Goal: Task Accomplishment & Management: Manage account settings

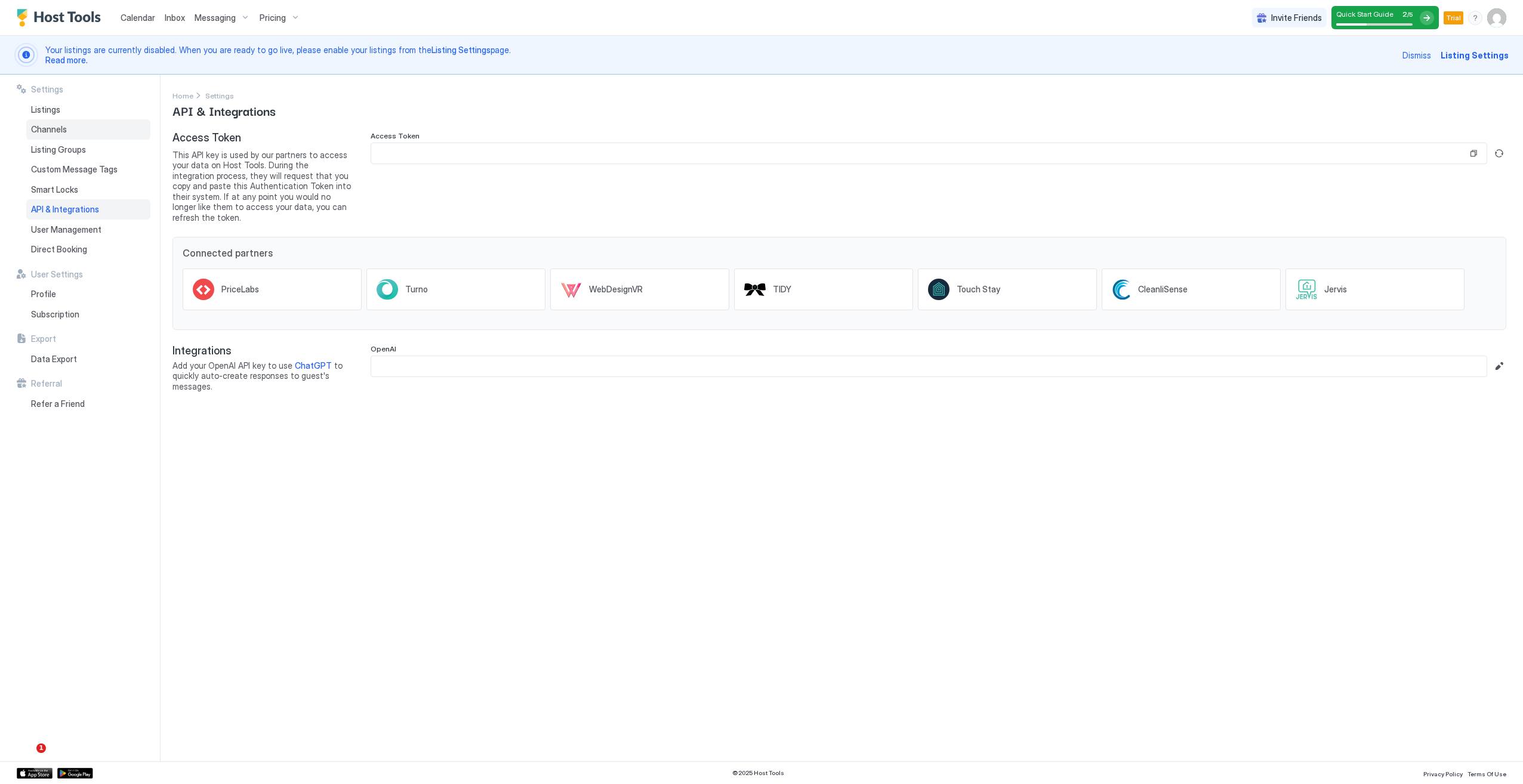
click at [76, 126] on div "Channels" at bounding box center [88, 129] width 124 height 20
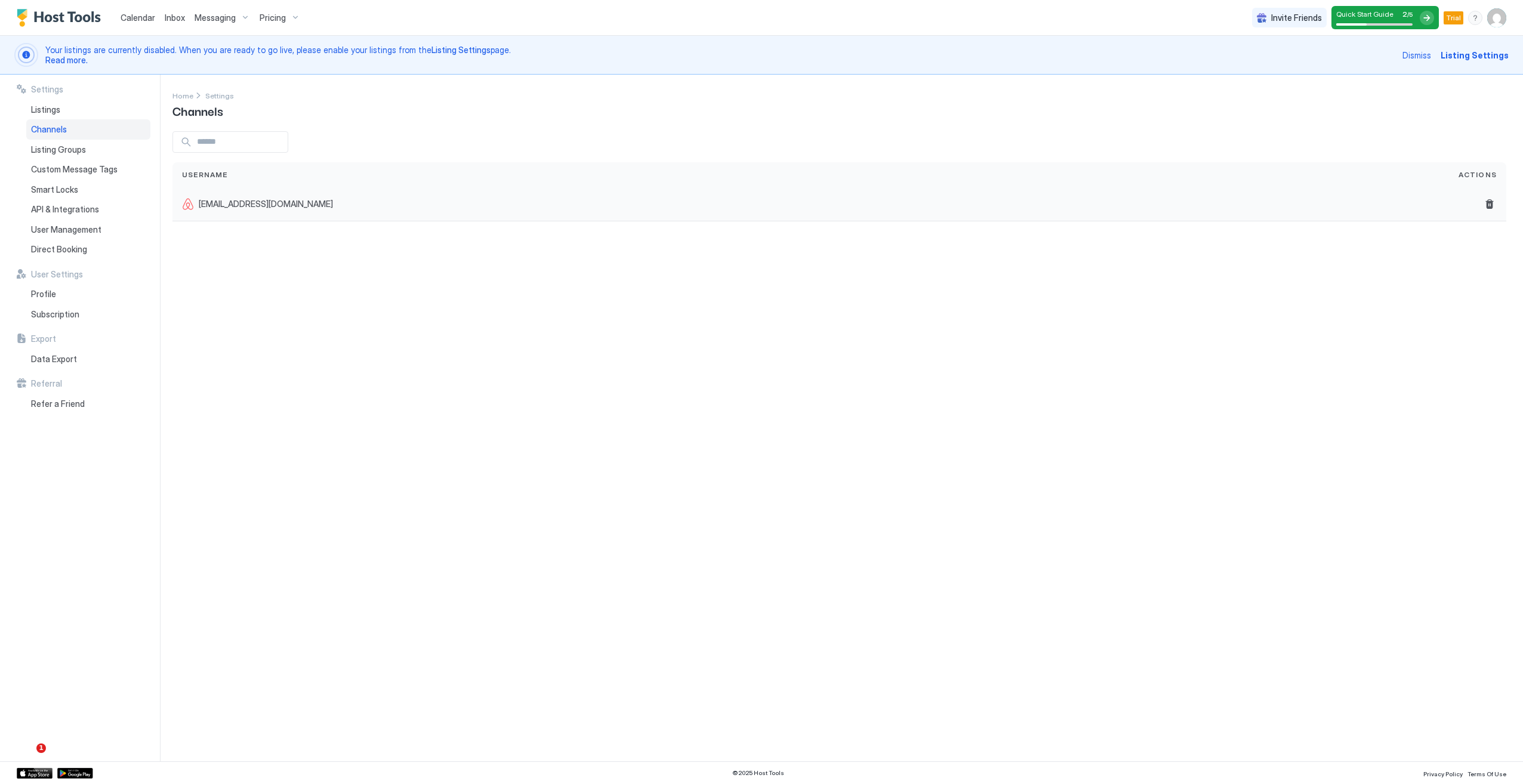
click at [248, 217] on div "[EMAIL_ADDRESS][DOMAIN_NAME]" at bounding box center [811, 205] width 1276 height 34
click at [242, 207] on span "[EMAIL_ADDRESS][DOMAIN_NAME]" at bounding box center [266, 204] width 134 height 11
click at [76, 110] on div "Listings" at bounding box center [88, 109] width 124 height 20
click at [197, 216] on div at bounding box center [197, 211] width 29 height 29
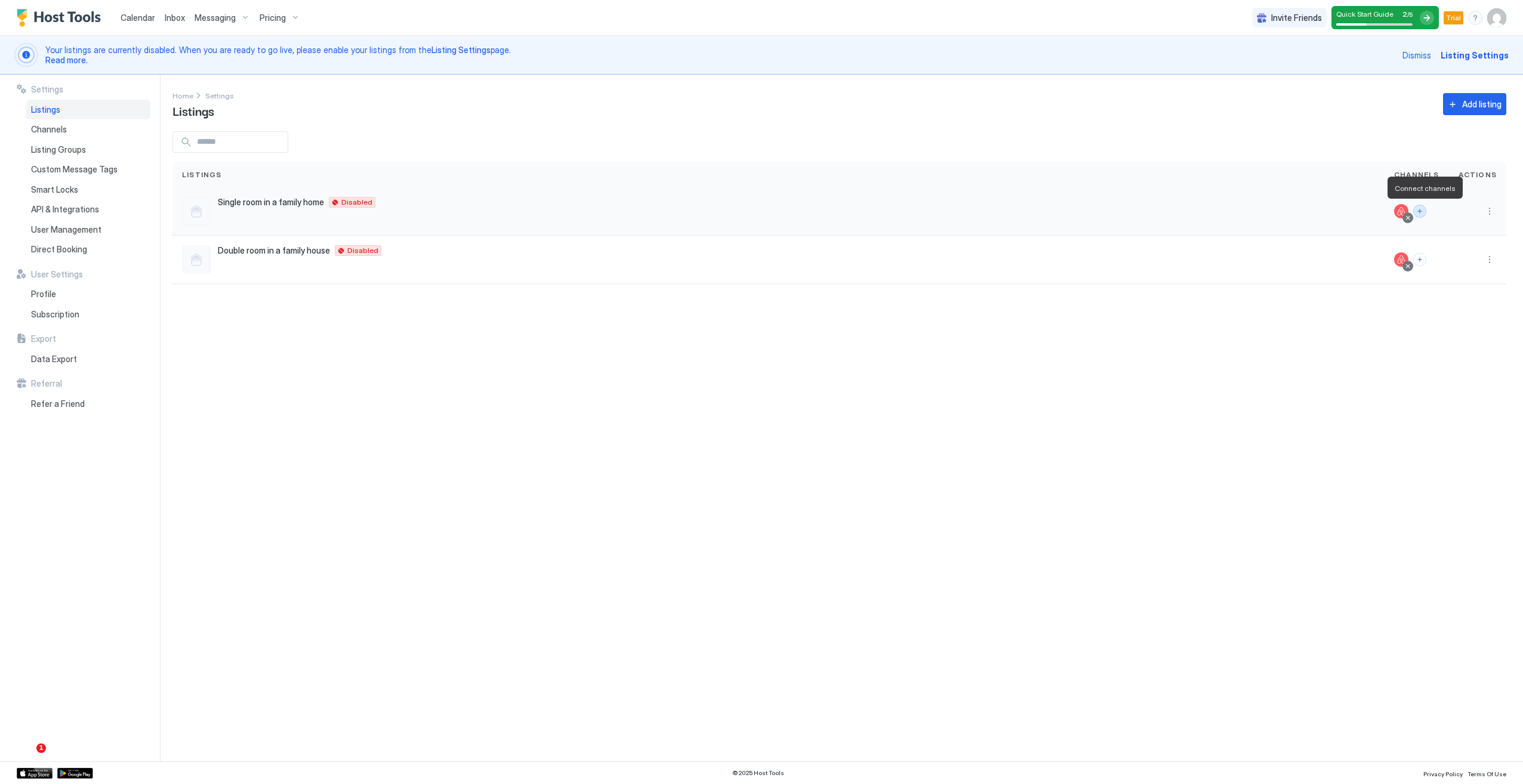
click at [1423, 209] on button "Connect channels" at bounding box center [1420, 211] width 13 height 13
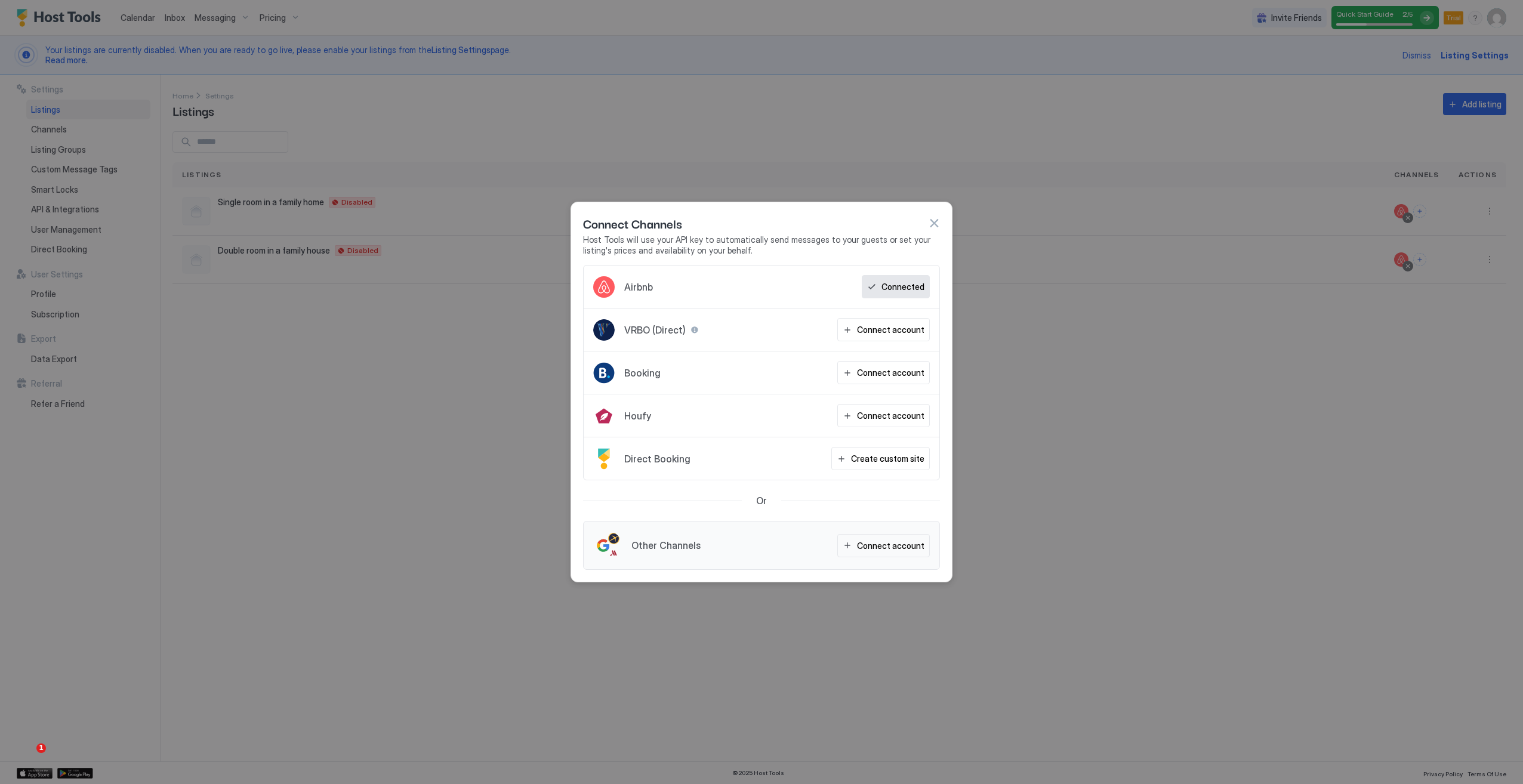
click at [934, 229] on button "button" at bounding box center [934, 223] width 12 height 12
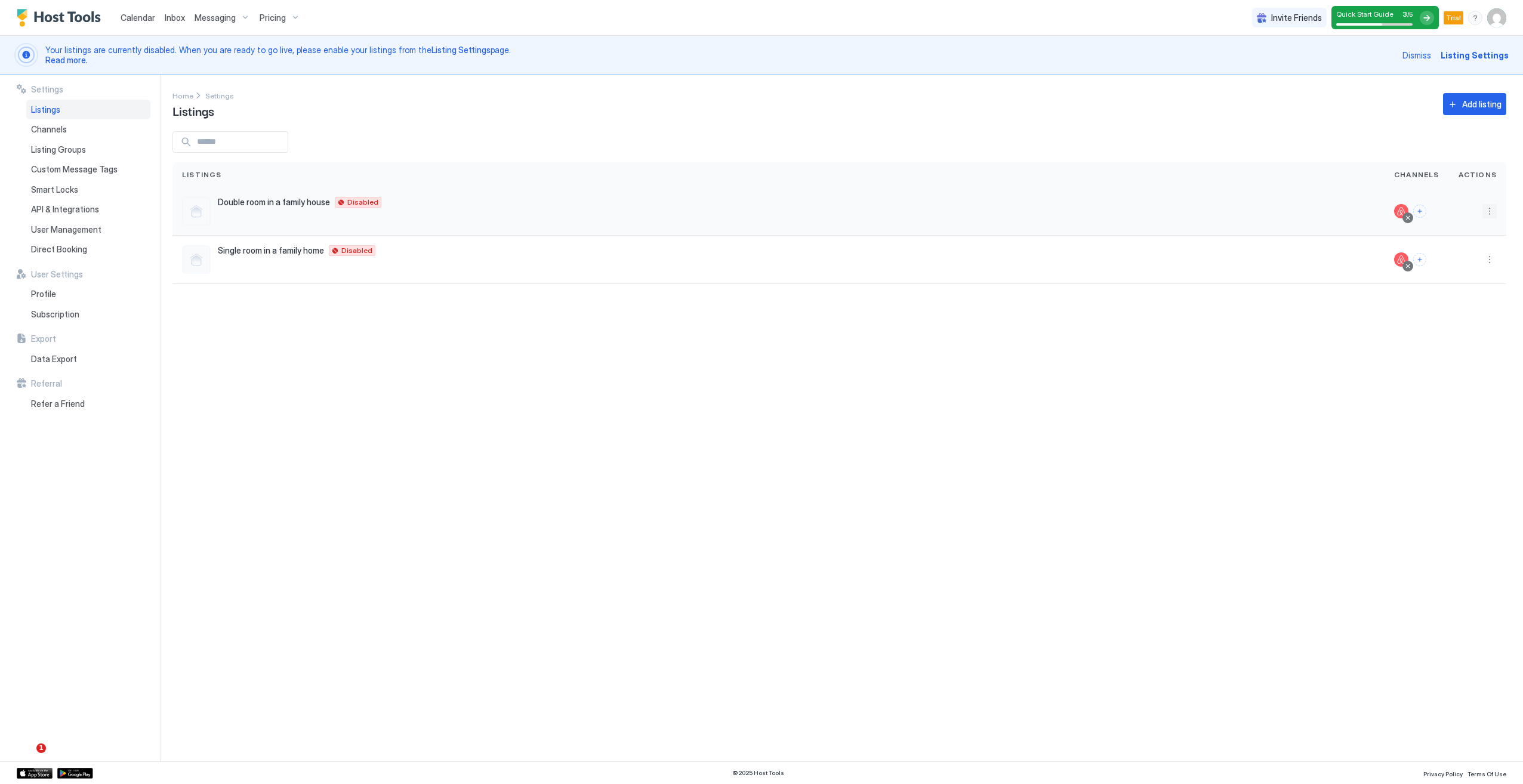
click at [1488, 212] on button "More options" at bounding box center [1489, 211] width 14 height 14
click at [1430, 234] on div "Listing Settings" at bounding box center [1420, 228] width 151 height 19
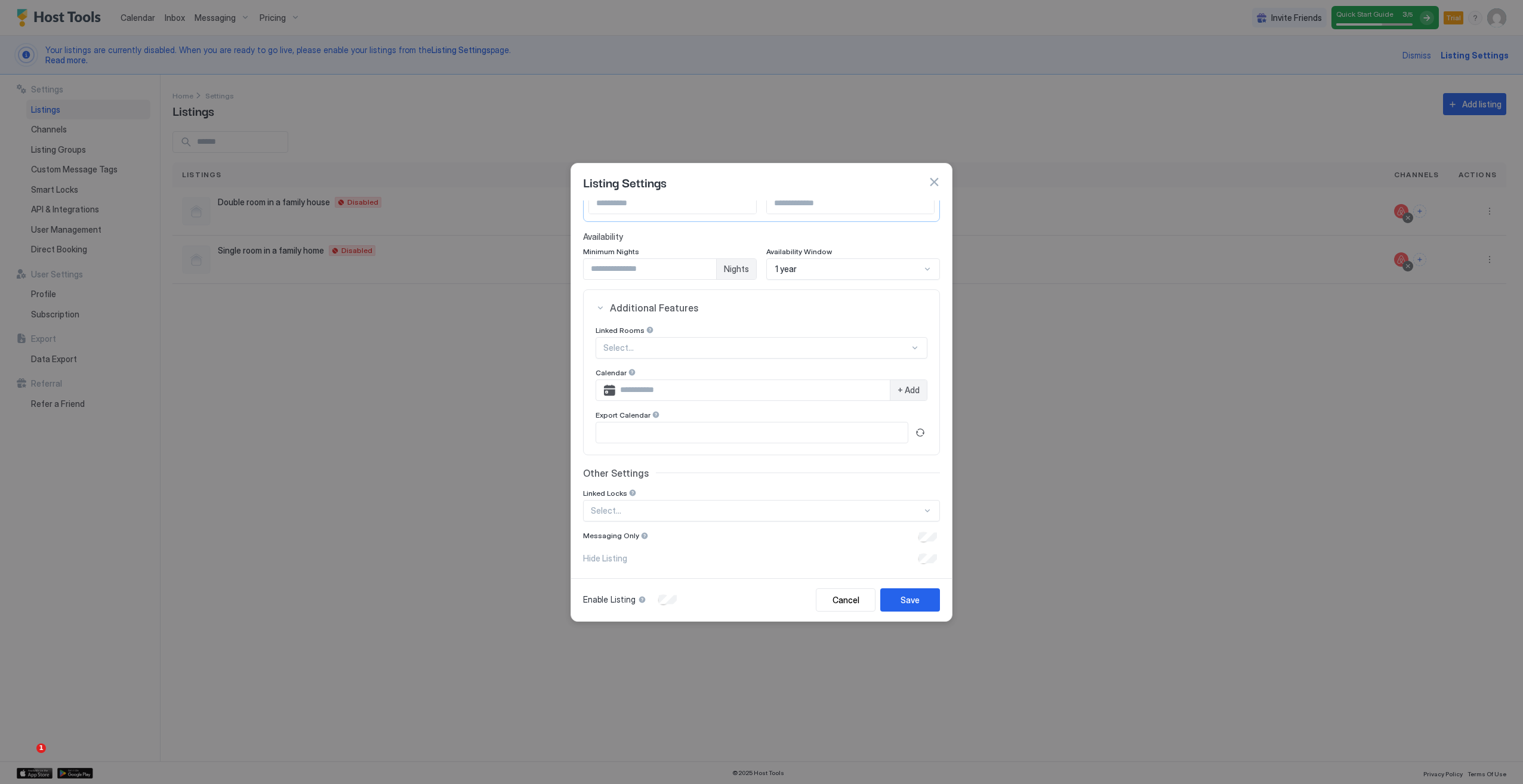
scroll to position [118, 0]
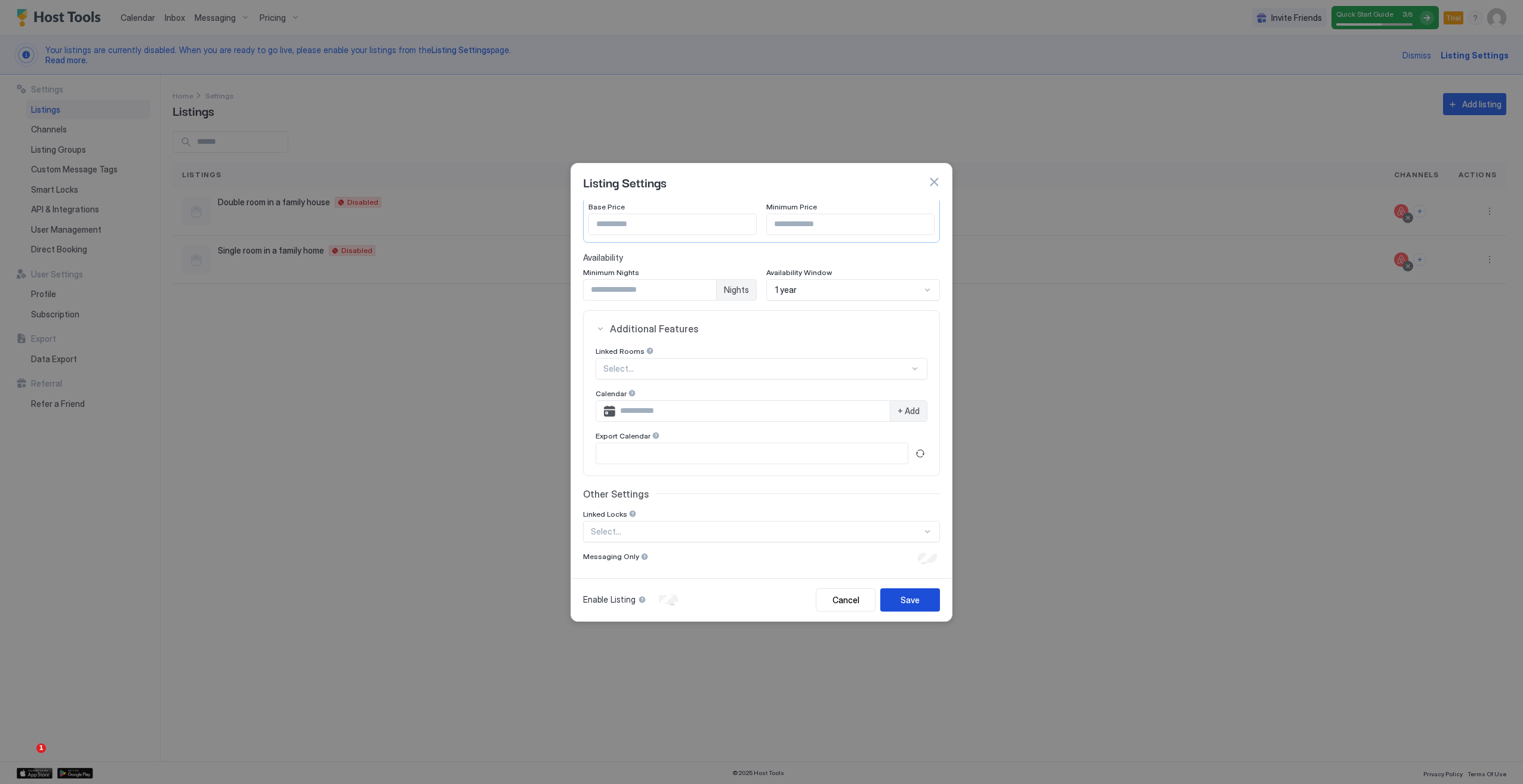
click at [912, 601] on div "Save" at bounding box center [910, 599] width 19 height 12
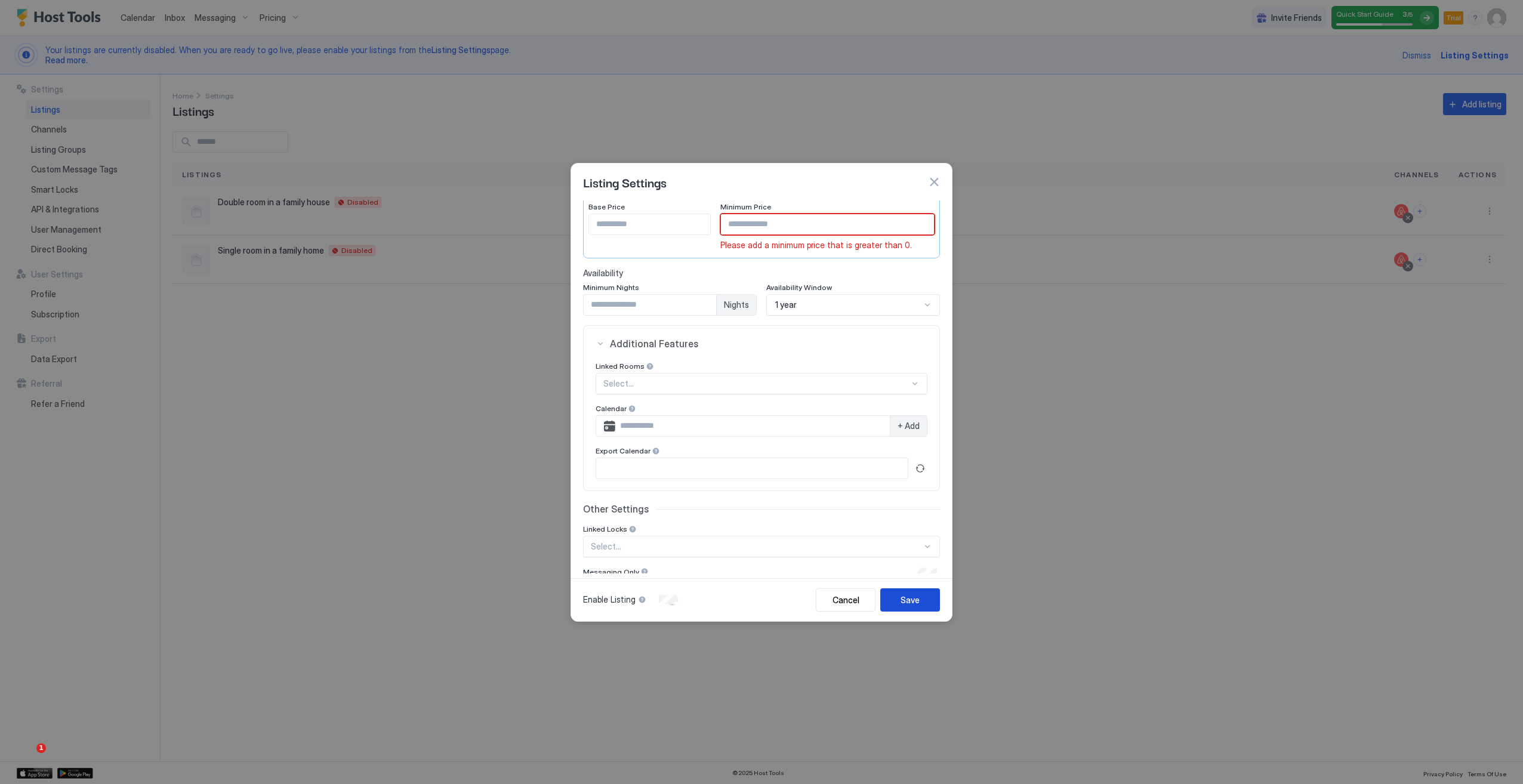
scroll to position [0, 0]
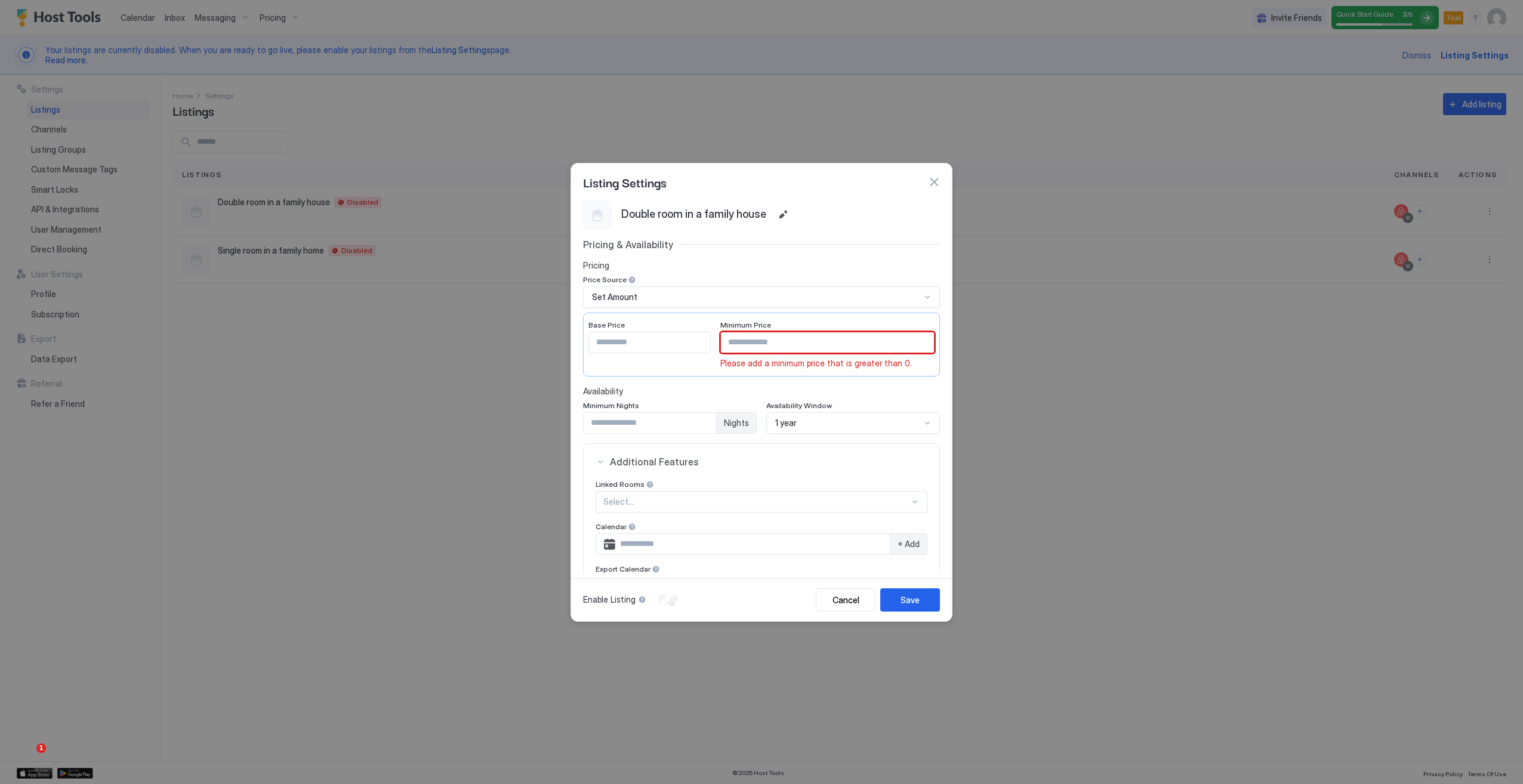
click at [780, 343] on input "Input Field" at bounding box center [828, 342] width 214 height 20
type input "**"
click at [906, 598] on div "Save" at bounding box center [910, 599] width 19 height 12
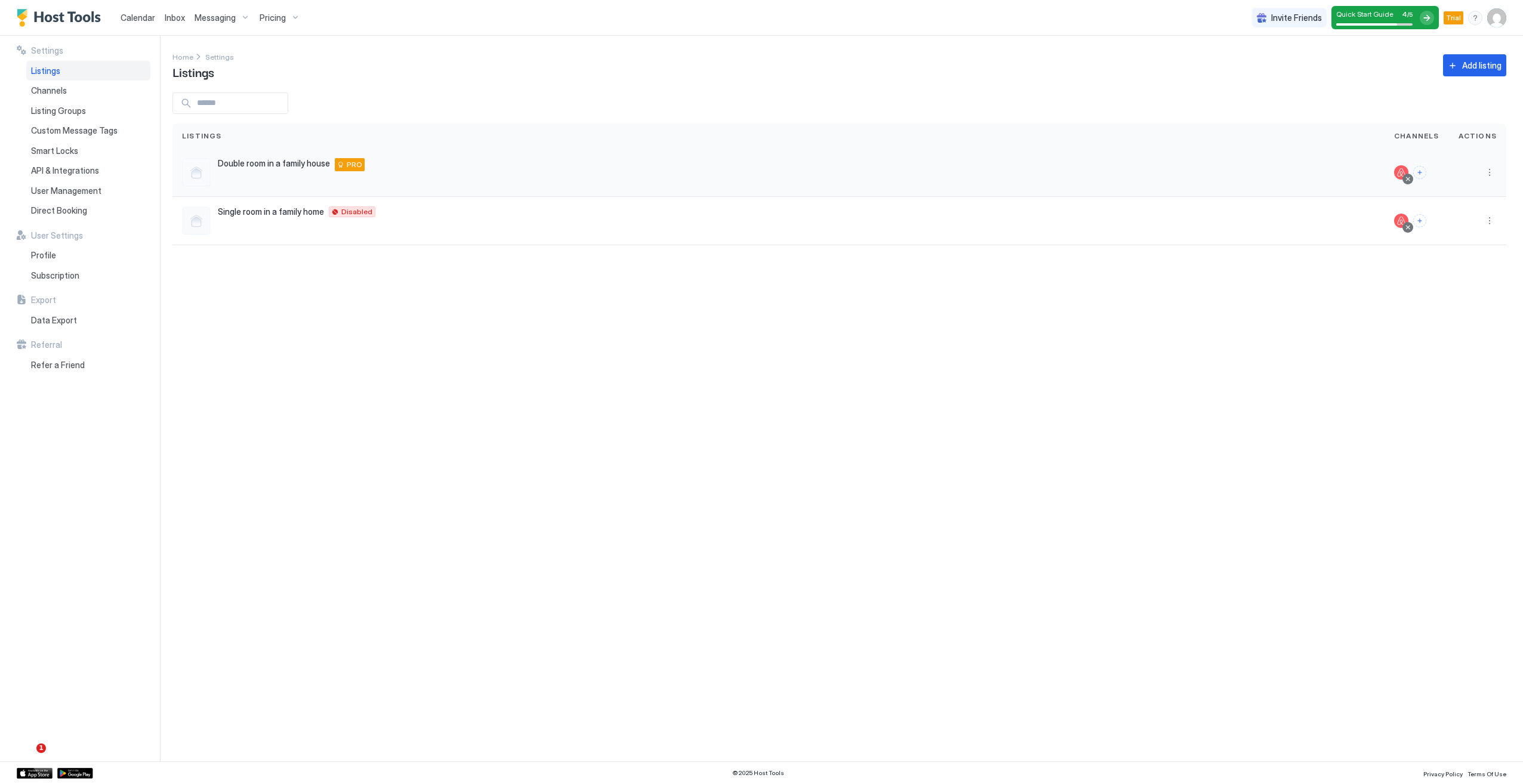
click at [269, 164] on span "Double room in a family house" at bounding box center [274, 163] width 112 height 11
click at [343, 170] on div "PRO" at bounding box center [349, 164] width 30 height 13
click at [399, 186] on div "Double room in a family house Devon EX4 7BL GB PRO" at bounding box center [778, 172] width 1193 height 29
click at [62, 89] on span "Channels" at bounding box center [49, 91] width 36 height 11
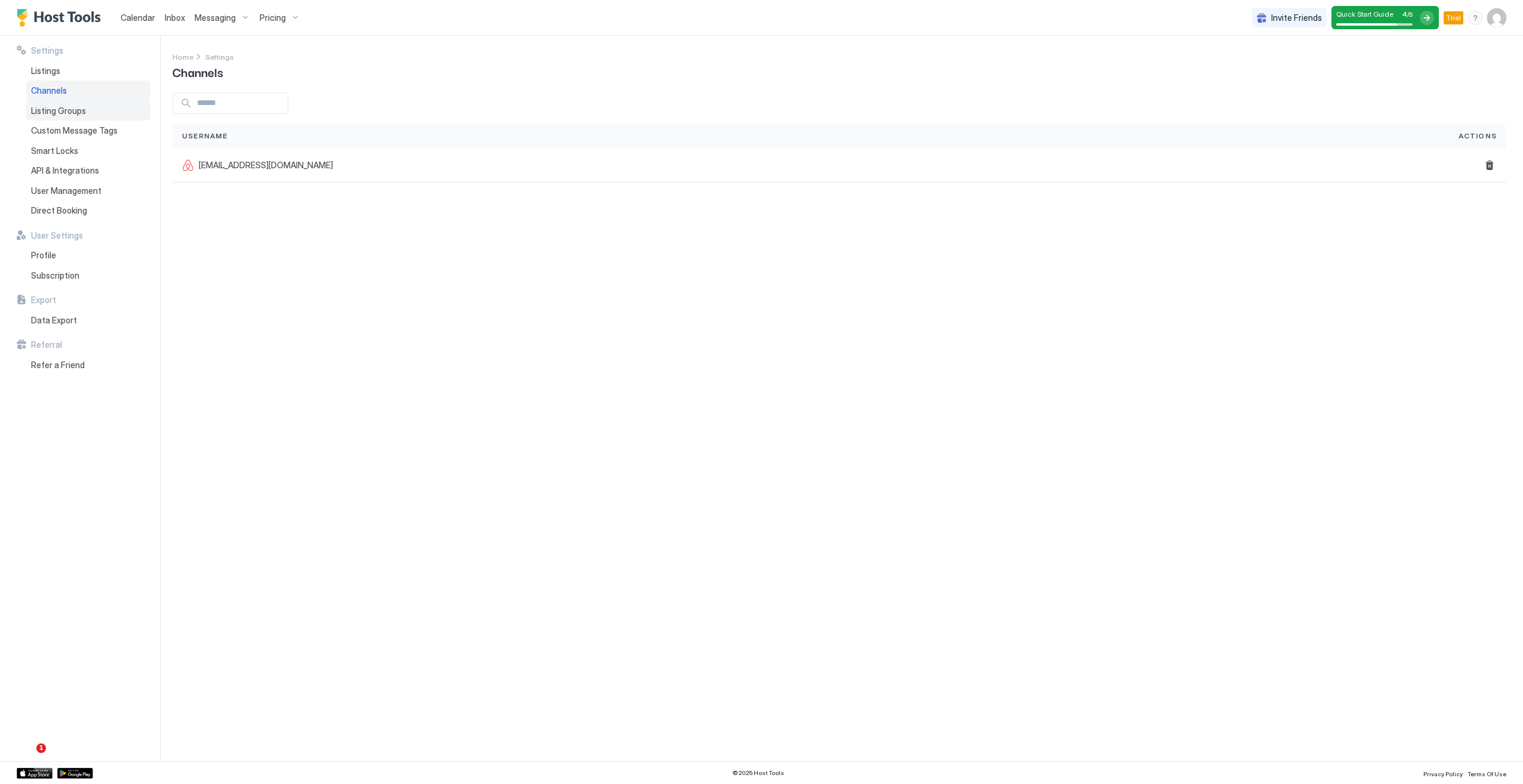
click at [82, 106] on span "Listing Groups" at bounding box center [58, 111] width 55 height 11
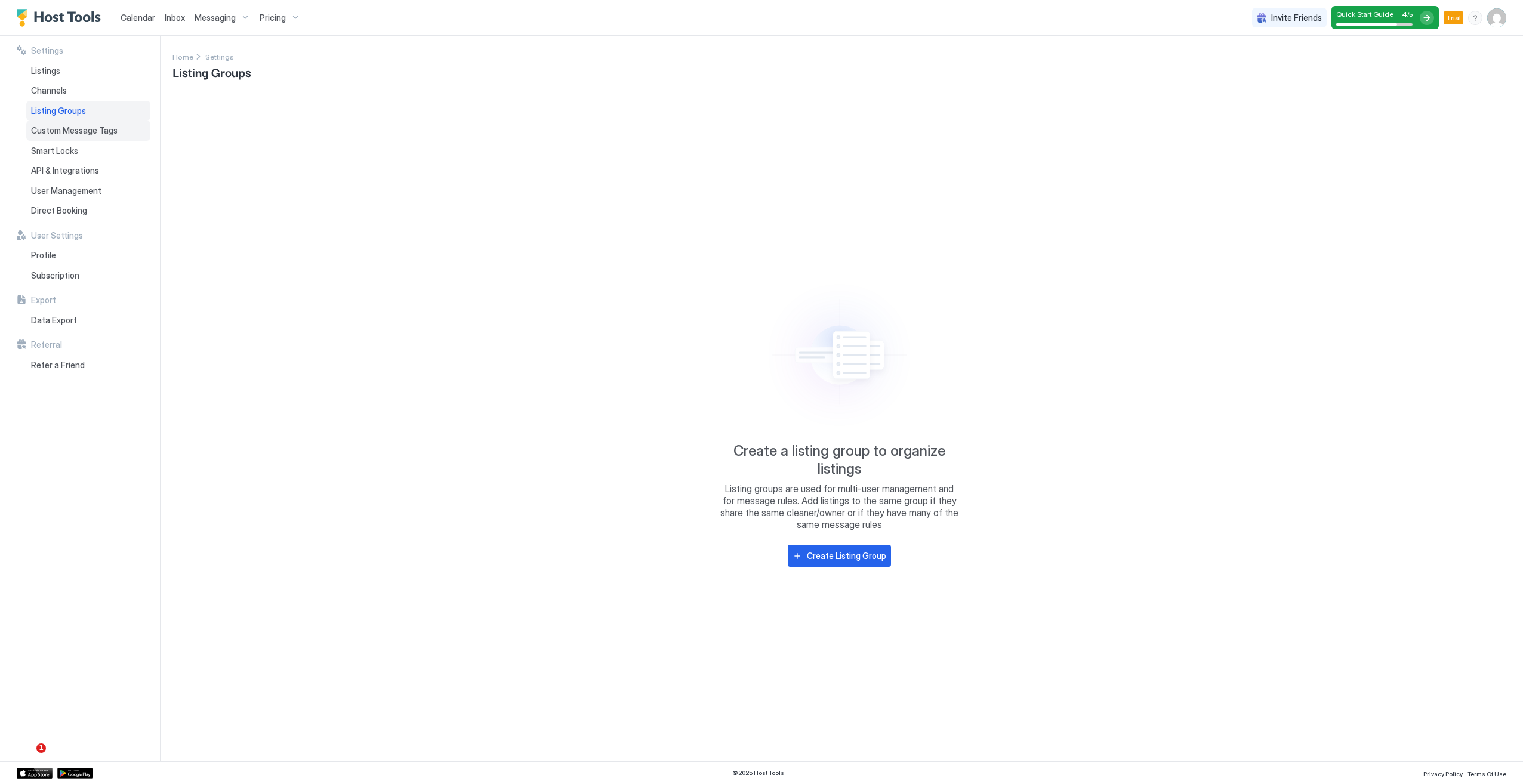
click at [99, 128] on span "Custom Message Tags" at bounding box center [74, 130] width 87 height 11
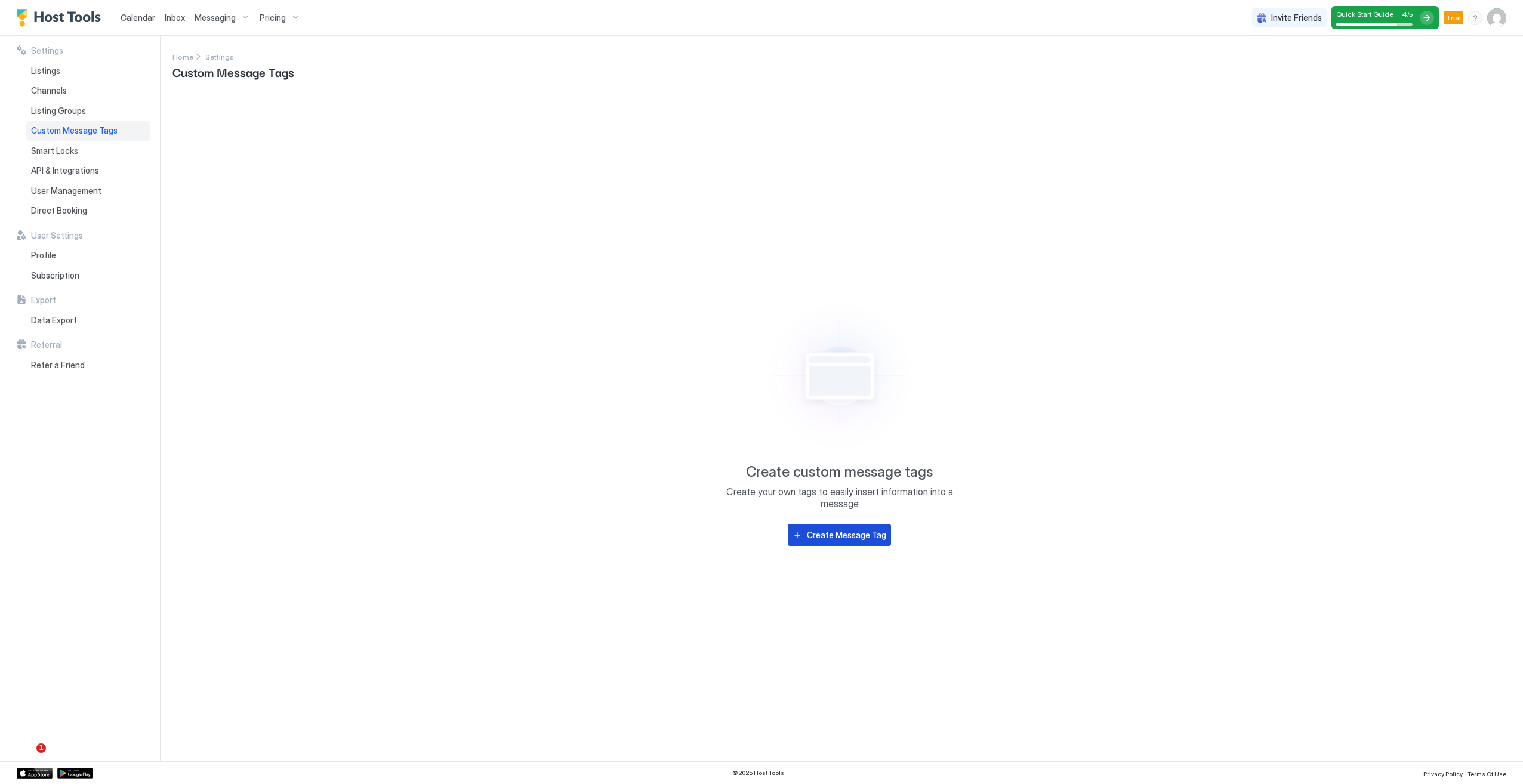
click at [826, 532] on div "Create Message Tag" at bounding box center [846, 535] width 80 height 12
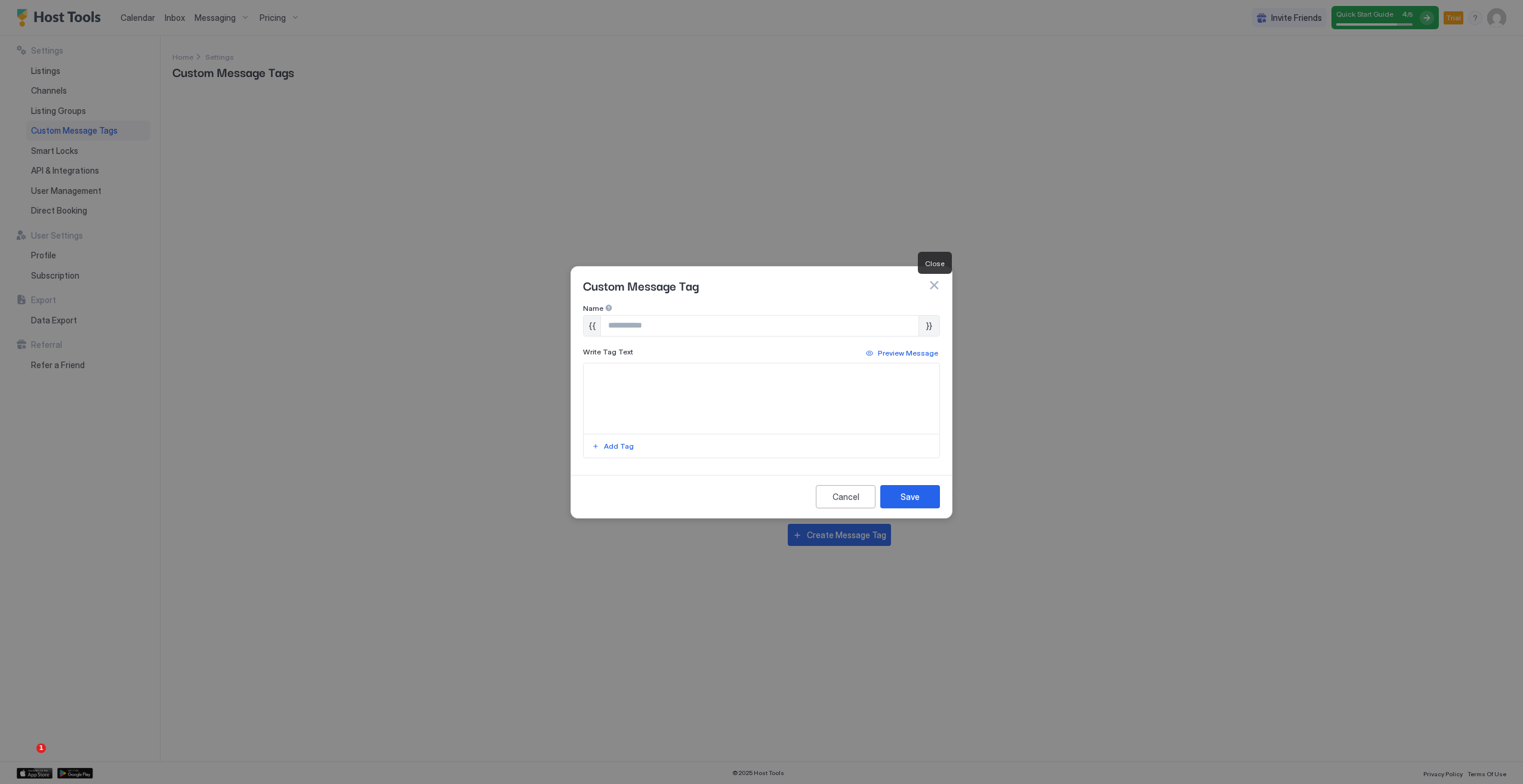
click at [934, 287] on button "button" at bounding box center [934, 285] width 12 height 12
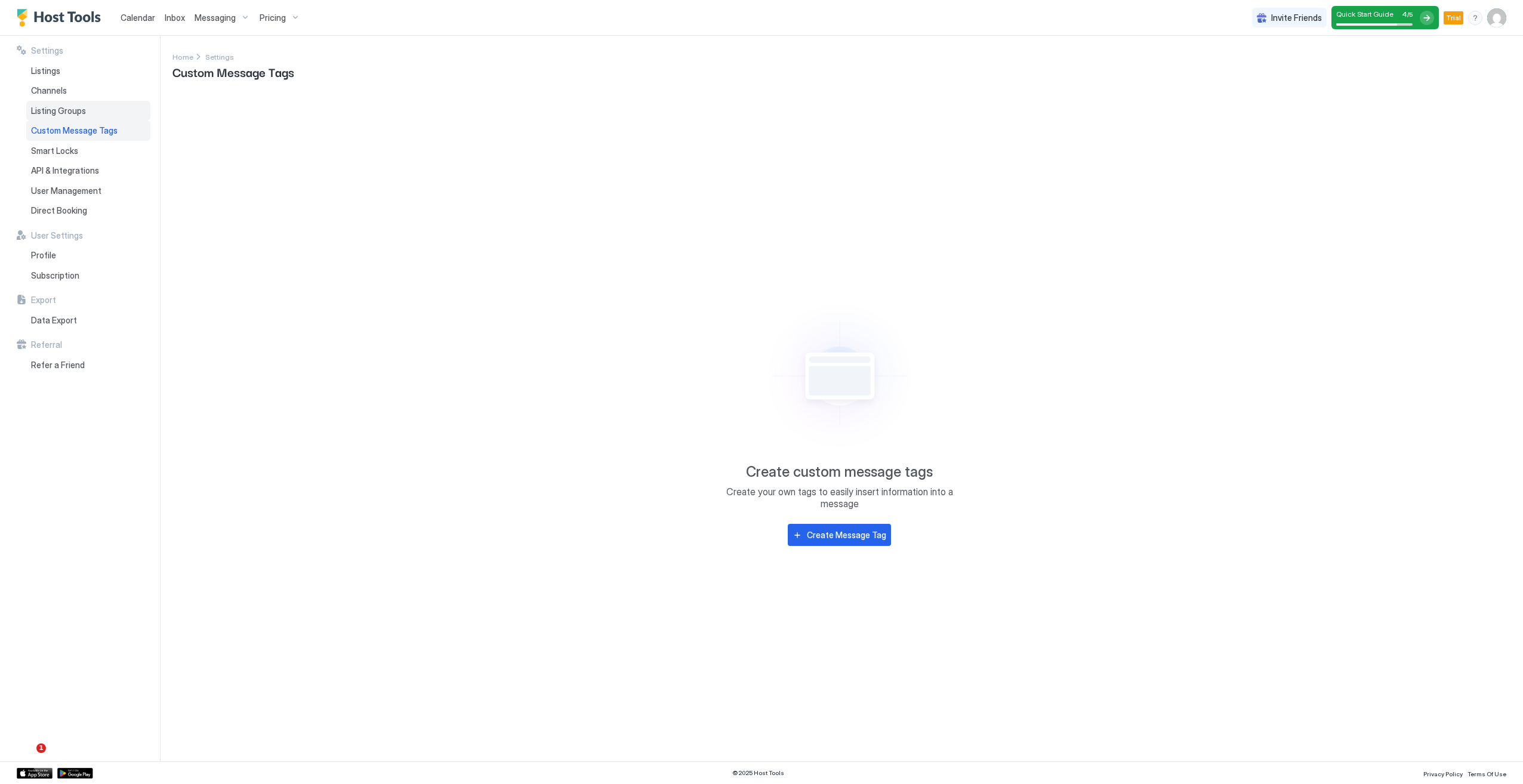
click at [104, 113] on div "Listing Groups" at bounding box center [88, 110] width 124 height 20
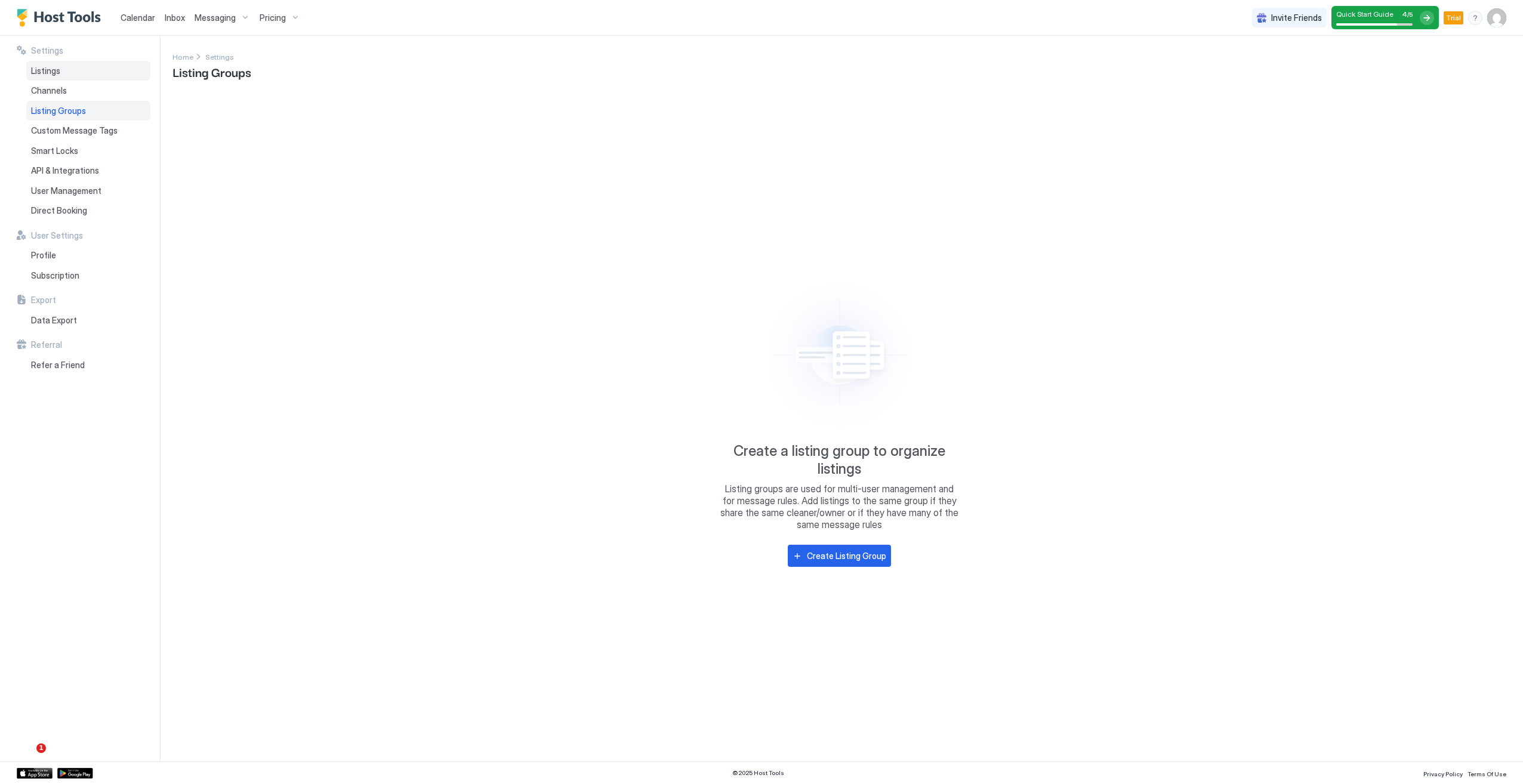
click at [53, 74] on span "Listings" at bounding box center [45, 71] width 29 height 11
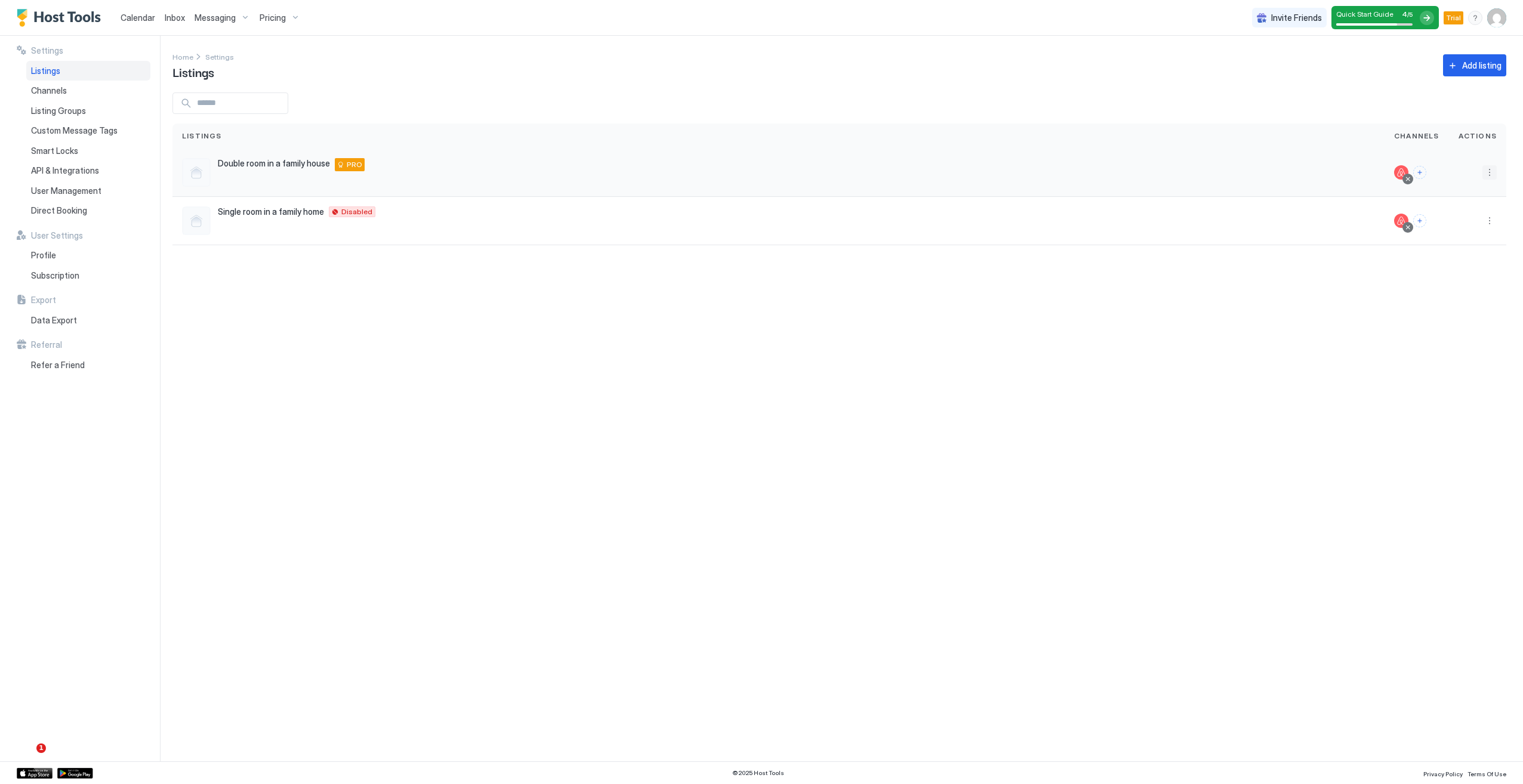
click at [1491, 173] on button "More options" at bounding box center [1489, 172] width 14 height 14
click at [1407, 224] on div "Edit Listing" at bounding box center [1420, 228] width 151 height 19
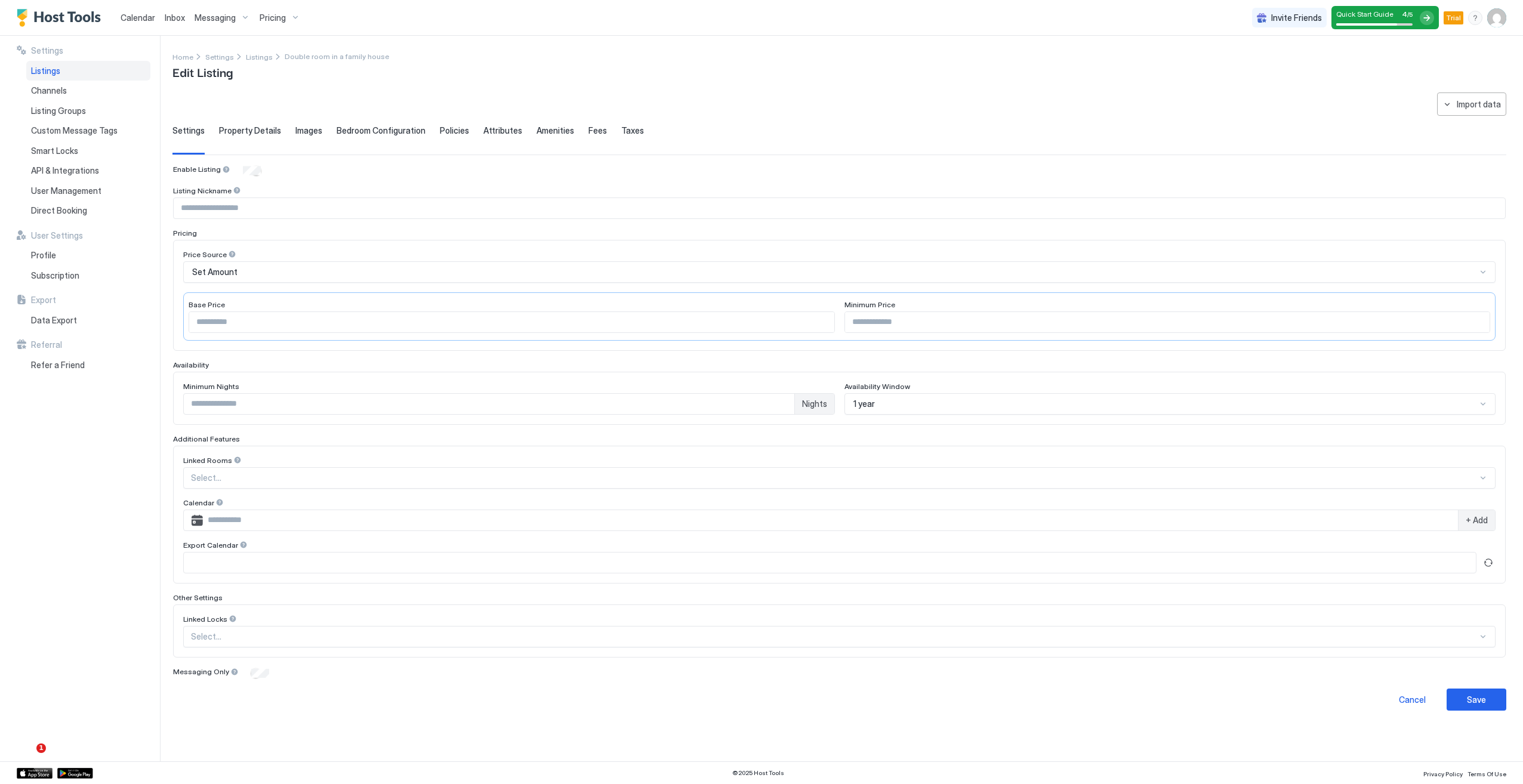
click at [624, 136] on div "Taxes" at bounding box center [632, 139] width 22 height 29
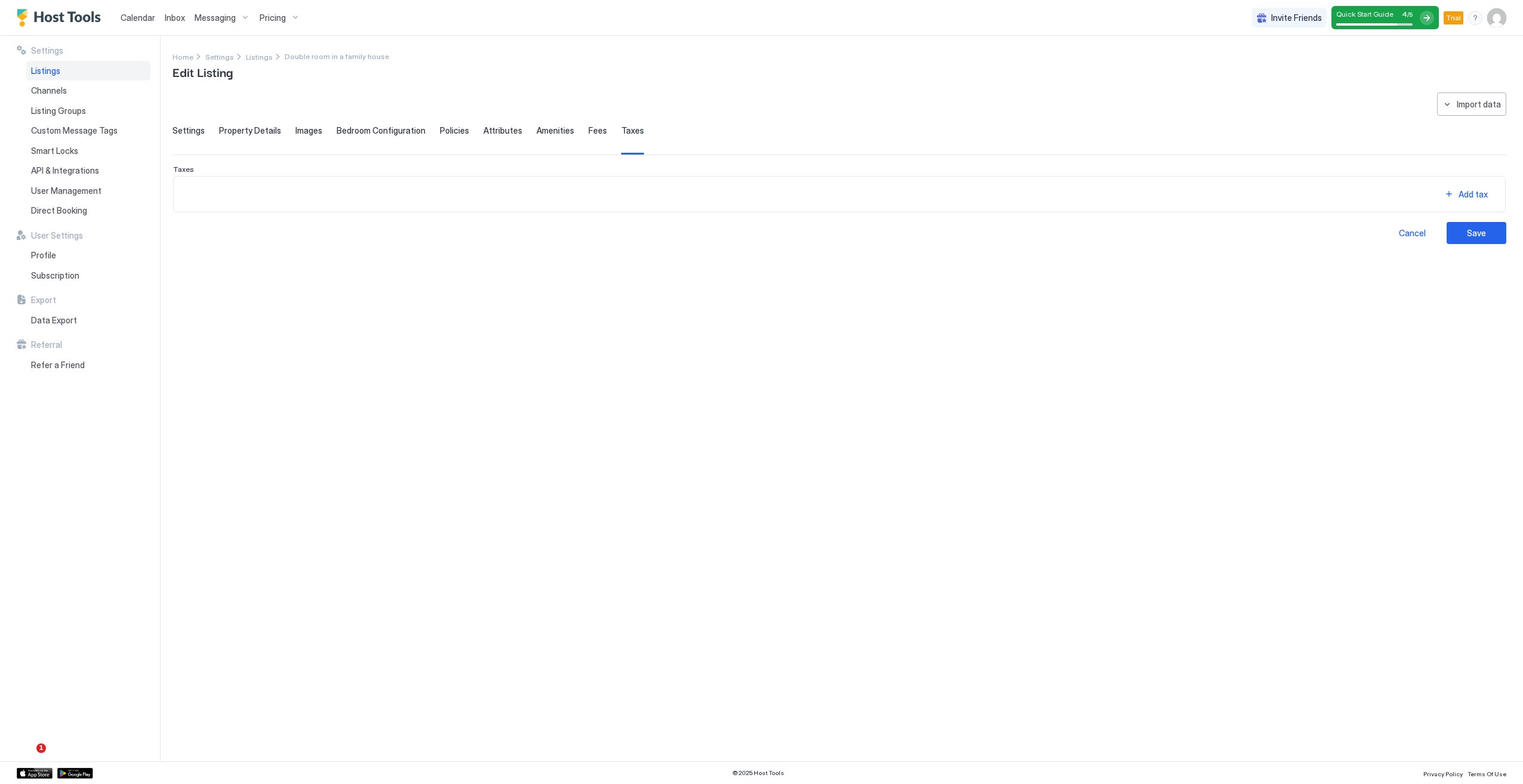
click at [594, 136] on div "Fees" at bounding box center [597, 139] width 18 height 29
click at [549, 134] on span "Amenities" at bounding box center [555, 130] width 37 height 11
click at [507, 133] on span "Attributes" at bounding box center [503, 130] width 39 height 11
click at [453, 136] on div "Policies" at bounding box center [454, 139] width 29 height 29
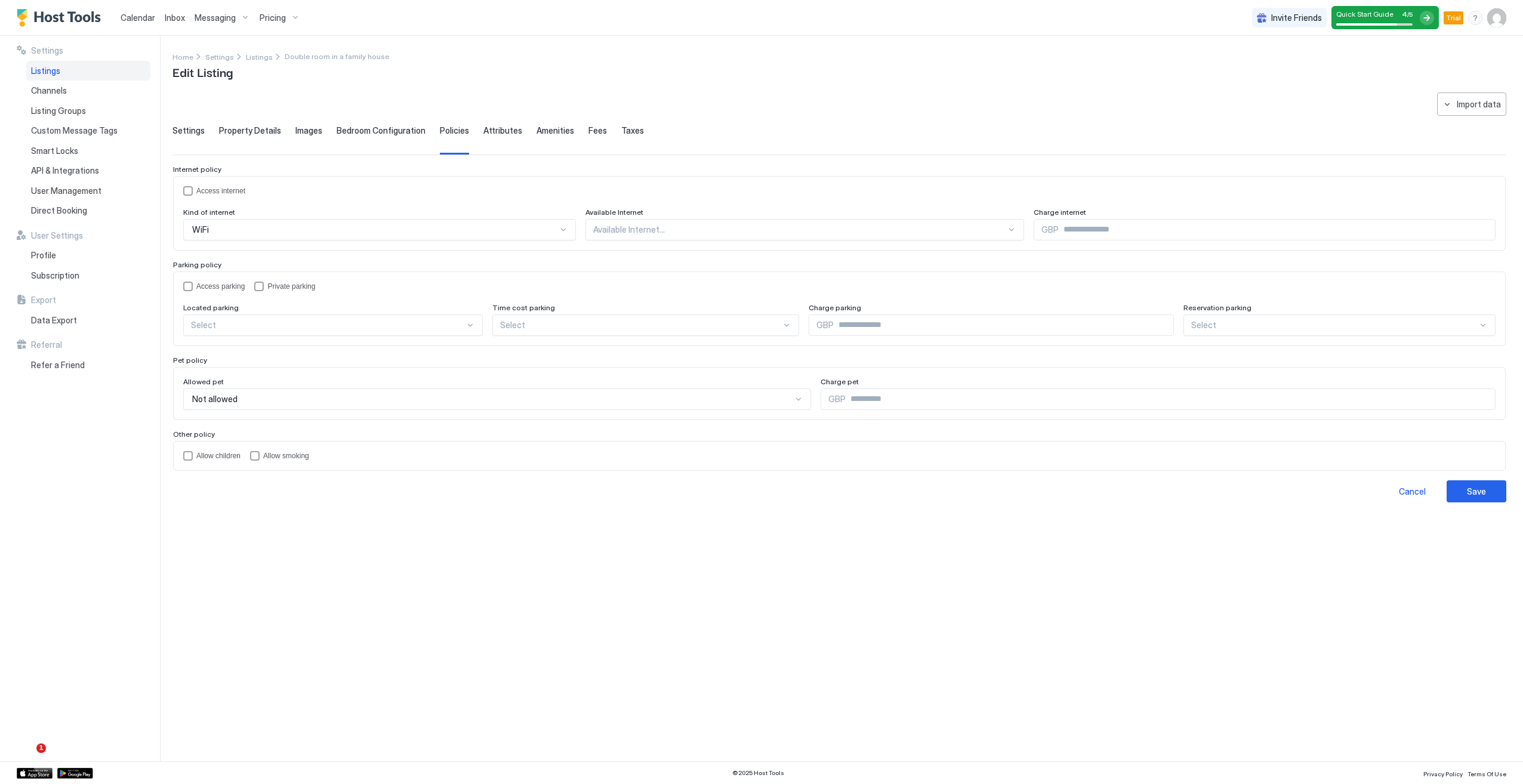
click at [407, 130] on span "Bedroom Configuration" at bounding box center [381, 130] width 89 height 11
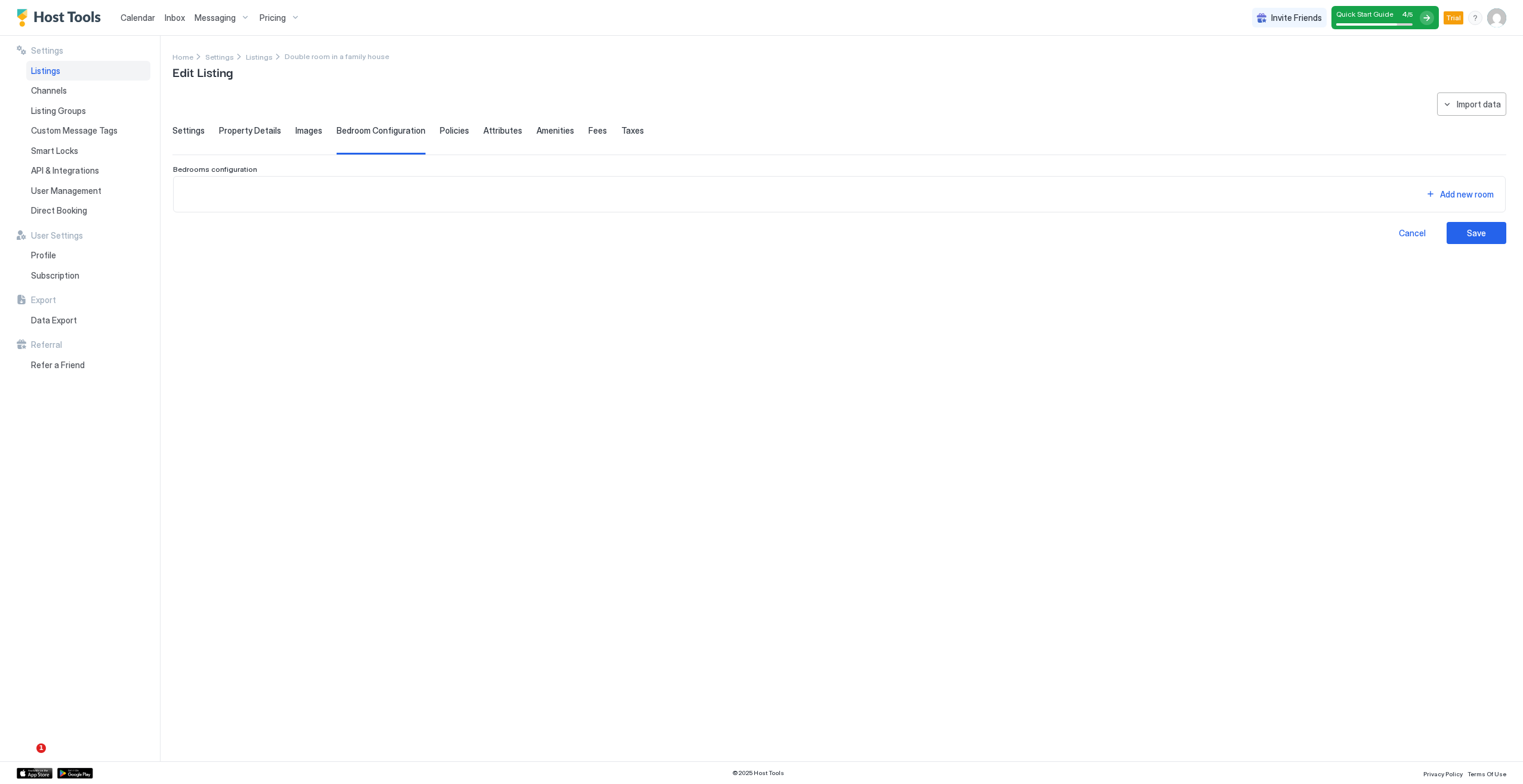
click at [272, 189] on div "Add new room" at bounding box center [839, 194] width 1312 height 16
click at [215, 199] on div "Add new room" at bounding box center [839, 194] width 1312 height 16
click at [318, 132] on div "Settings Property Details Images Bedroom Configuration Policies Attributes Amen…" at bounding box center [839, 139] width 1334 height 29
click at [308, 130] on span "Images" at bounding box center [309, 130] width 27 height 11
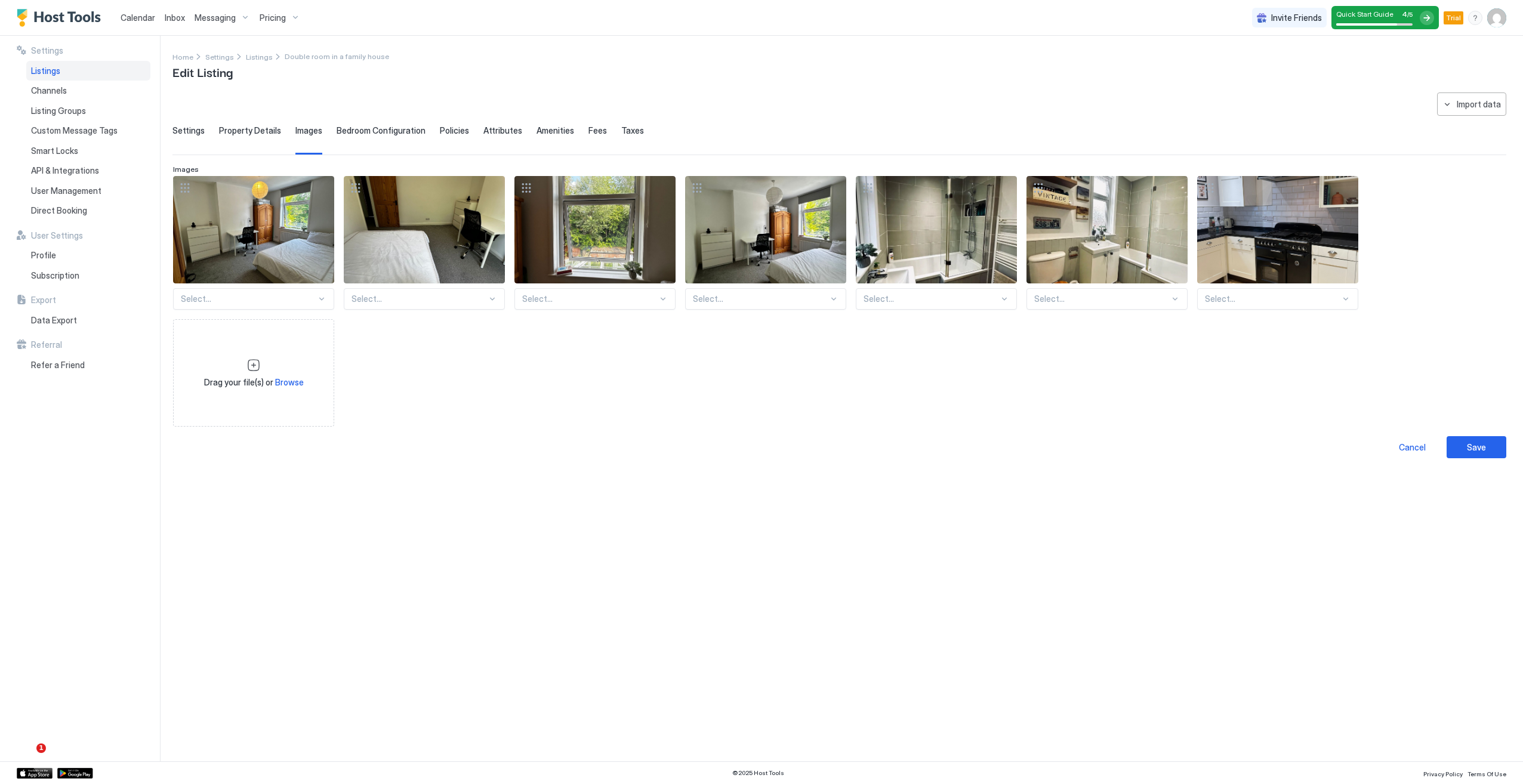
click at [557, 130] on span "Amenities" at bounding box center [555, 130] width 37 height 11
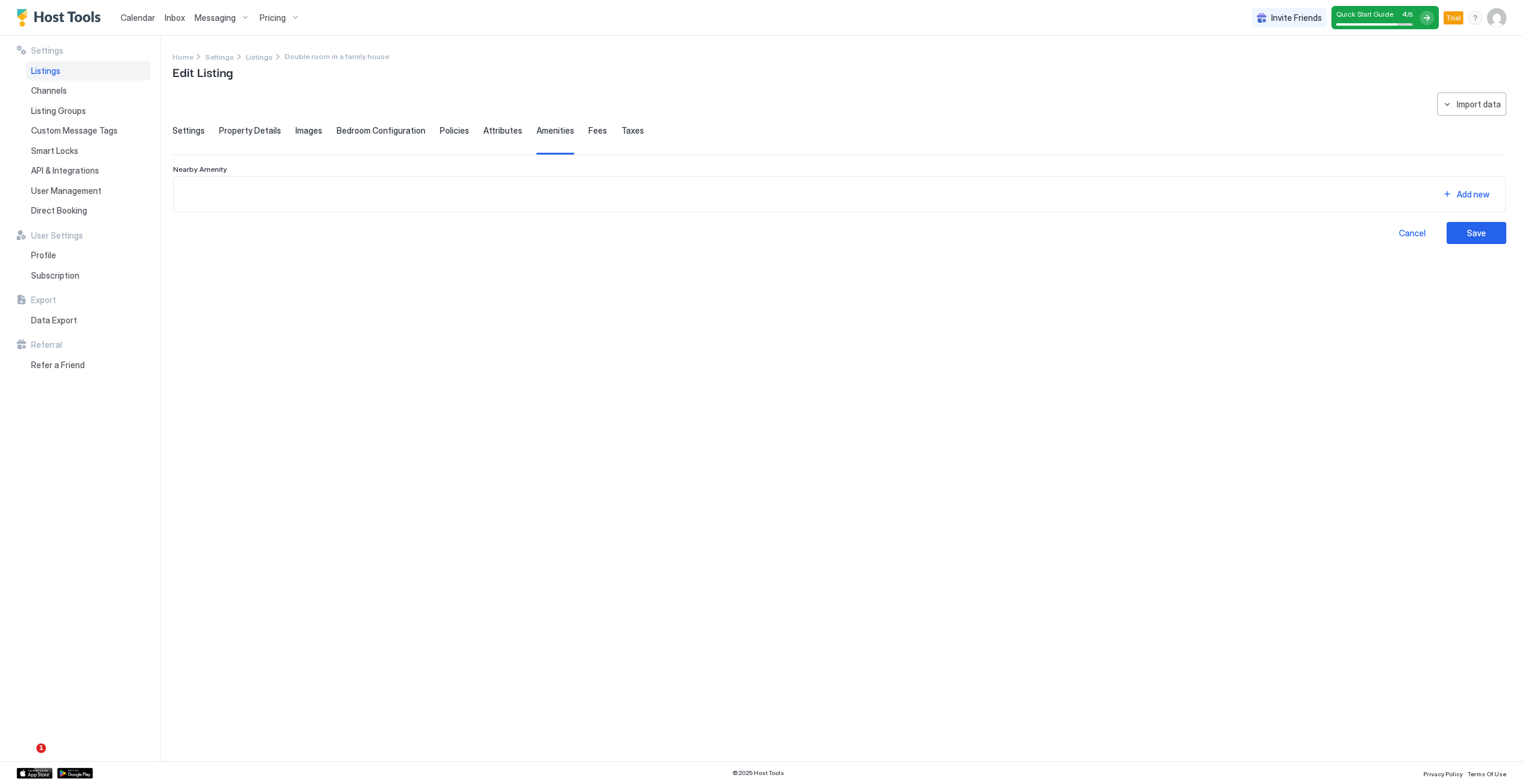
click at [484, 137] on div "Attributes" at bounding box center [503, 139] width 39 height 29
click at [439, 130] on span "Policies" at bounding box center [454, 130] width 29 height 11
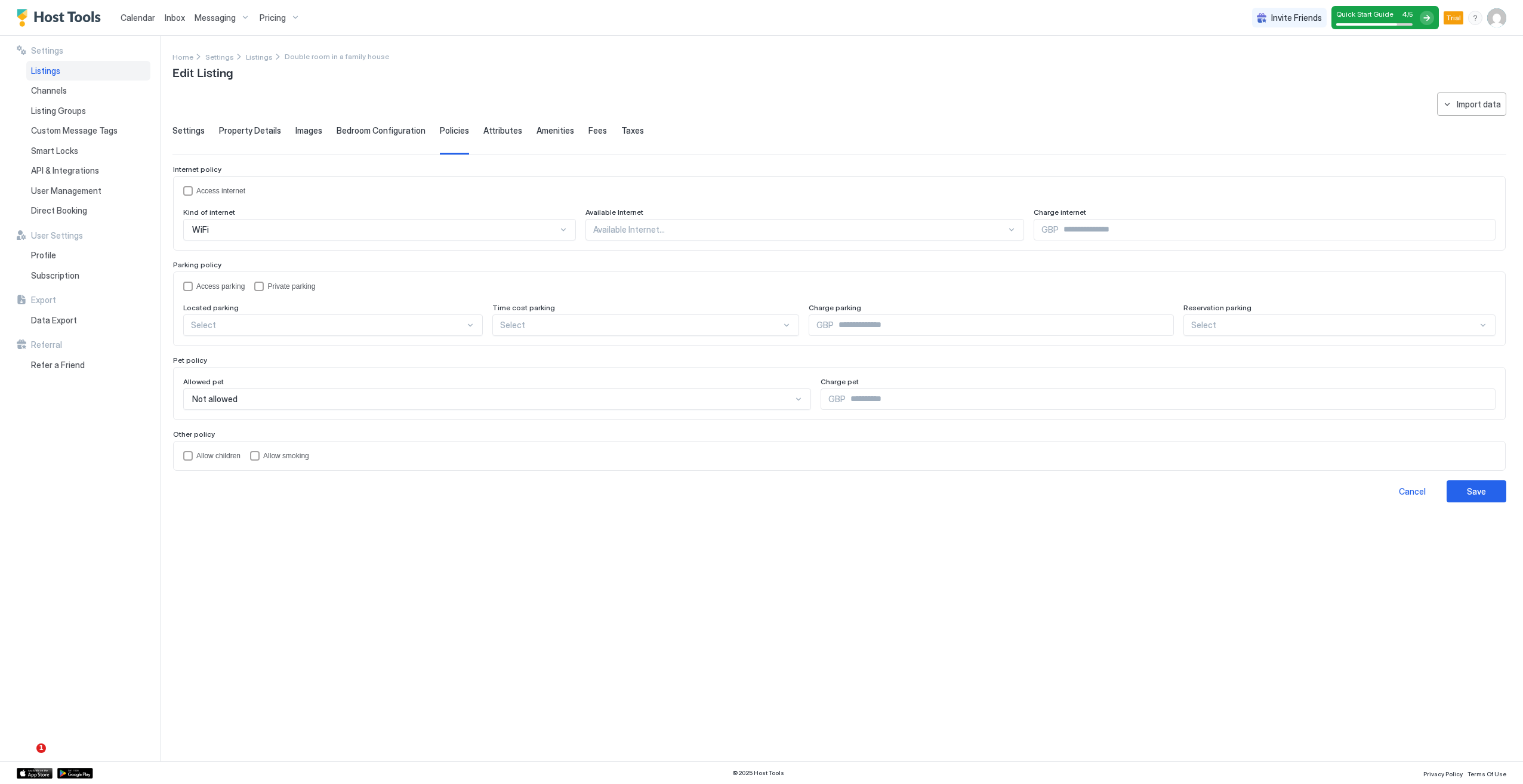
click at [186, 134] on span "Settings" at bounding box center [188, 130] width 32 height 11
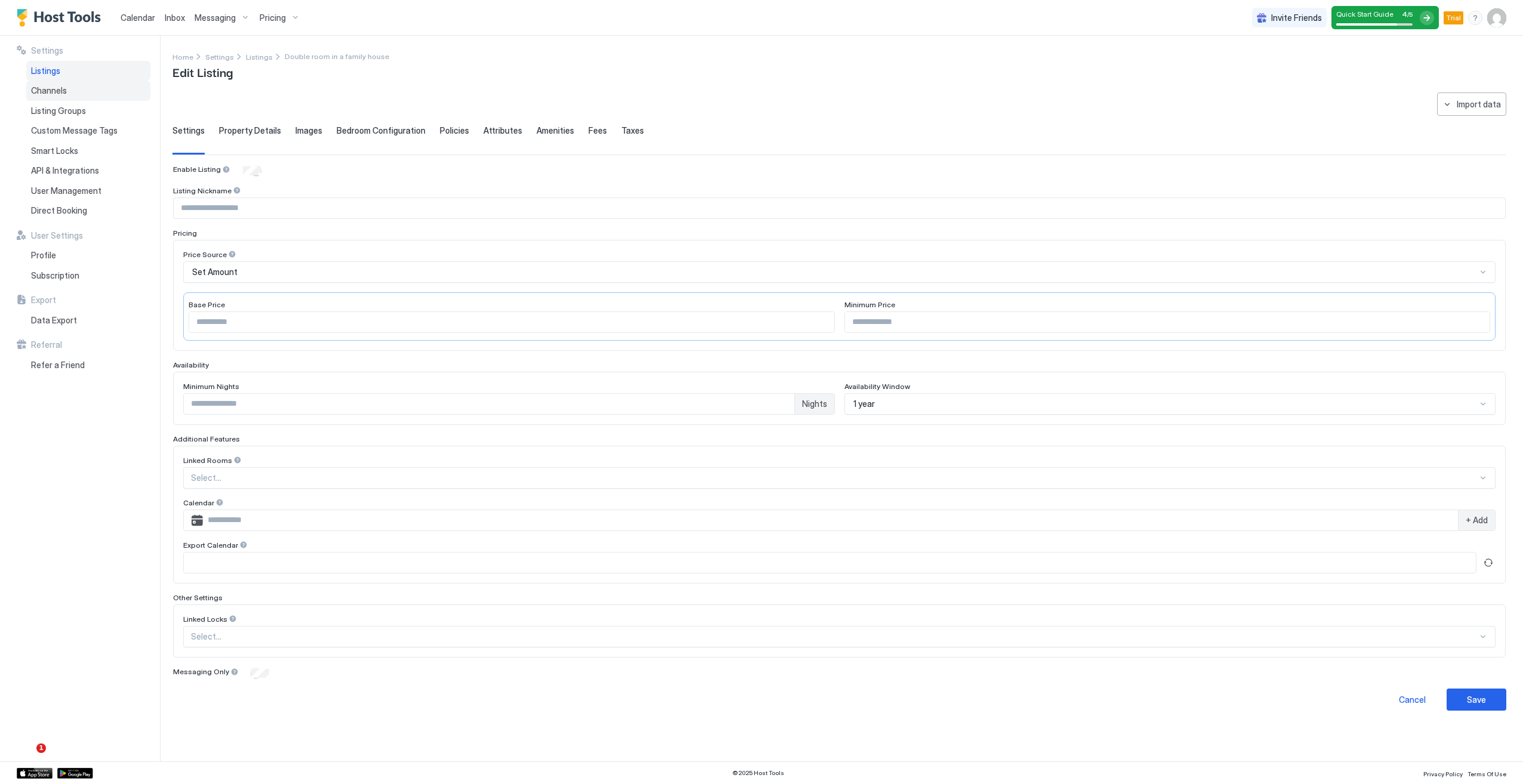
click at [36, 86] on span "Channels" at bounding box center [49, 91] width 36 height 11
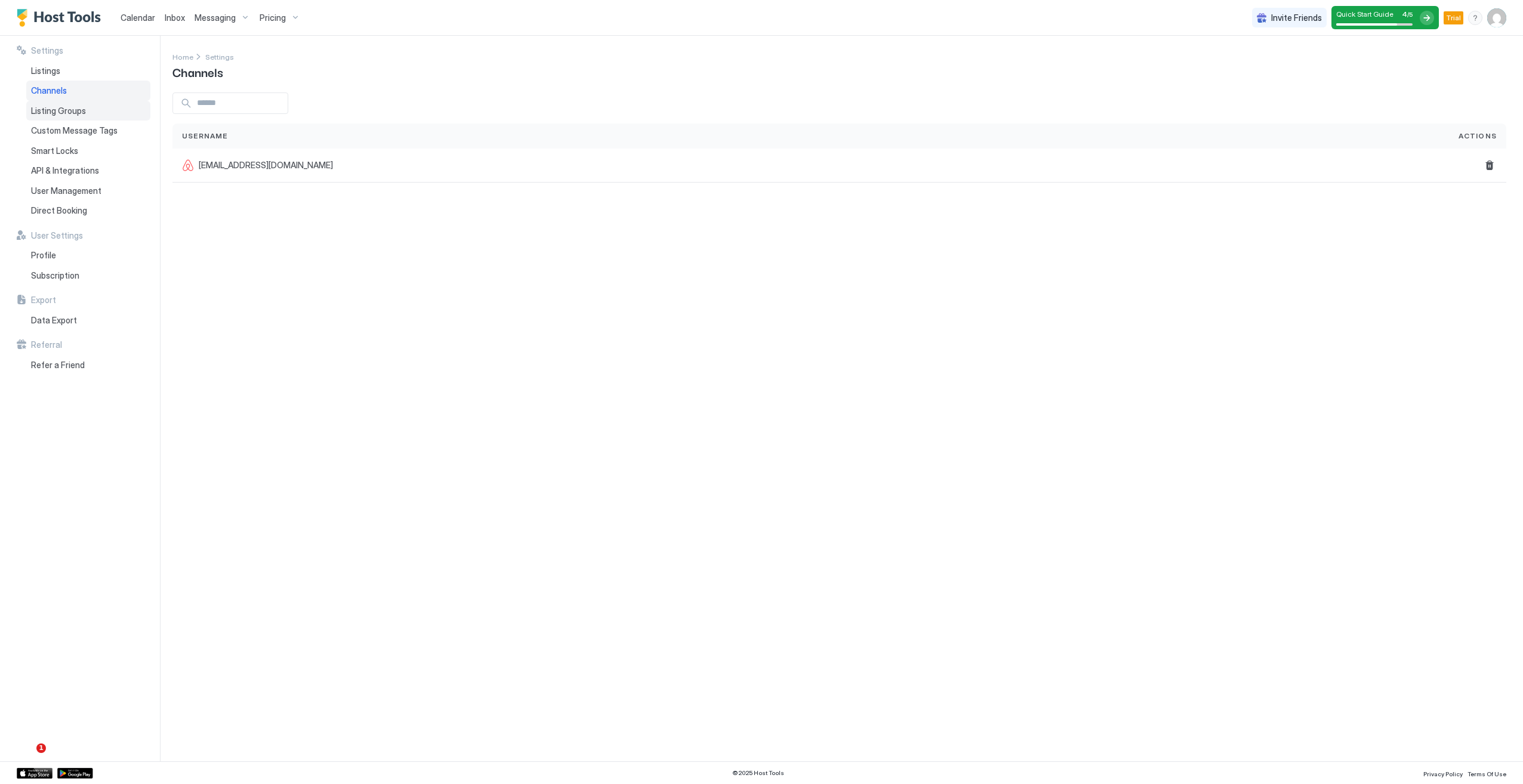
click at [100, 114] on div "Listing Groups" at bounding box center [88, 110] width 124 height 20
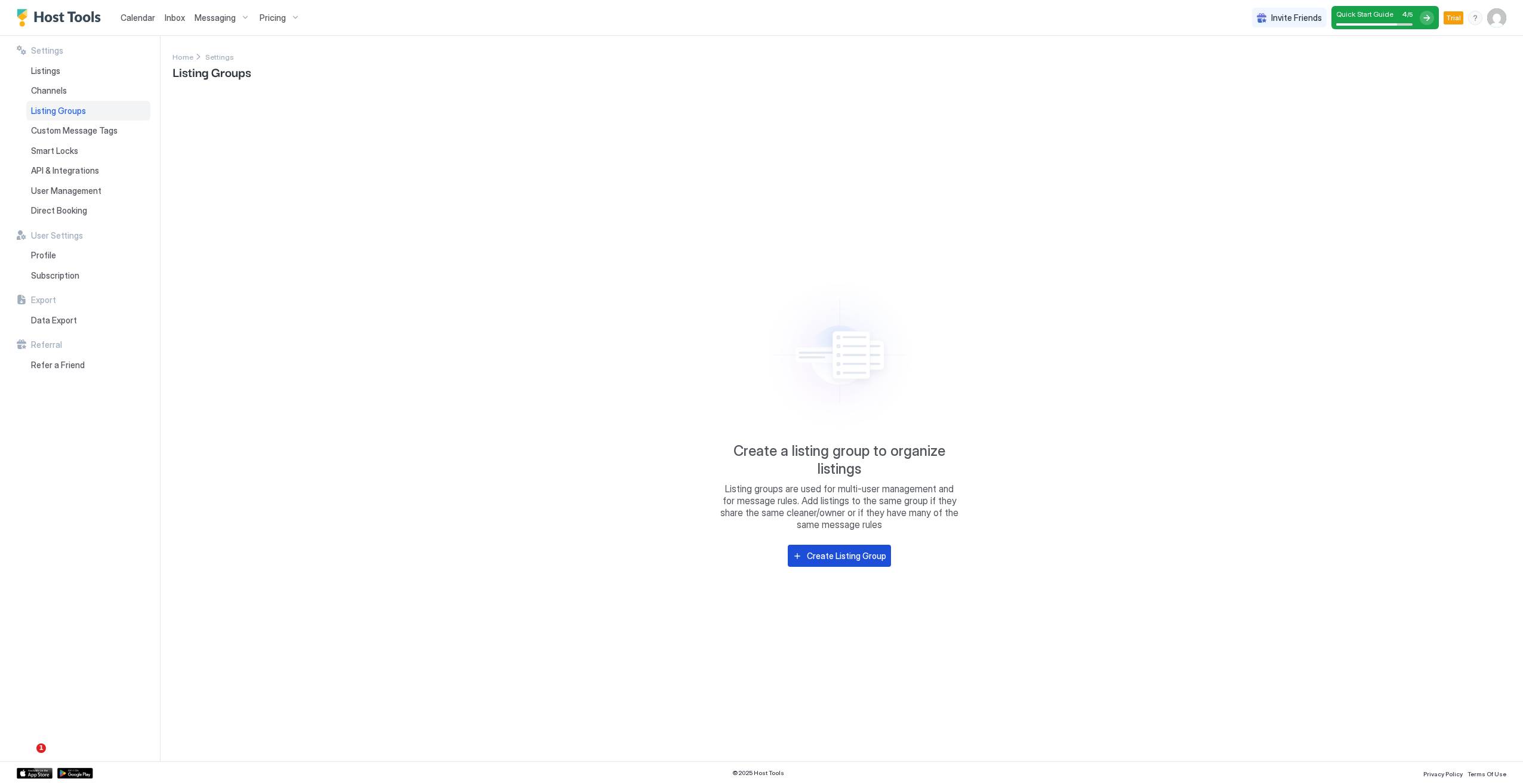
click at [855, 558] on div "Create Listing Group" at bounding box center [846, 555] width 80 height 12
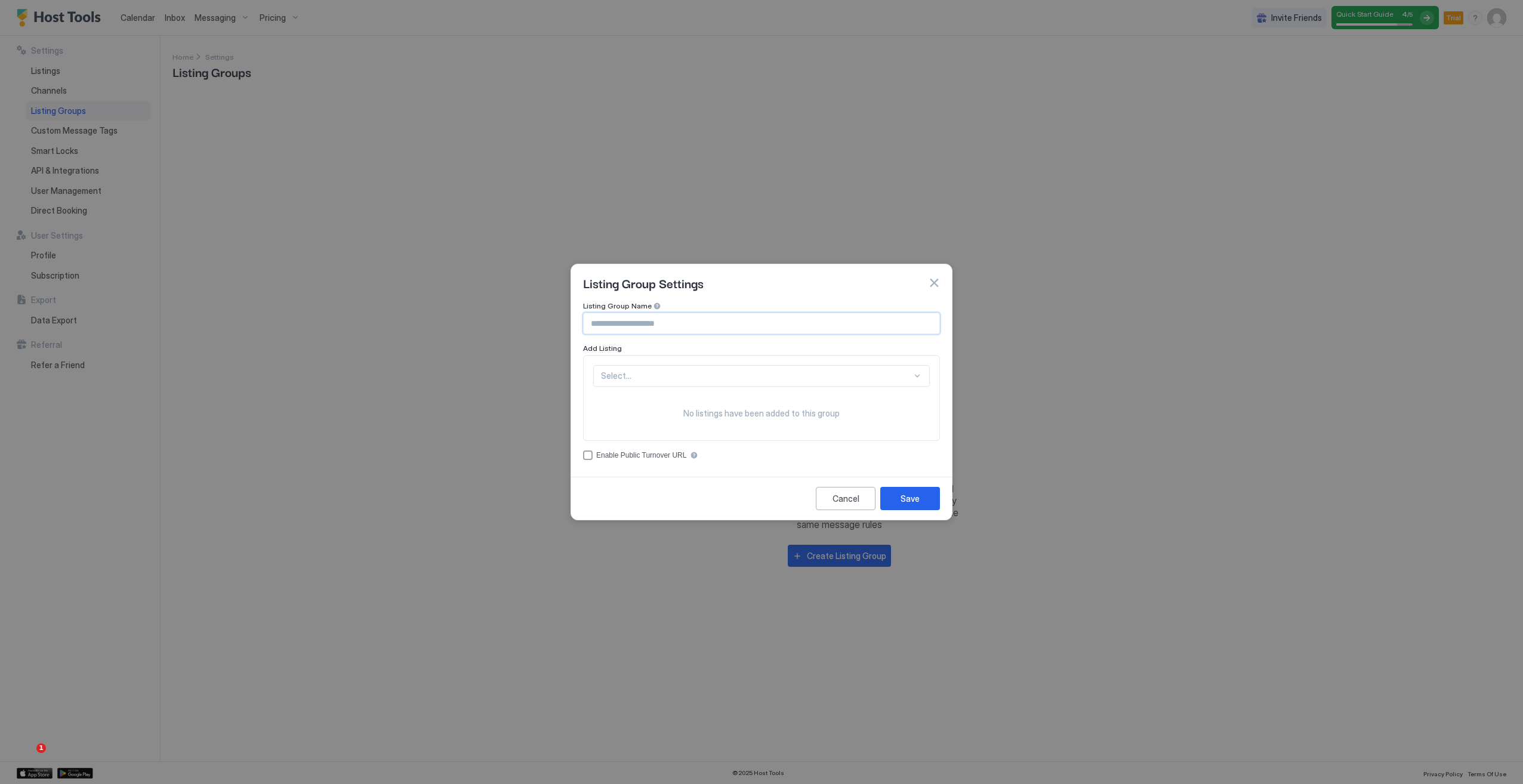
click at [616, 324] on input "Input Field" at bounding box center [761, 323] width 356 height 20
type input "******"
click at [658, 376] on div at bounding box center [756, 376] width 311 height 11
click at [676, 409] on div "Double room in a family house" at bounding box center [762, 403] width 336 height 23
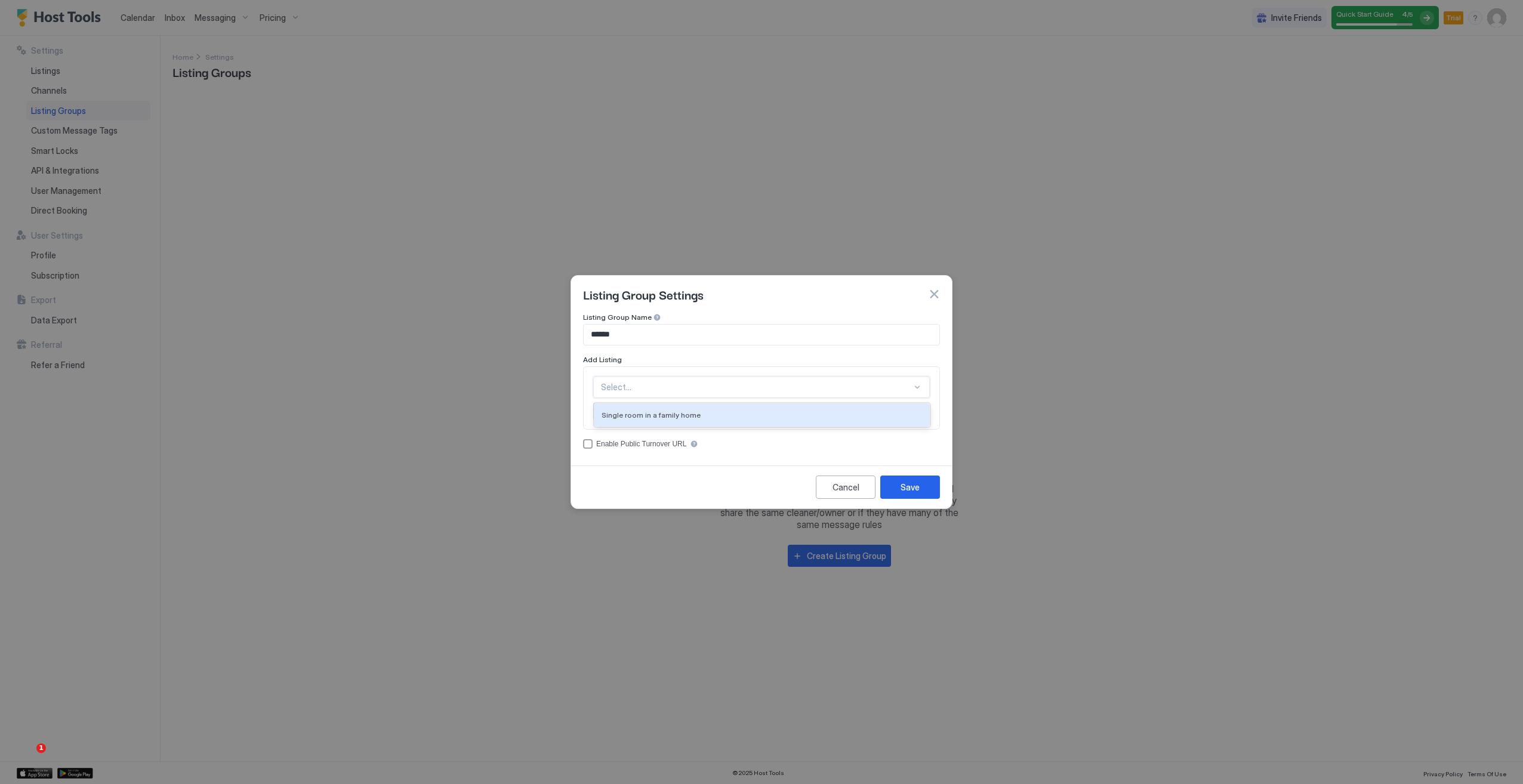
click at [645, 387] on div at bounding box center [756, 387] width 311 height 11
click at [667, 412] on span "Single room in a family home" at bounding box center [651, 415] width 99 height 9
click at [586, 446] on div "accessCode" at bounding box center [587, 444] width 10 height 10
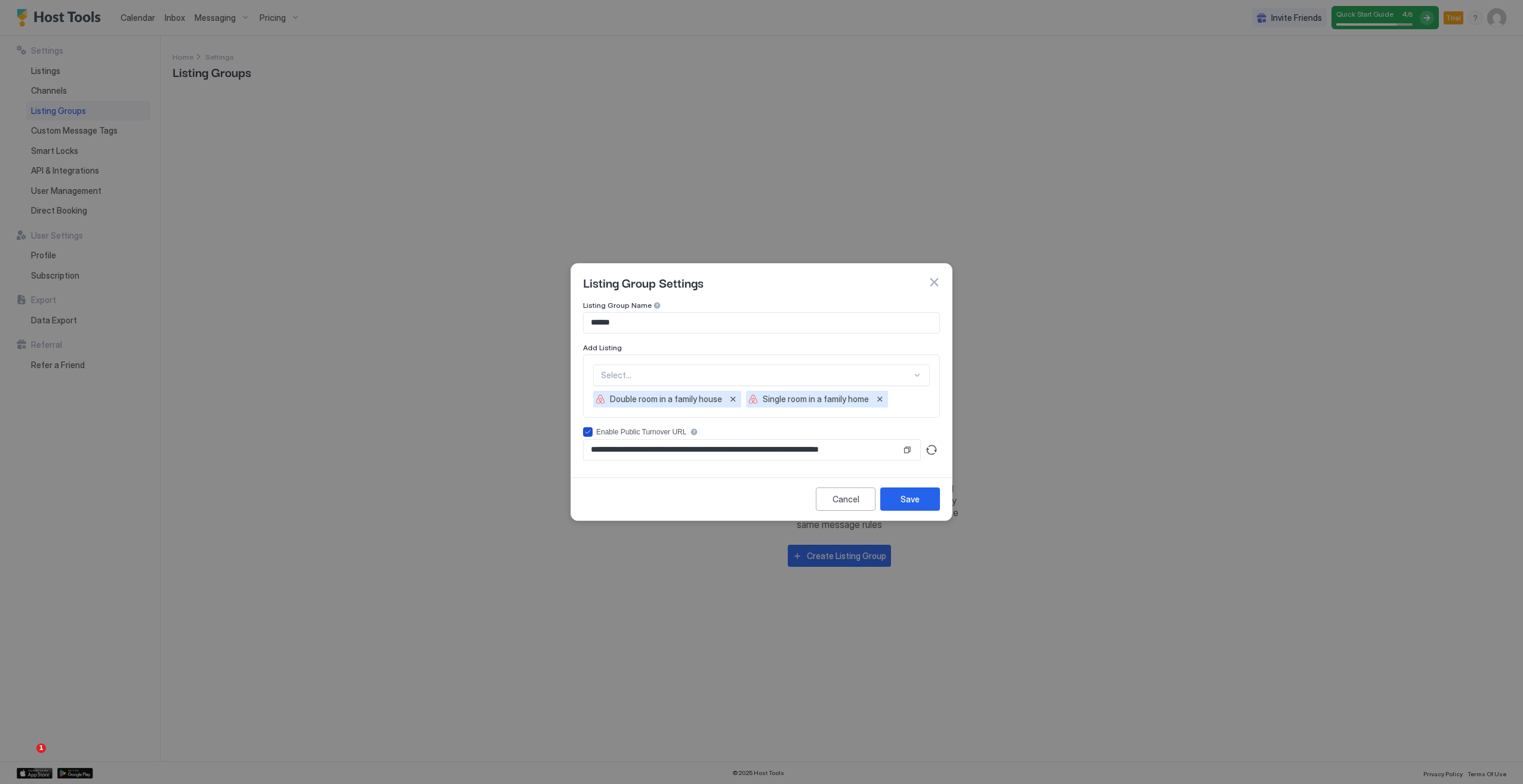
click at [586, 431] on icon "accessCode" at bounding box center [587, 431] width 7 height 7
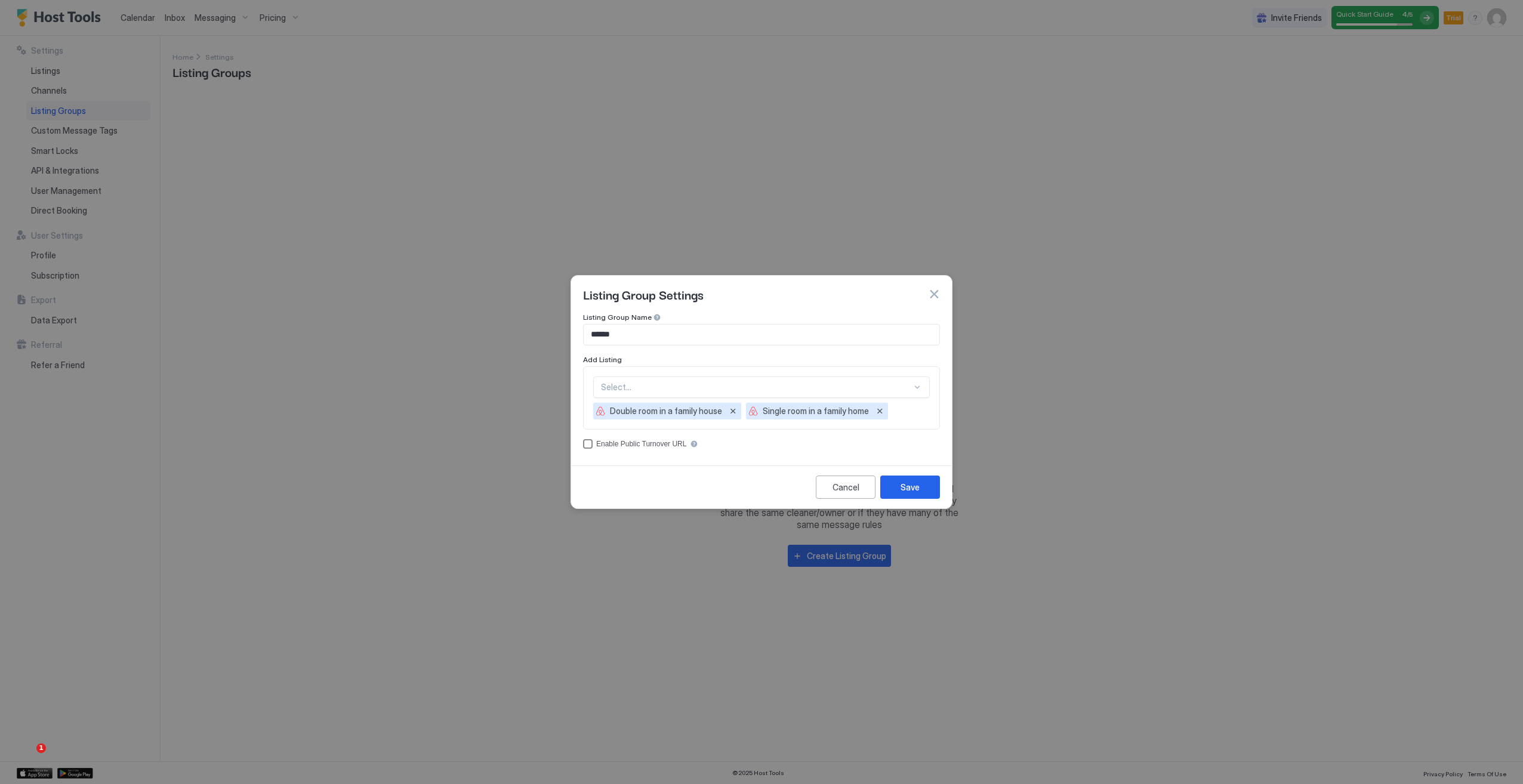
click at [592, 444] on div "Enable Public Turnover URL" at bounding box center [761, 444] width 357 height 10
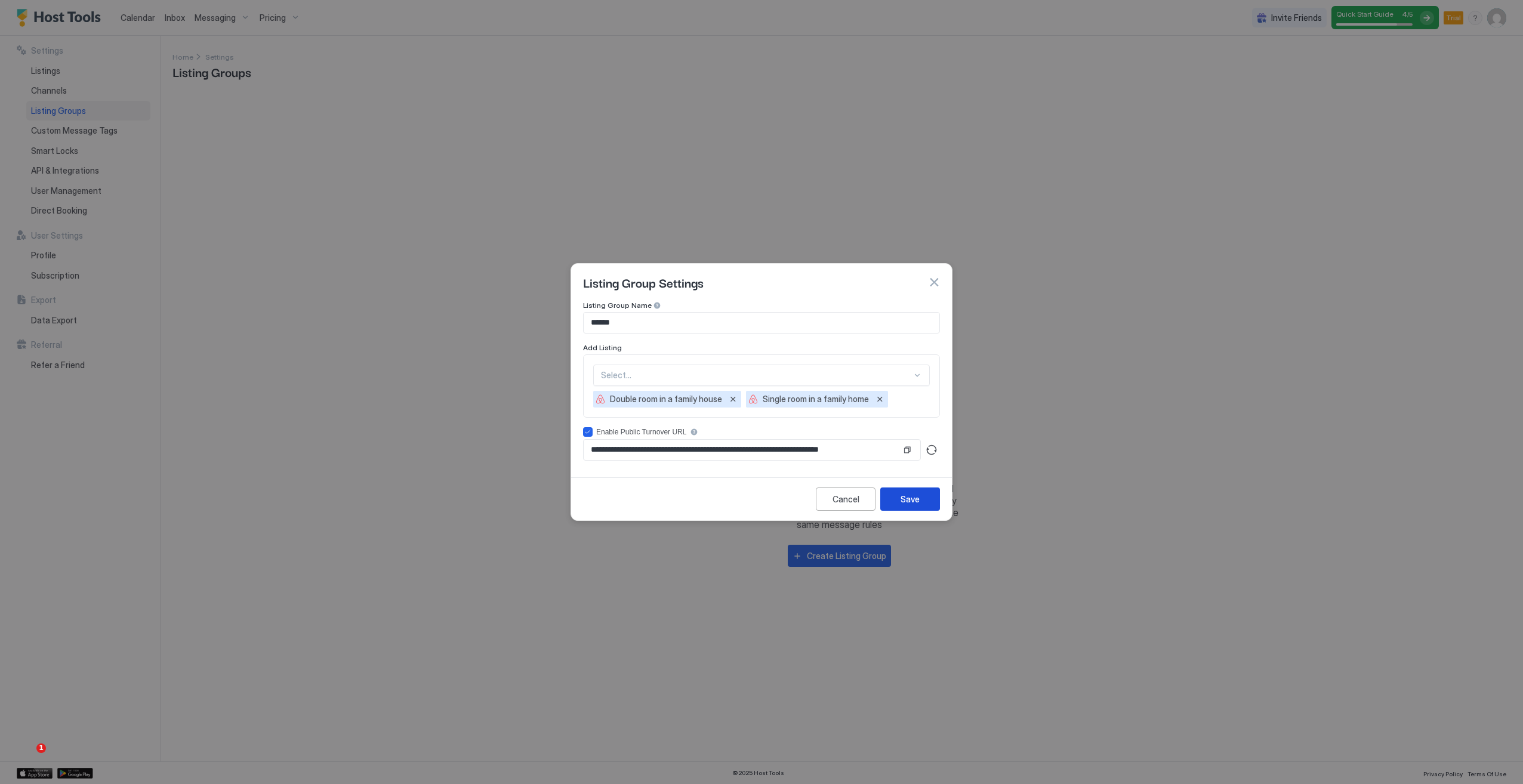
click at [920, 497] on button "Save" at bounding box center [910, 499] width 60 height 23
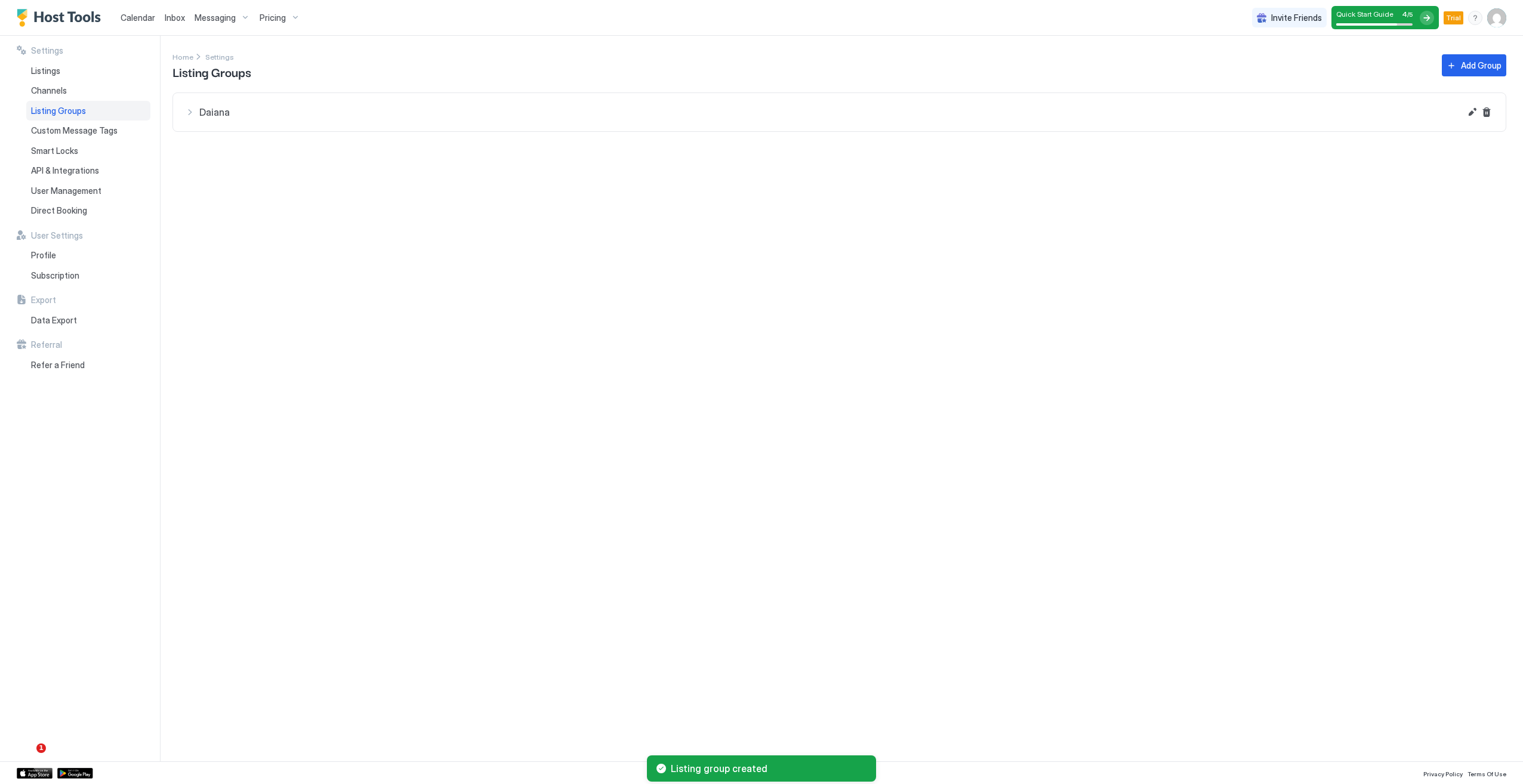
click at [343, 109] on span "Daiana" at bounding box center [830, 112] width 1261 height 12
click at [1371, 16] on span "Quick Start Guide" at bounding box center [1364, 14] width 57 height 9
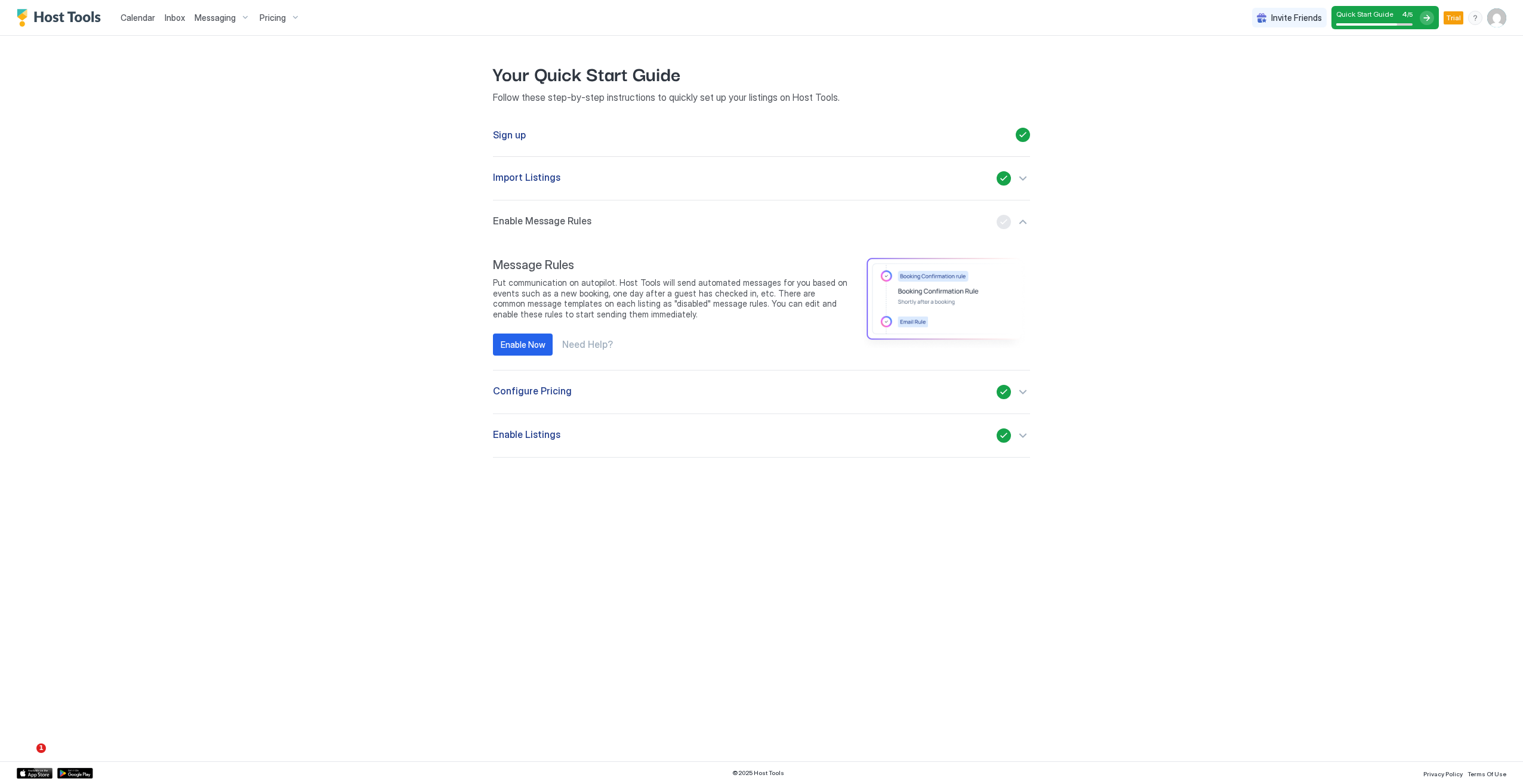
click at [1023, 220] on div "button" at bounding box center [1013, 222] width 34 height 14
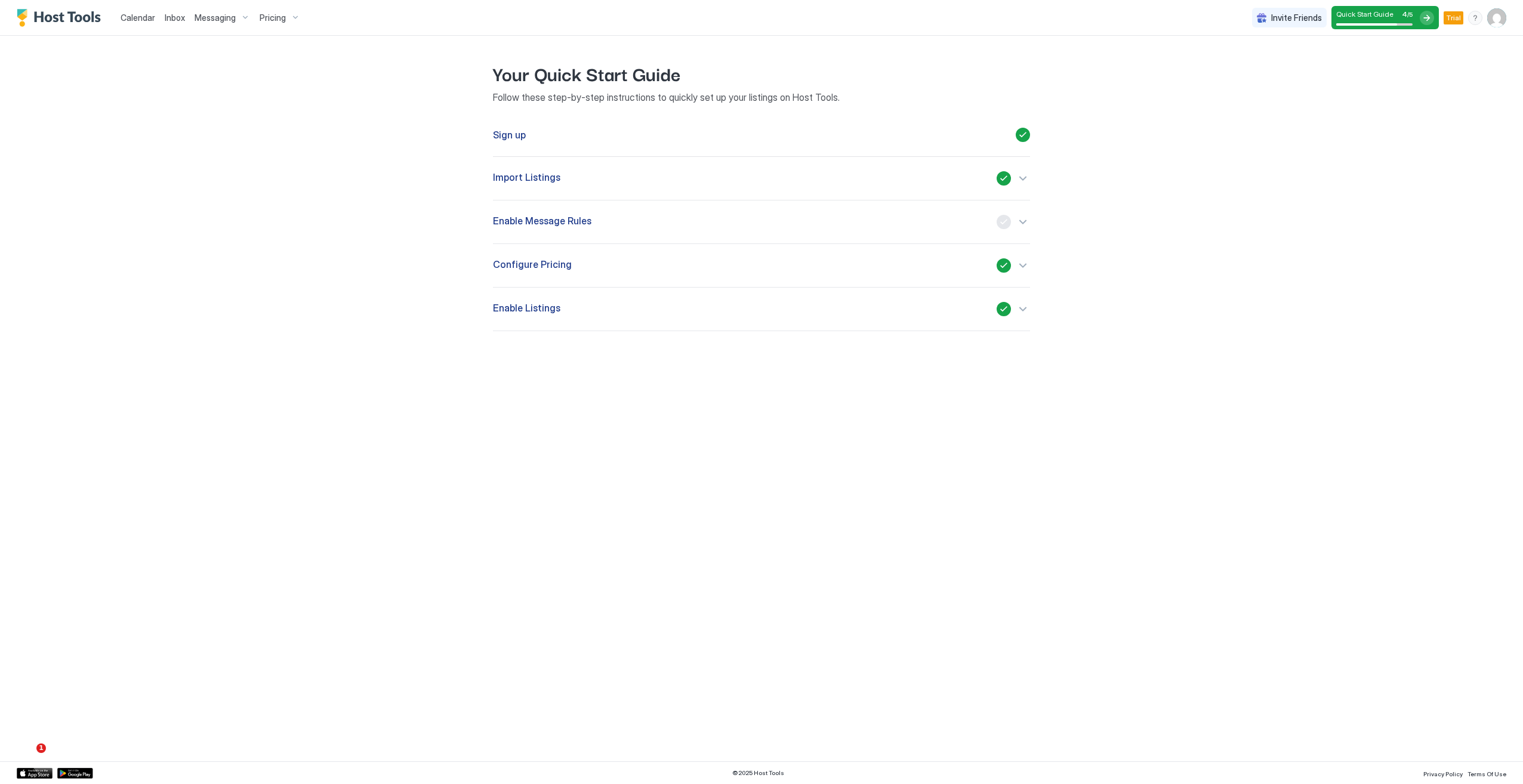
click at [1023, 220] on div "button" at bounding box center [1013, 222] width 34 height 14
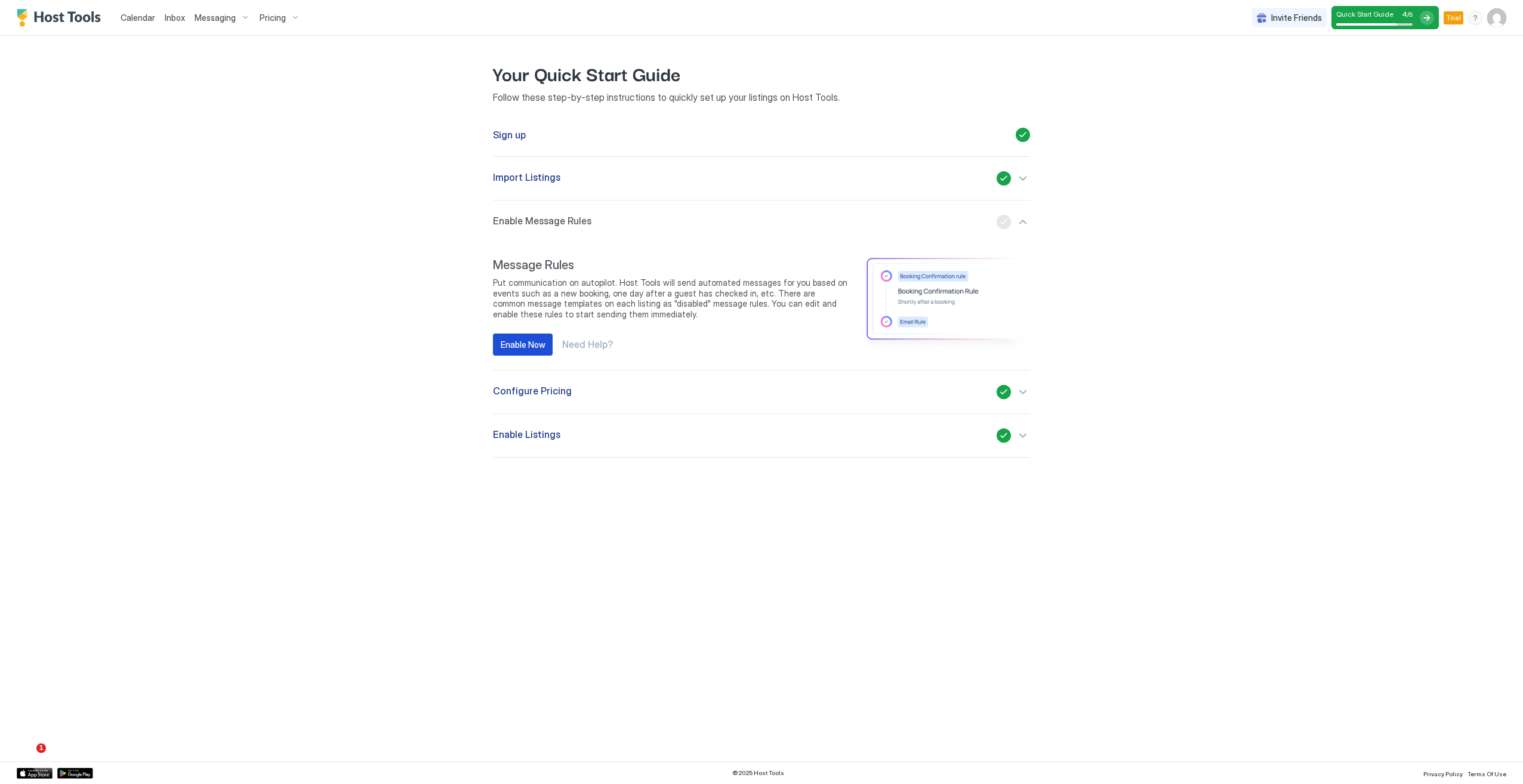
click at [524, 338] on div "Enable Now" at bounding box center [523, 344] width 45 height 12
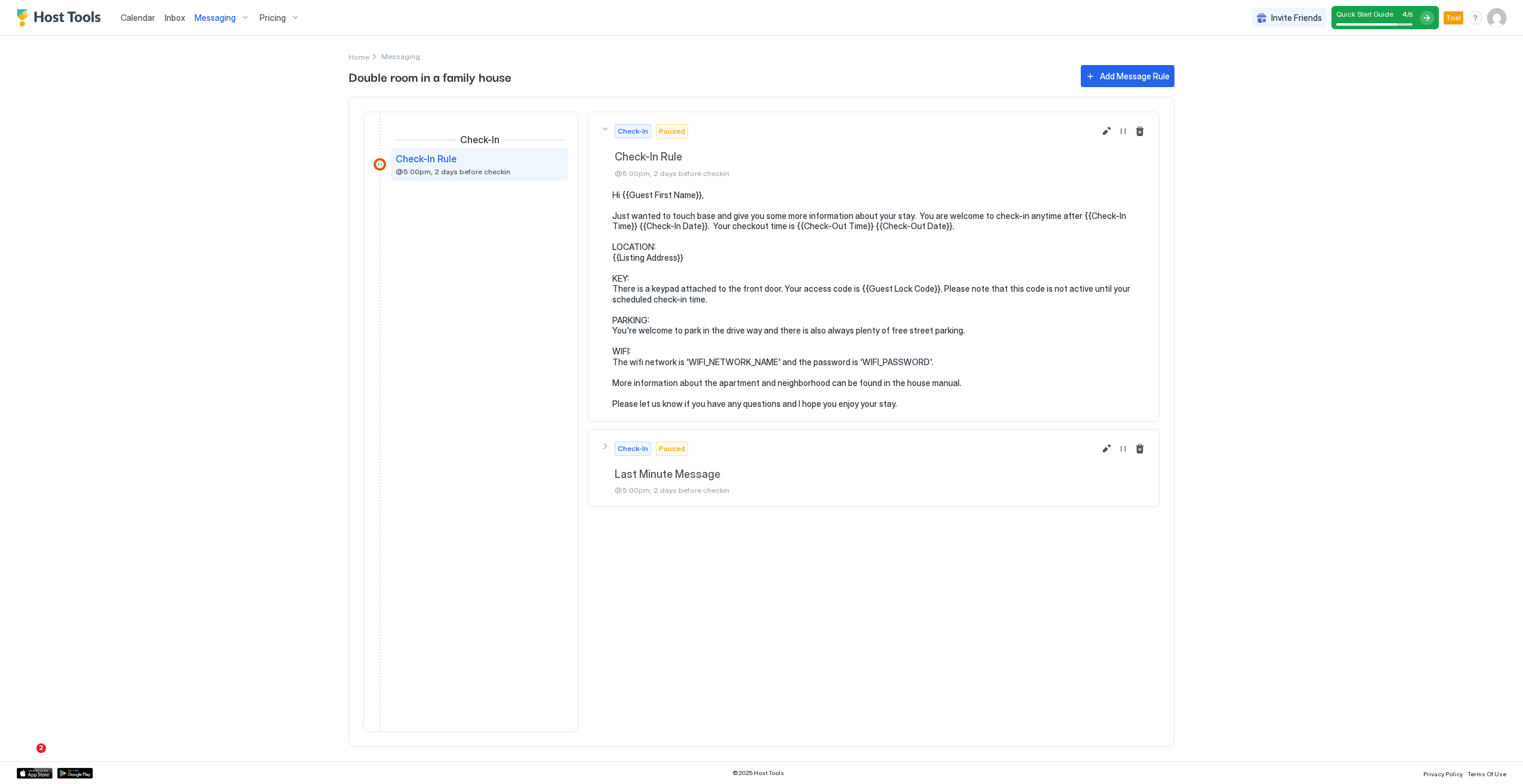
click at [628, 137] on span "Check-In" at bounding box center [633, 131] width 30 height 11
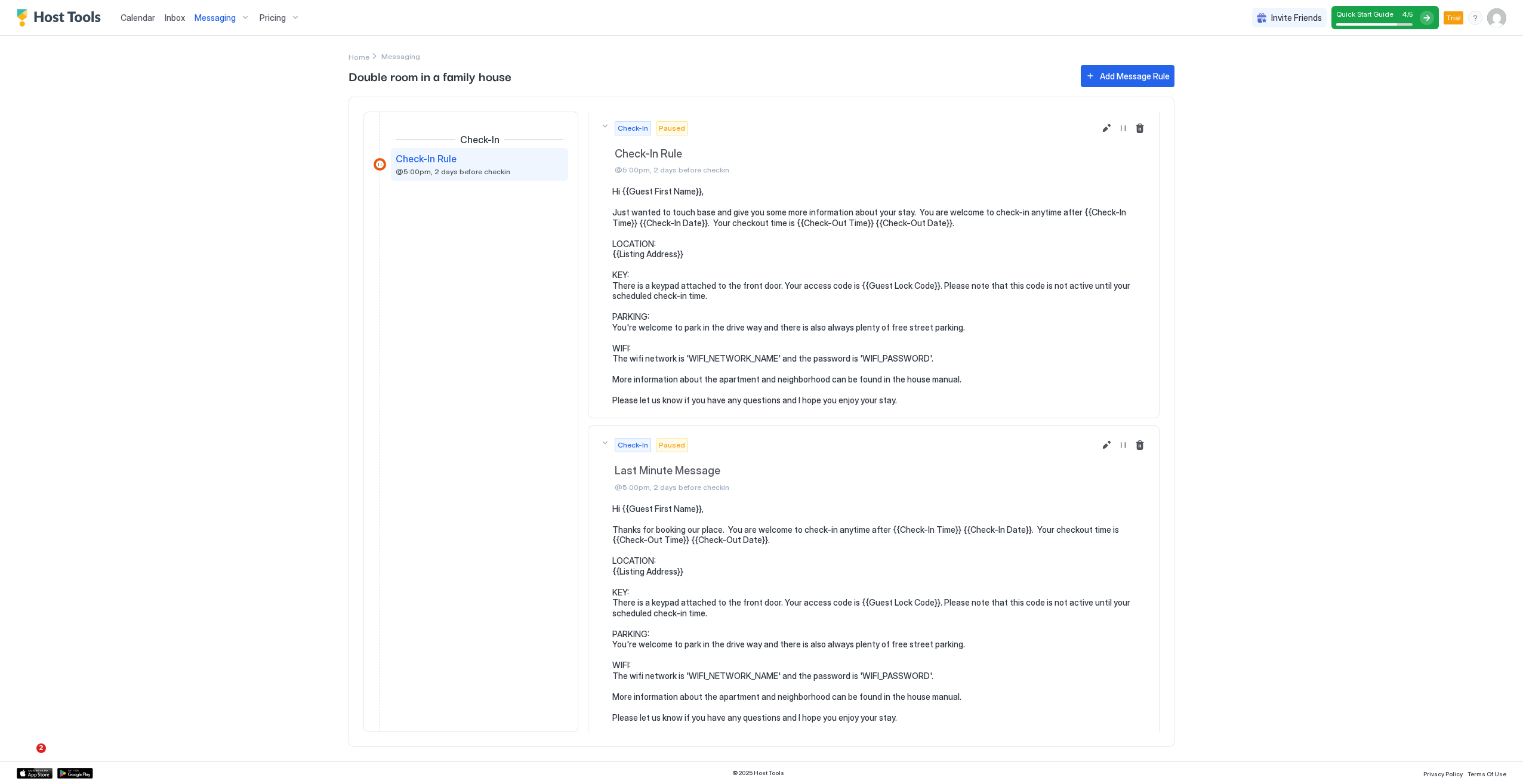
scroll to position [3, 0]
click at [1137, 71] on div "Add Message Rule" at bounding box center [1135, 76] width 70 height 12
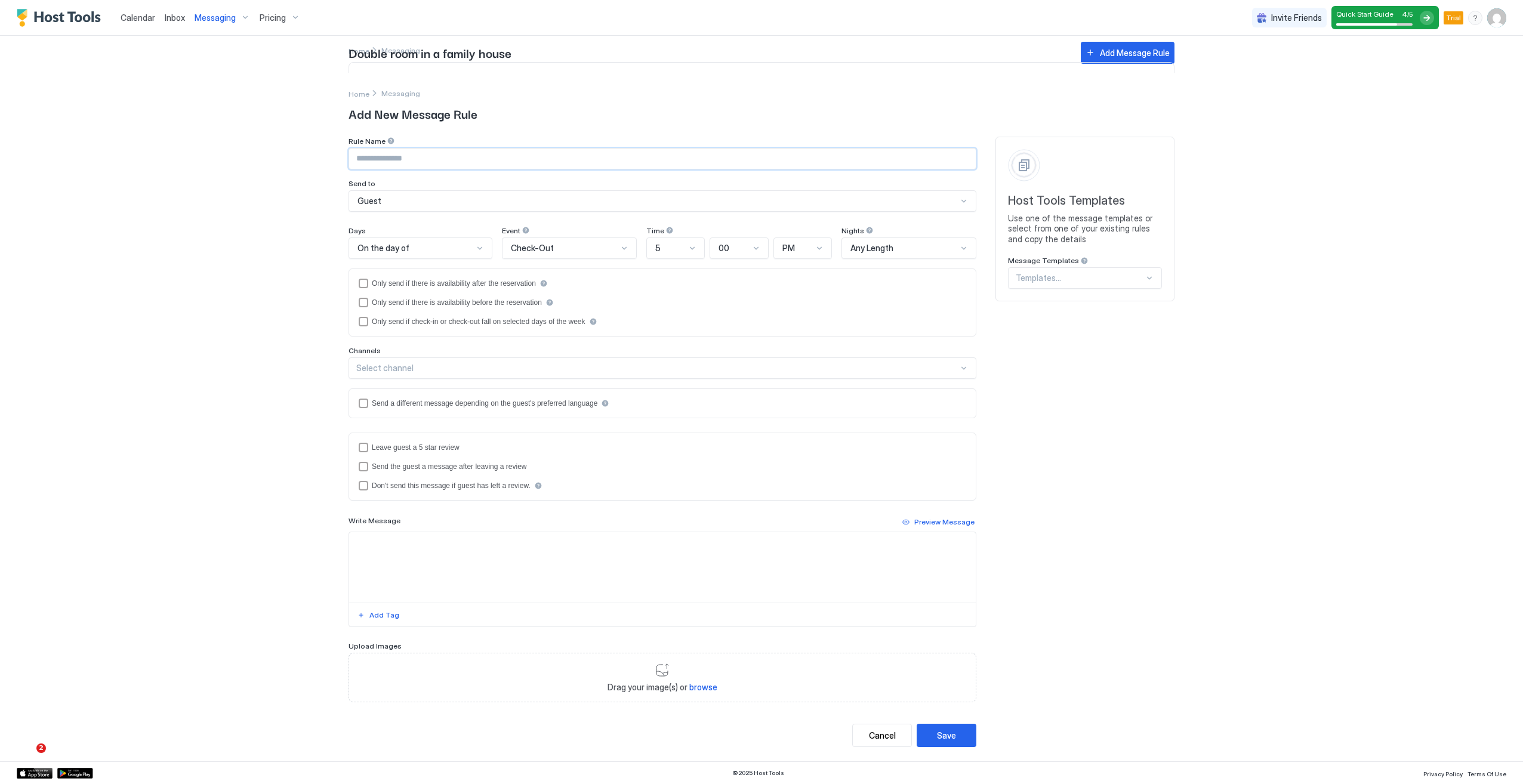
click at [453, 164] on input "Input Field" at bounding box center [662, 159] width 626 height 20
click at [884, 737] on div "Cancel" at bounding box center [882, 735] width 27 height 12
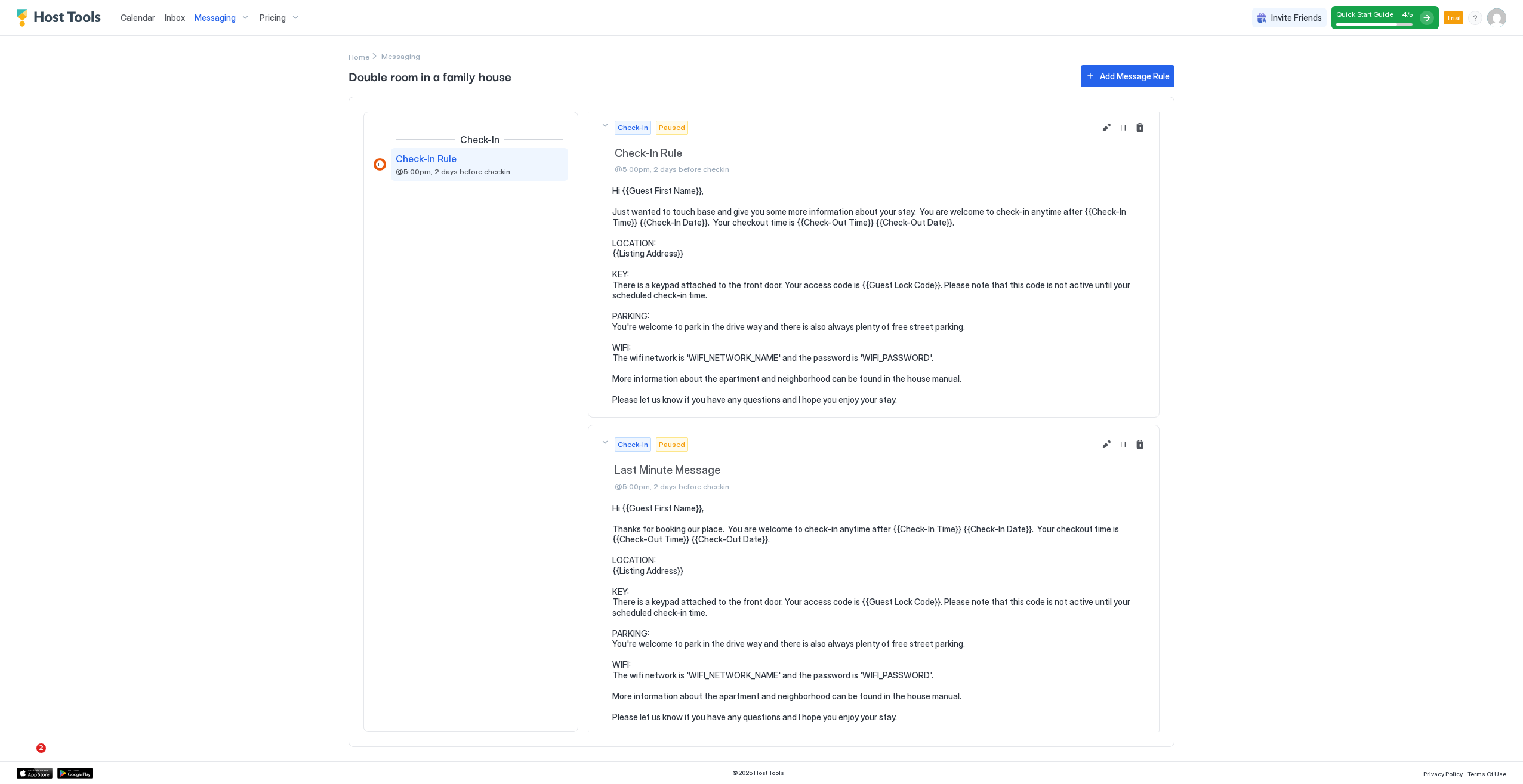
click at [1376, 16] on span "Quick Start Guide" at bounding box center [1364, 14] width 57 height 9
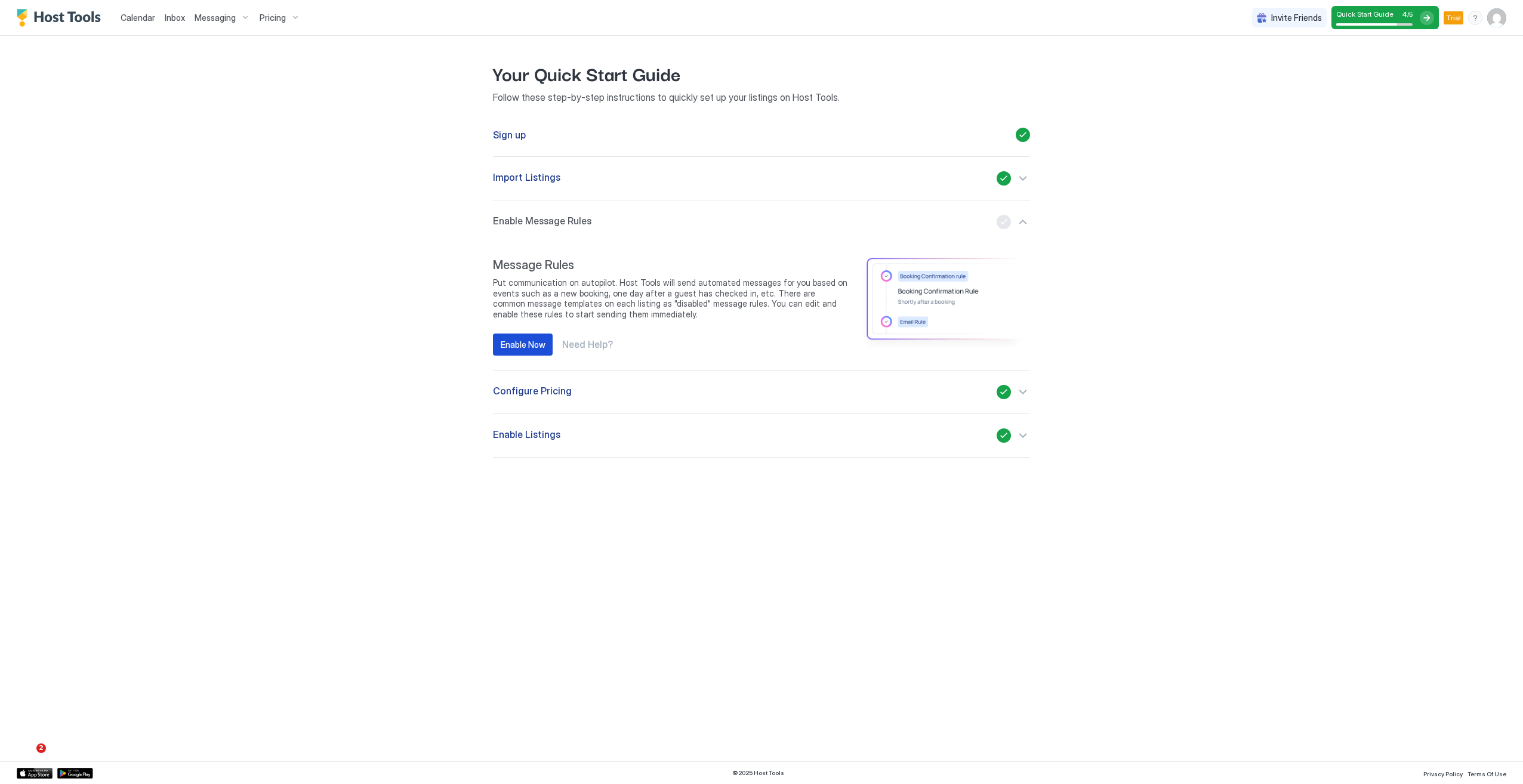
click at [532, 341] on div "Enable Now" at bounding box center [523, 344] width 45 height 12
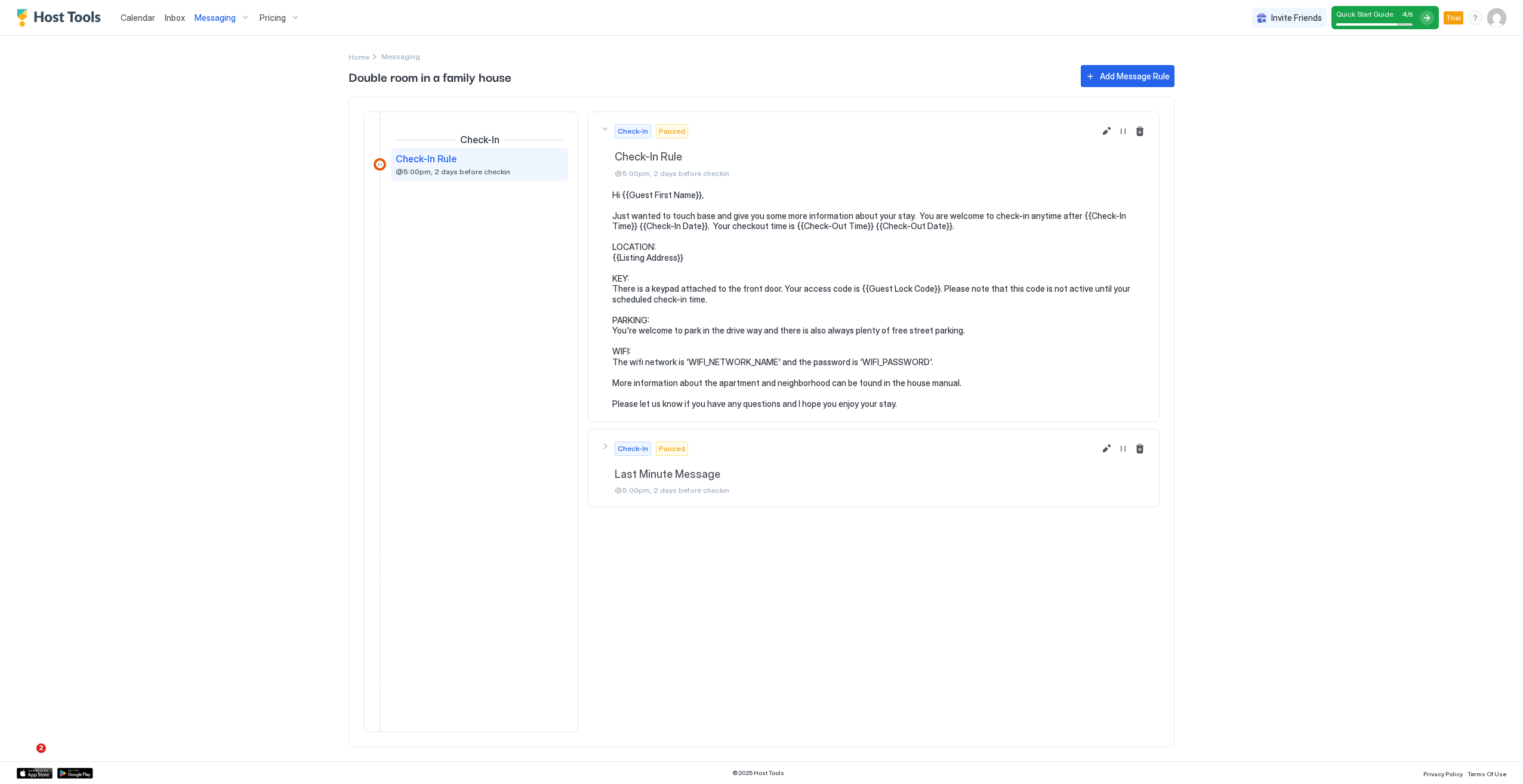
click at [1001, 239] on pre "Hi {{Guest First Name}}, Just wanted to touch base and give you some more infor…" at bounding box center [880, 299] width 535 height 220
click at [1120, 131] on button "Resume Message Rule" at bounding box center [1123, 132] width 14 height 14
click at [1477, 18] on div "menu" at bounding box center [1475, 18] width 14 height 14
click at [1372, 228] on div at bounding box center [761, 392] width 1523 height 784
click at [1120, 80] on div "Add Message Rule" at bounding box center [1135, 76] width 70 height 12
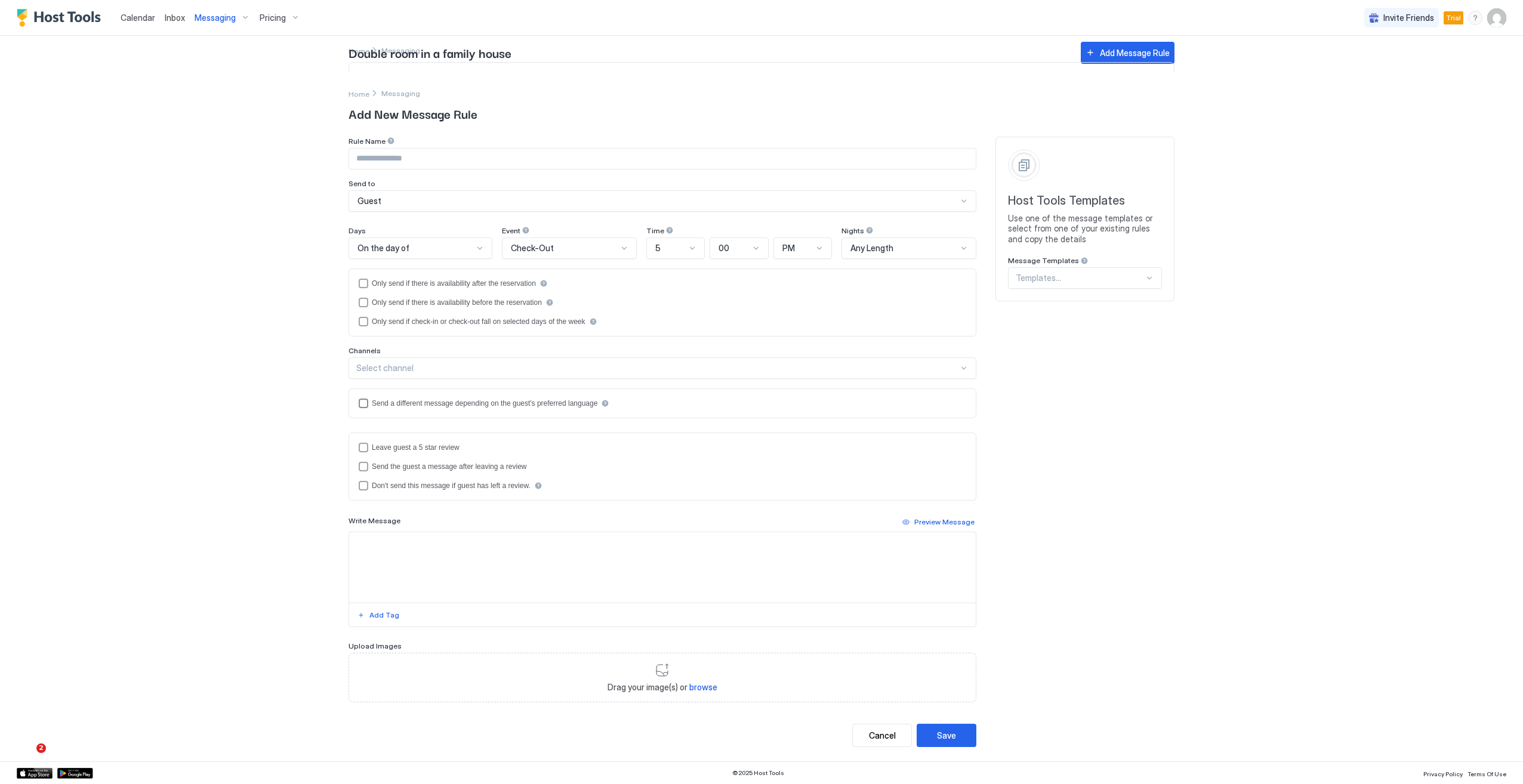
click at [368, 402] on div "Send a different message depending on the guest's preferred language" at bounding box center [662, 403] width 607 height 10
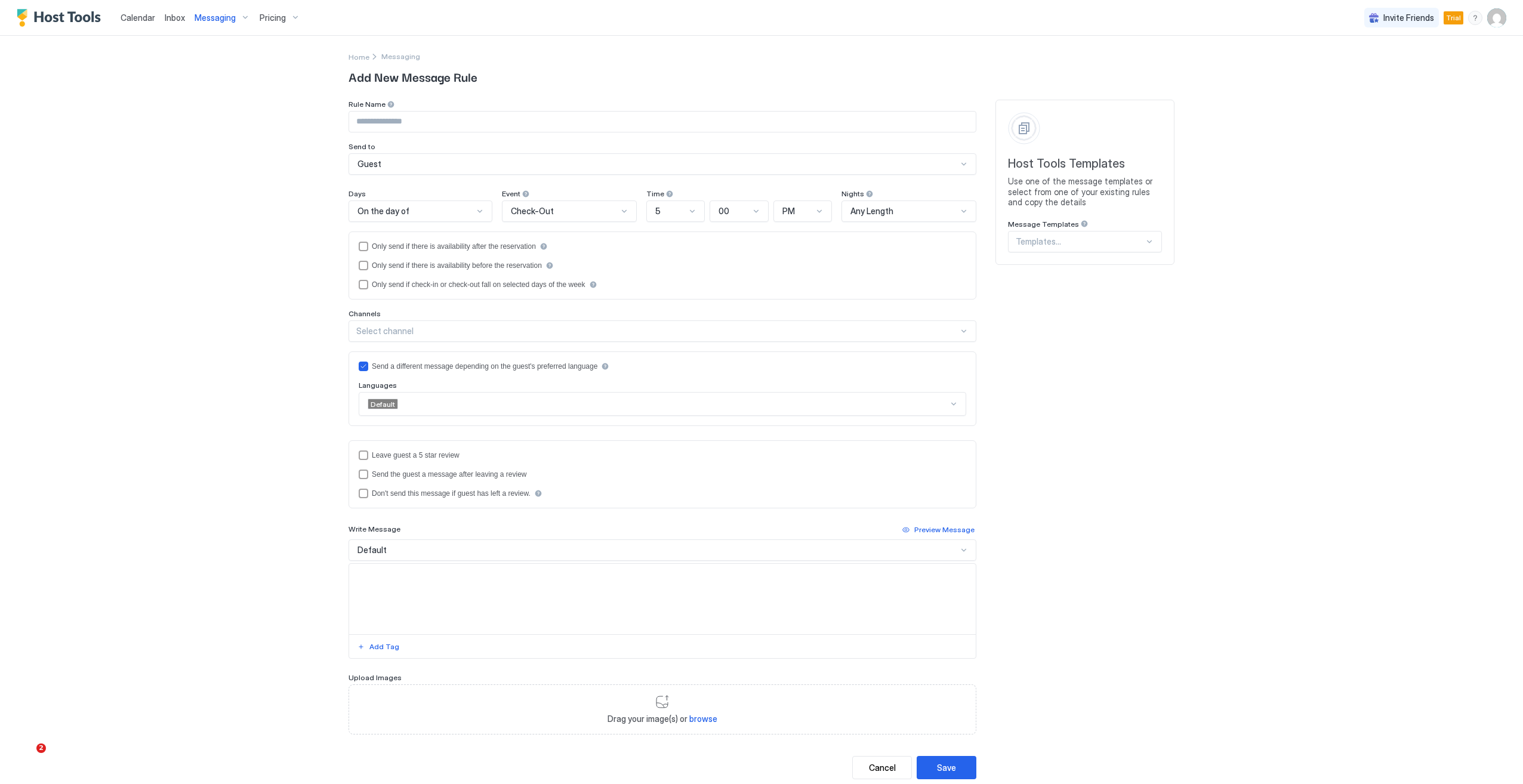
click at [374, 328] on div "Select channel" at bounding box center [657, 331] width 602 height 11
click at [395, 356] on div "All" at bounding box center [662, 359] width 612 height 9
click at [384, 451] on div "Leave guest a 5 star review" at bounding box center [415, 455] width 87 height 9
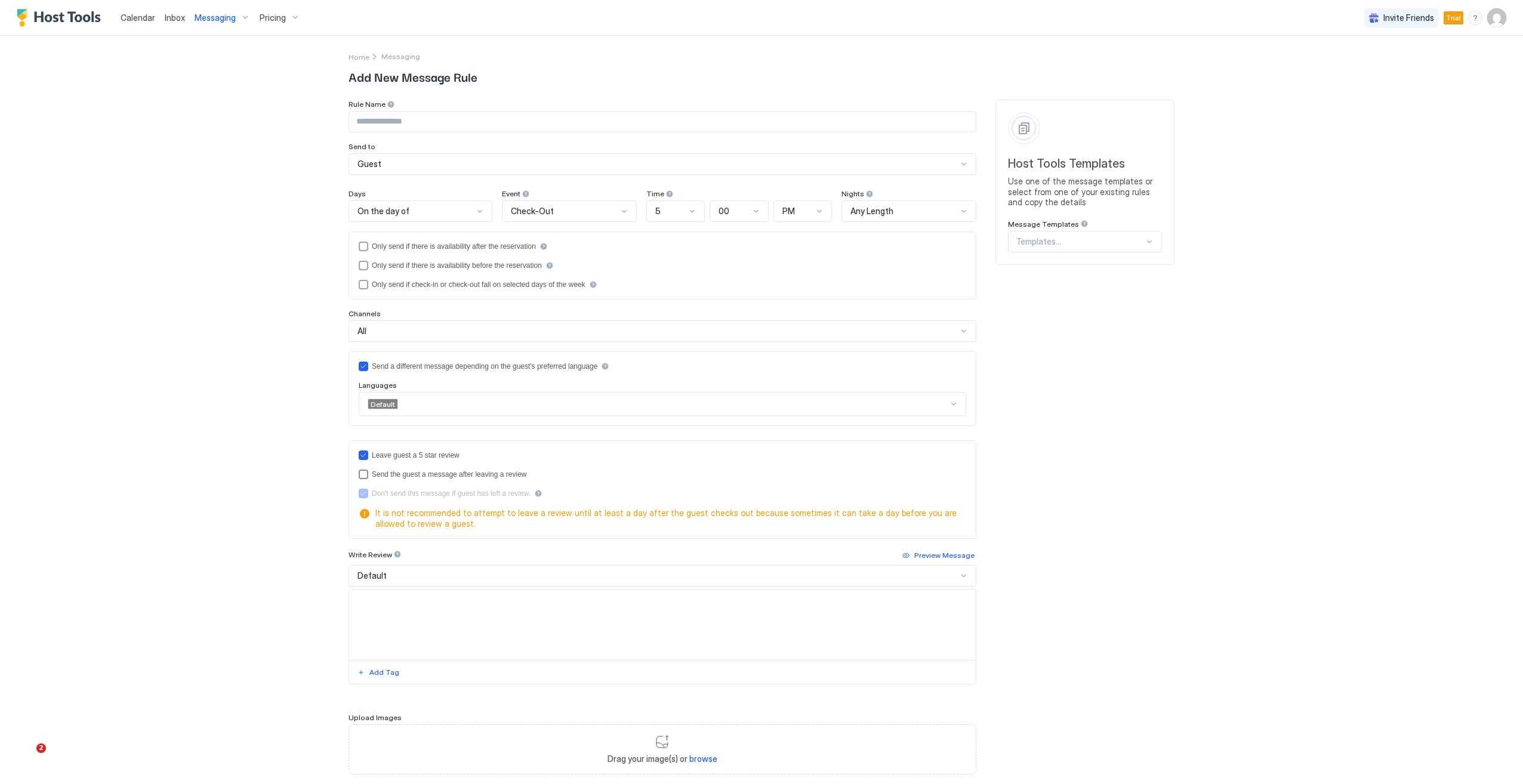
click at [386, 474] on div "Send the guest a message after leaving a review" at bounding box center [449, 474] width 155 height 9
click at [360, 453] on icon "reviewEnabled" at bounding box center [363, 455] width 7 height 7
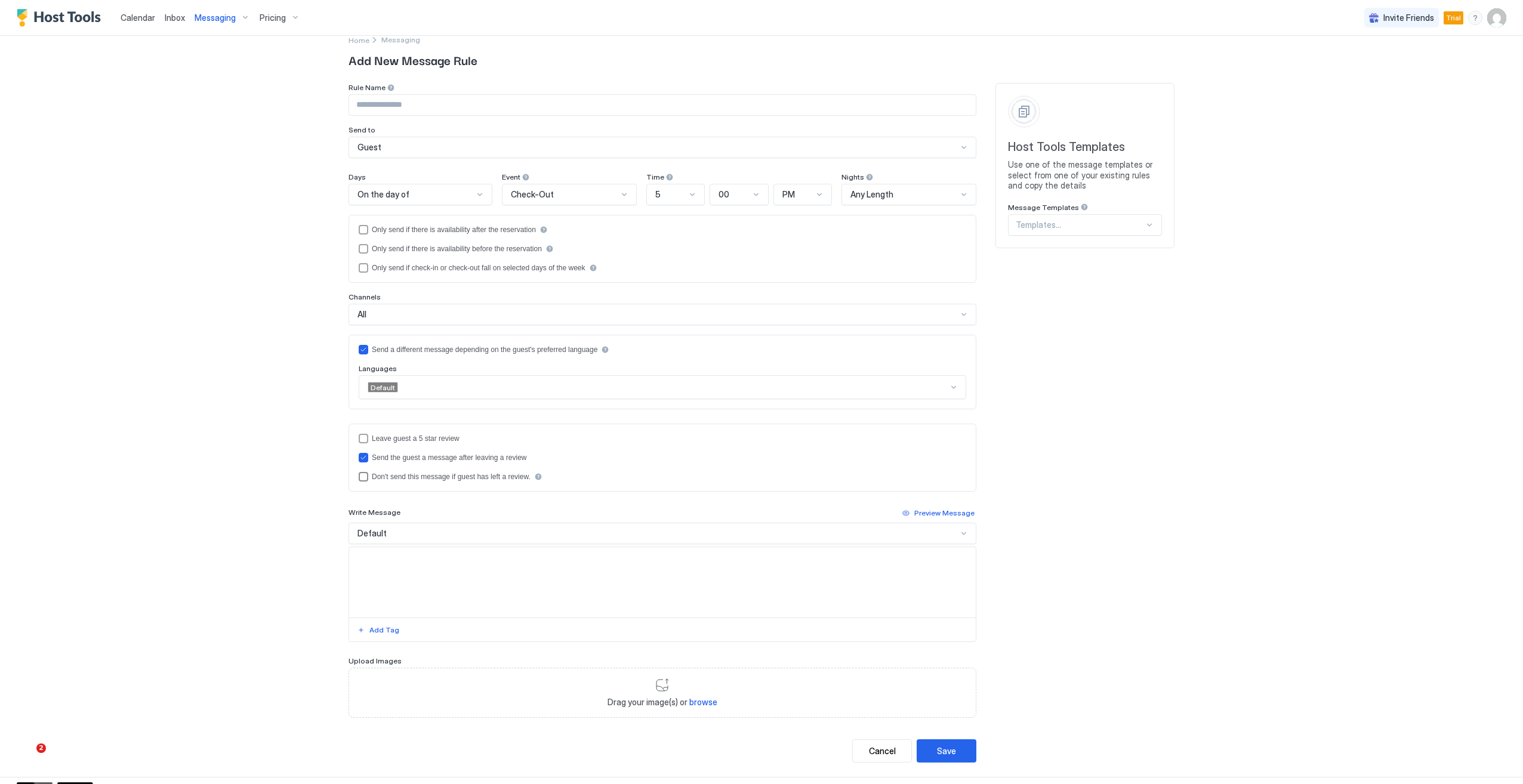
scroll to position [26, 0]
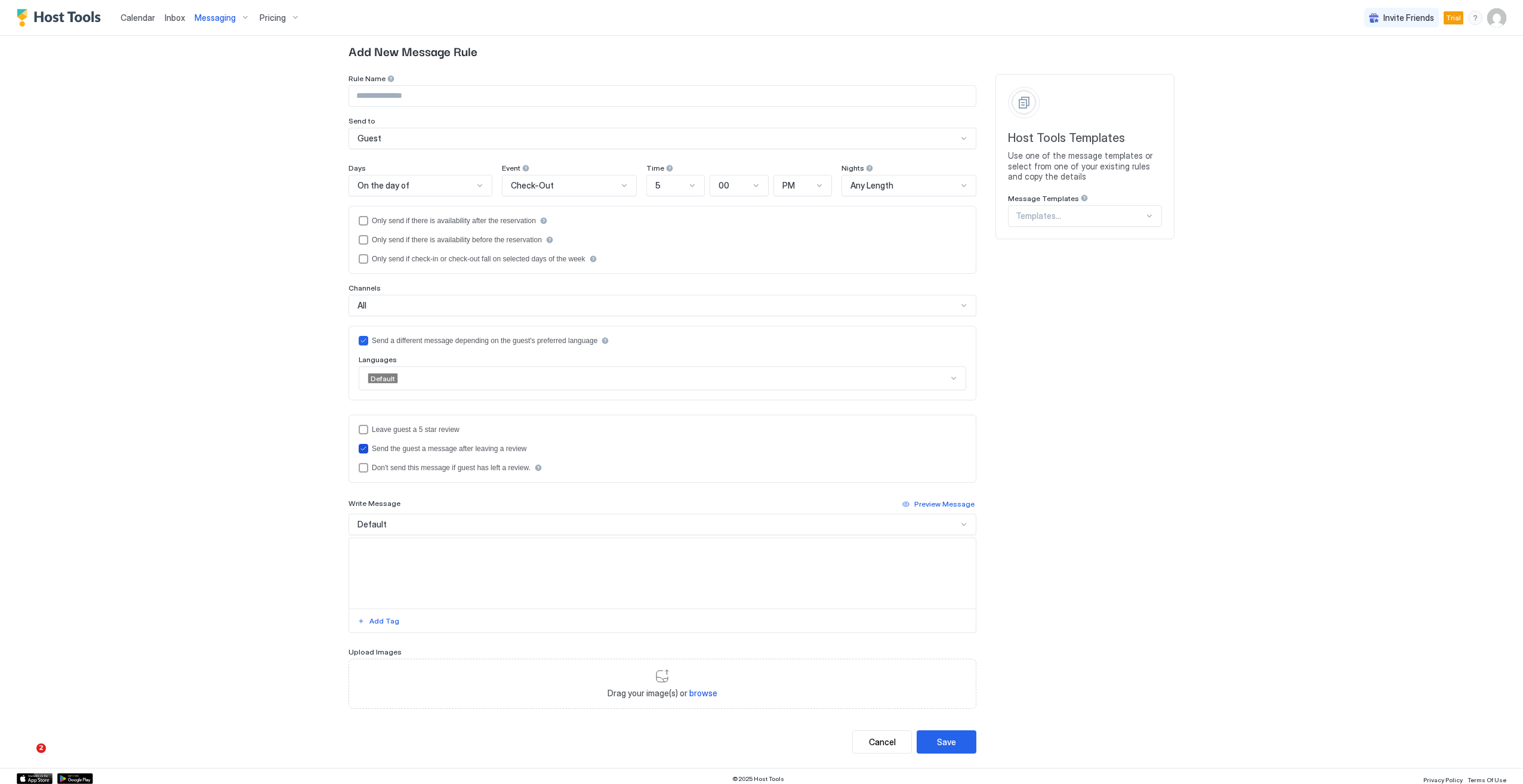
click at [360, 448] on icon "sendMessageAfterLeavingReview" at bounding box center [363, 449] width 7 height 7
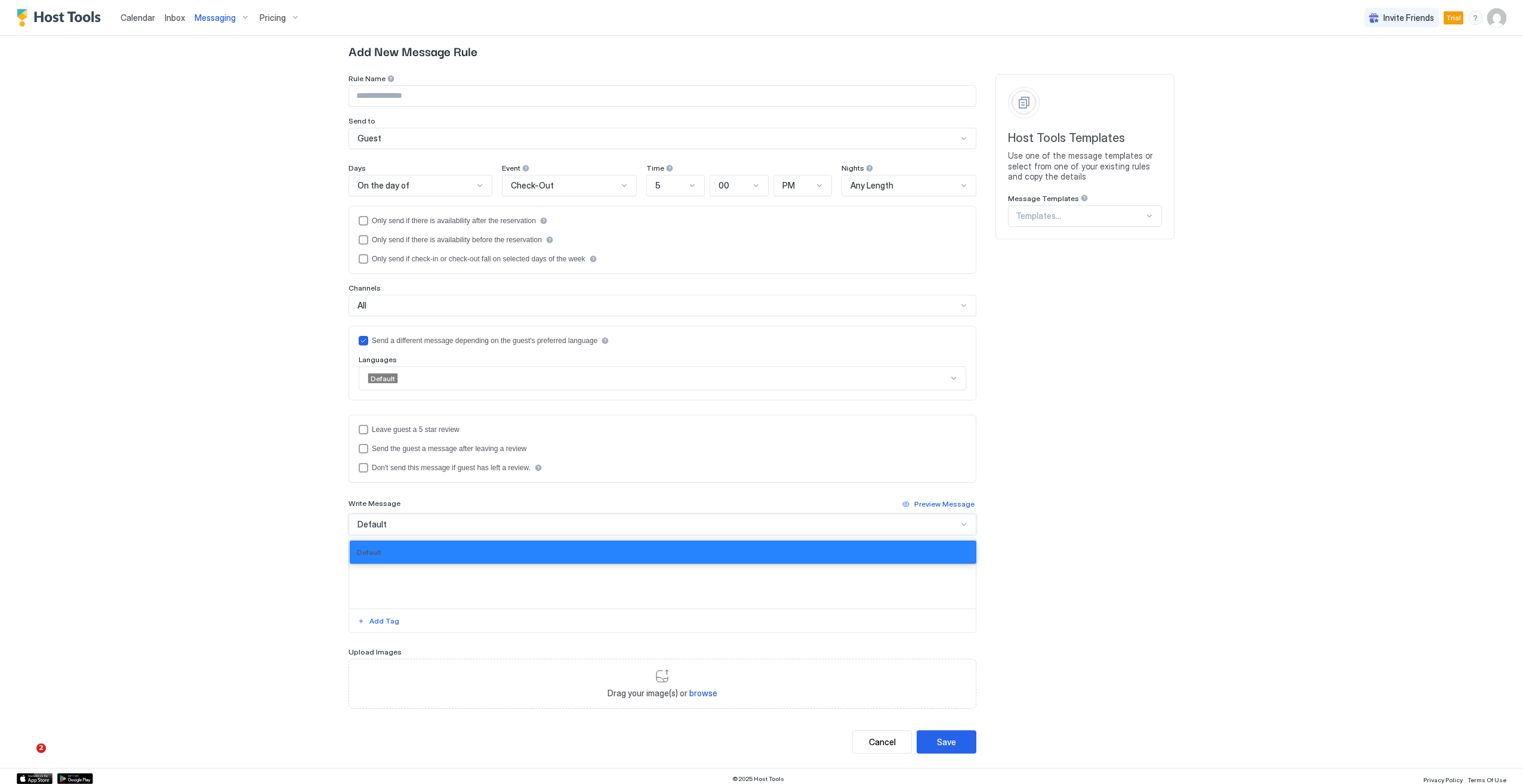
click at [384, 514] on div "Default" at bounding box center [662, 524] width 628 height 22
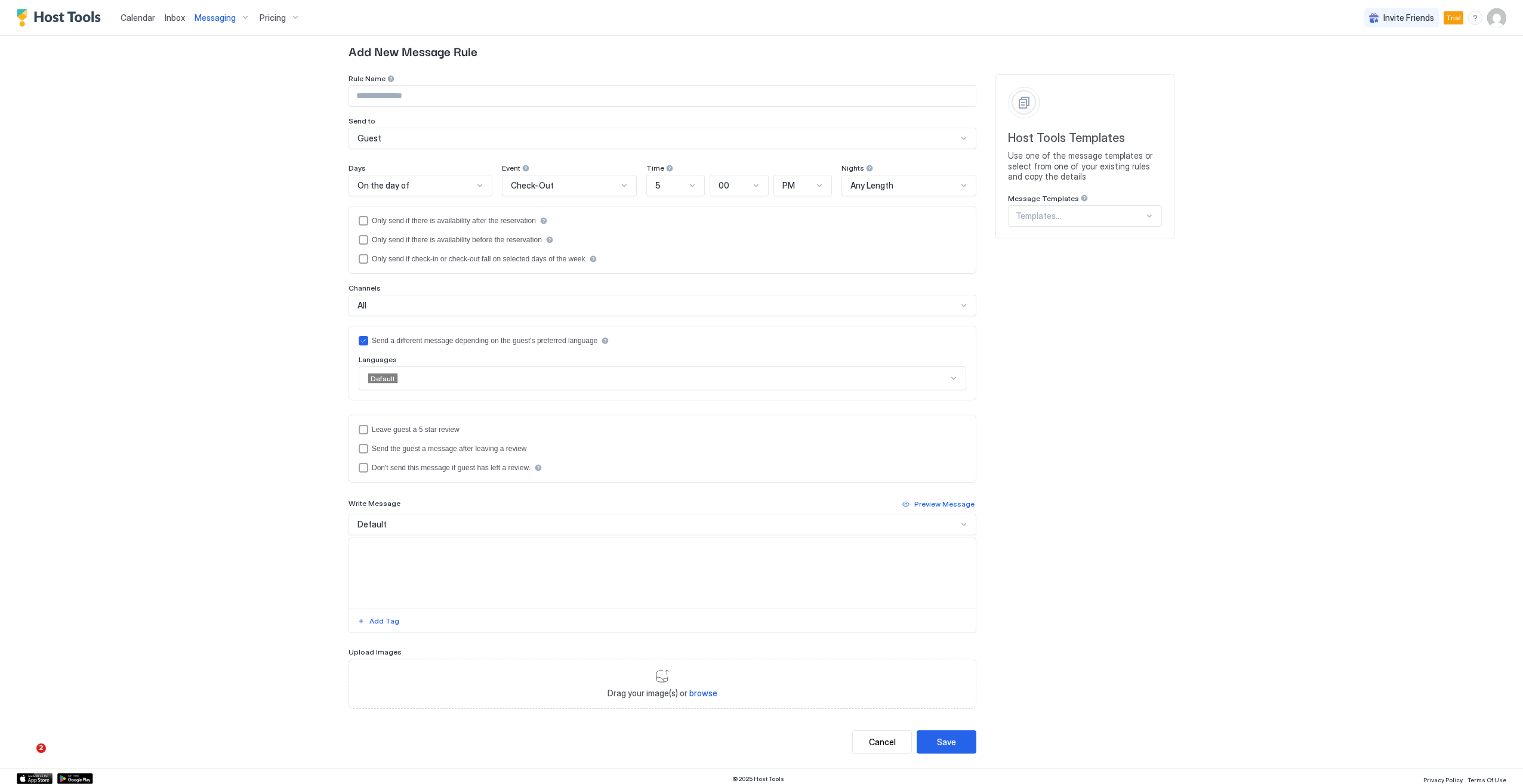
click at [872, 528] on div "Default" at bounding box center [662, 524] width 628 height 22
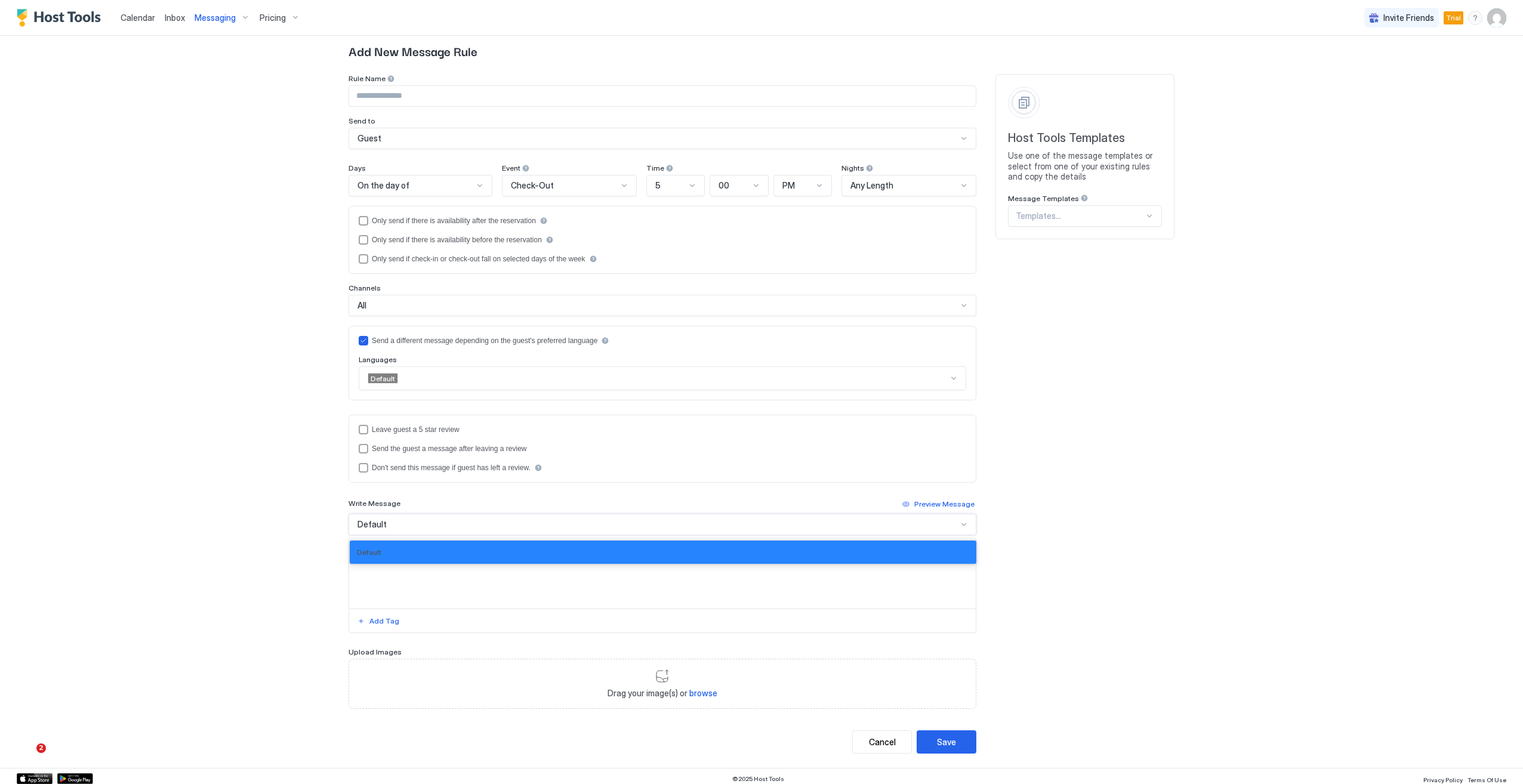
click at [872, 528] on div "Default" at bounding box center [662, 524] width 628 height 22
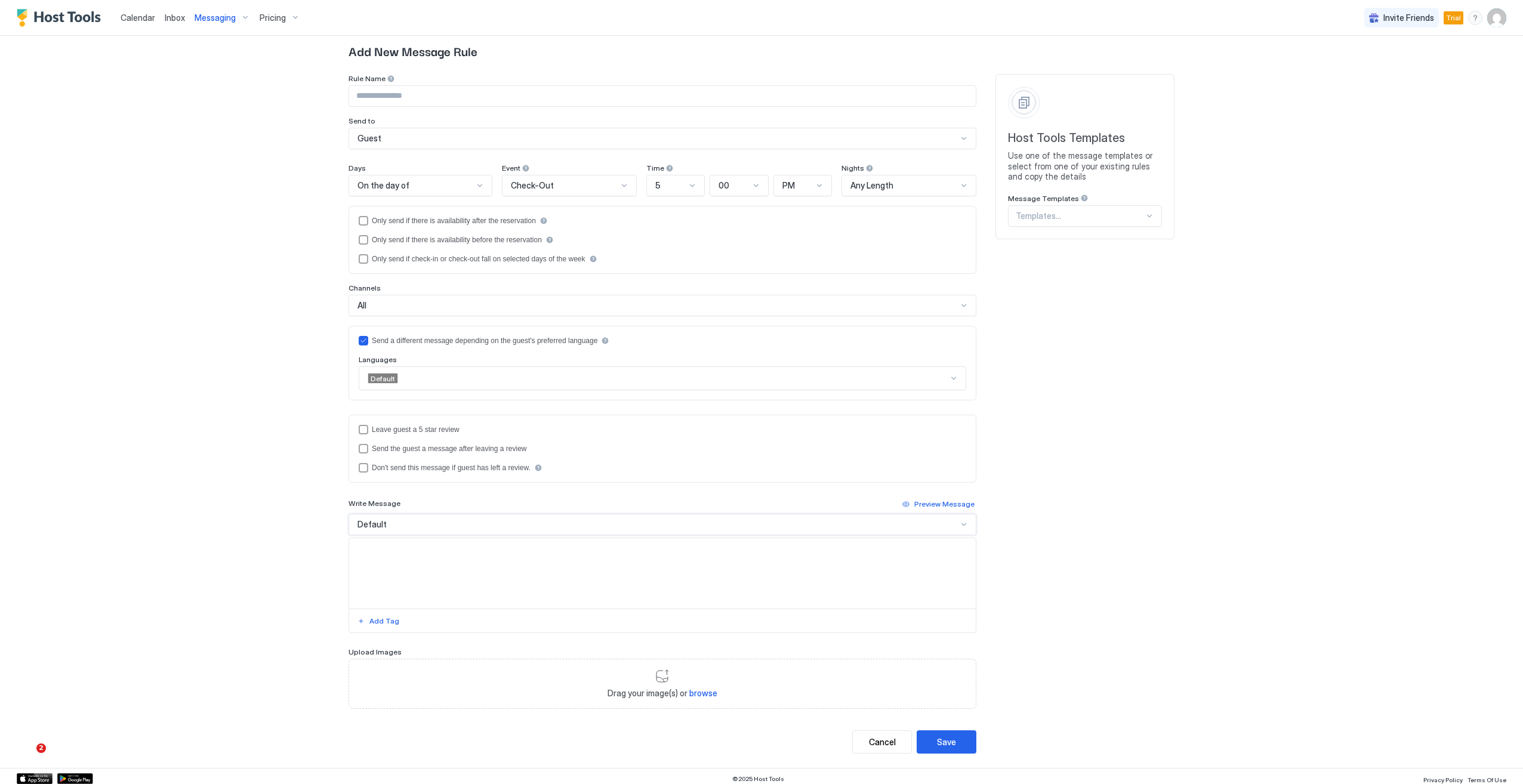
scroll to position [0, 0]
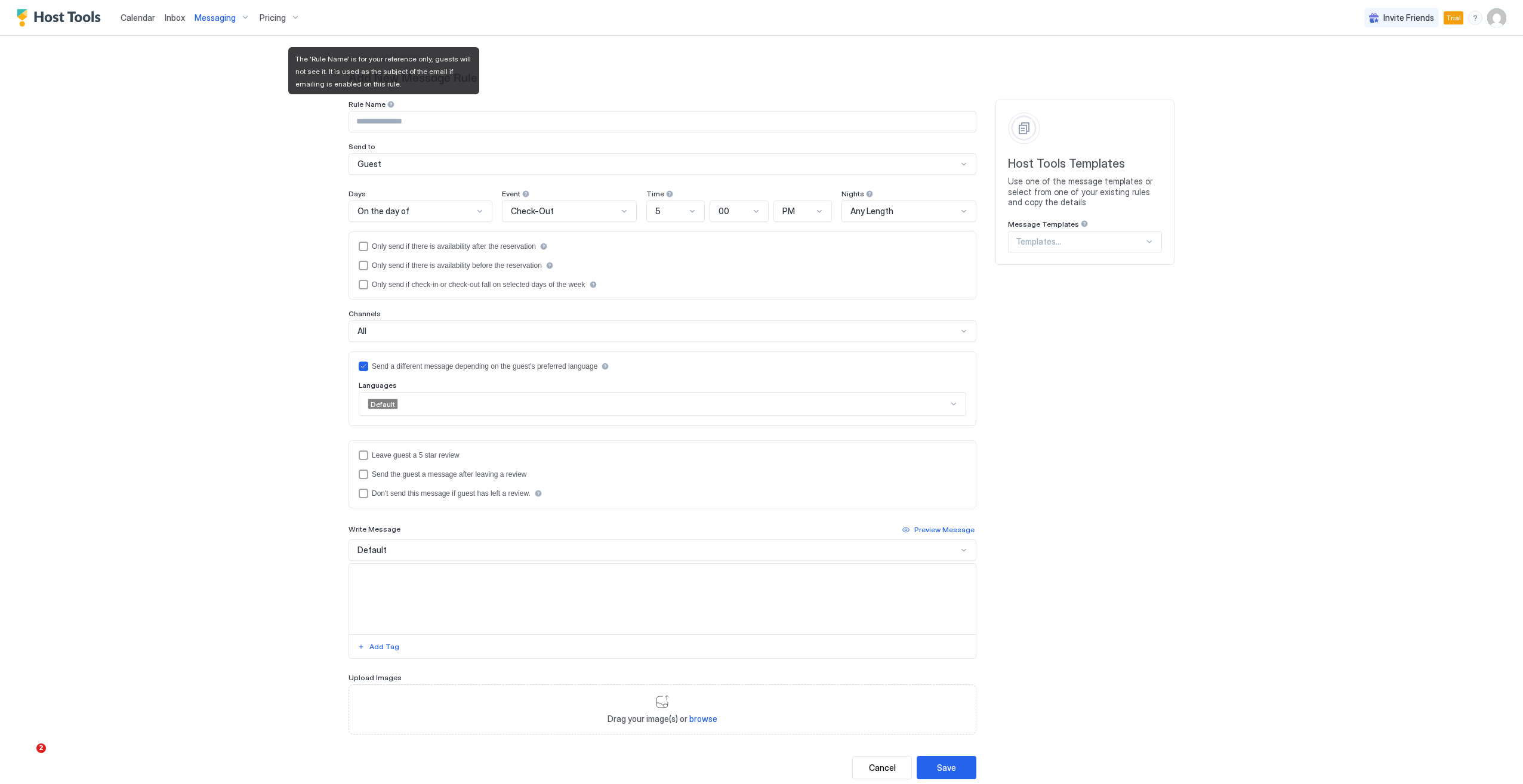
click at [387, 105] on div at bounding box center [391, 104] width 9 height 9
click at [1089, 242] on div at bounding box center [1080, 241] width 128 height 11
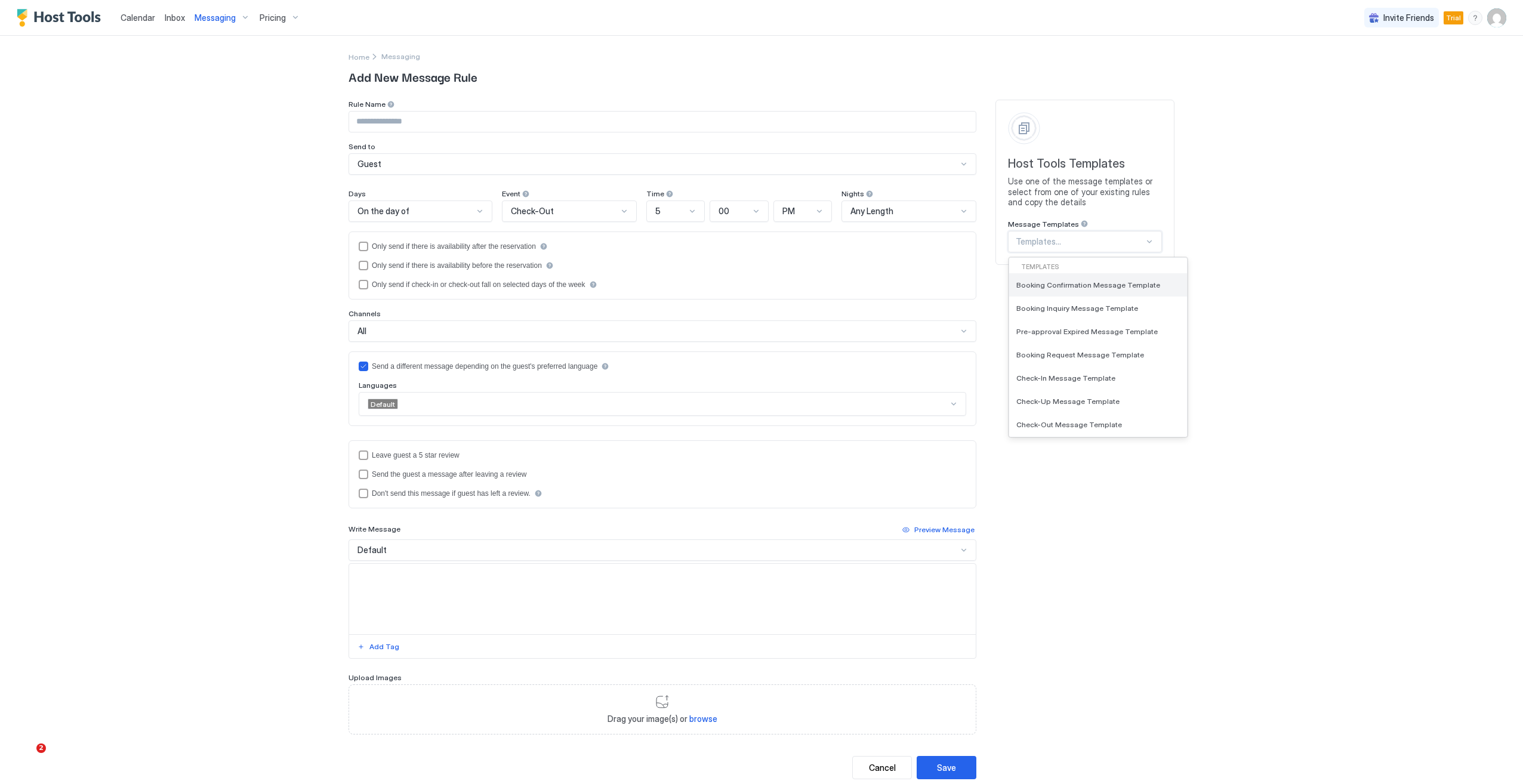
scroll to position [234, 0]
click at [1049, 380] on span "SMS Cleaning Service About New Booking Template" at bounding box center [1097, 377] width 161 height 9
type input "********"
type textarea "**********"
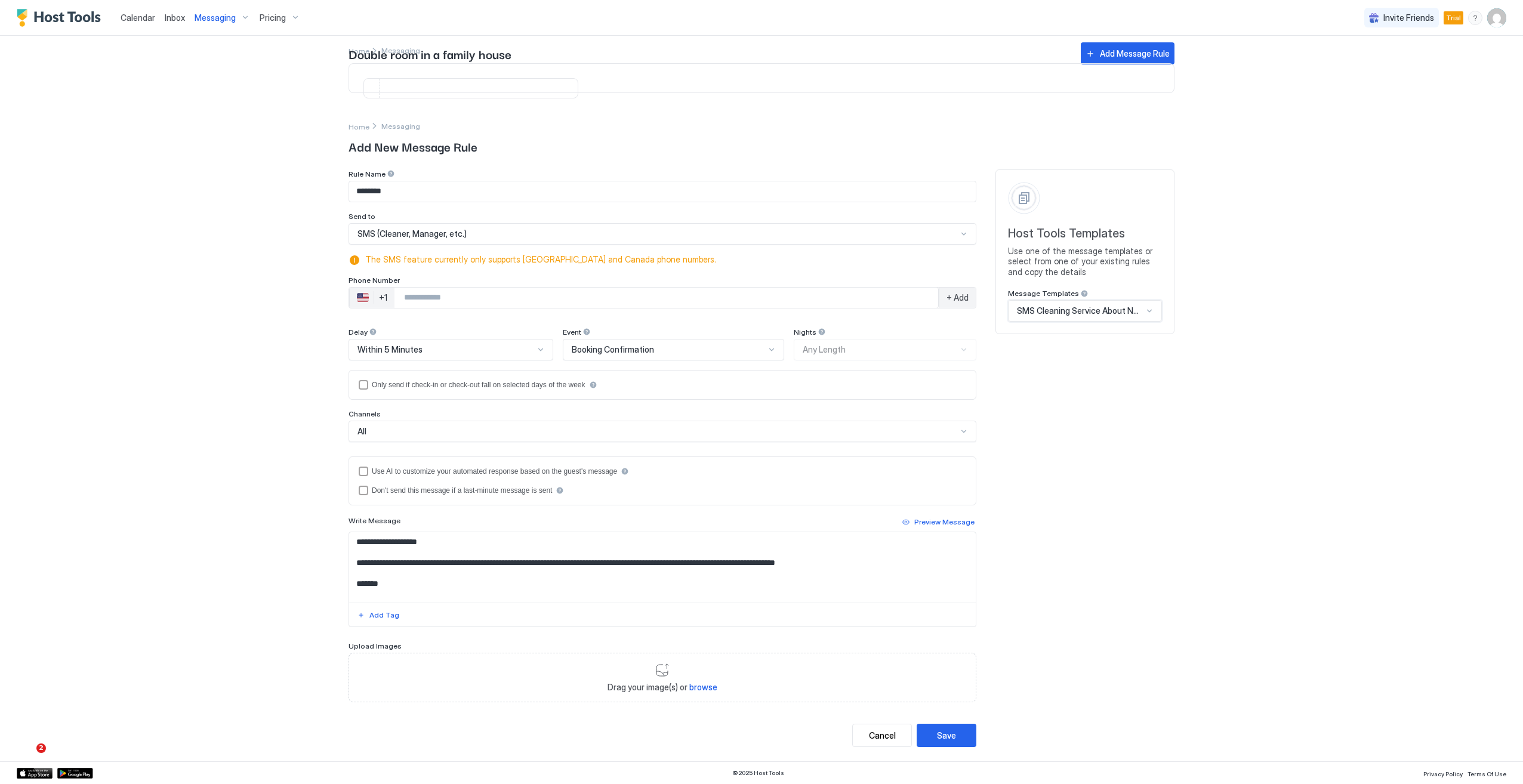
click at [359, 302] on div "🇺🇸" at bounding box center [362, 298] width 12 height 14
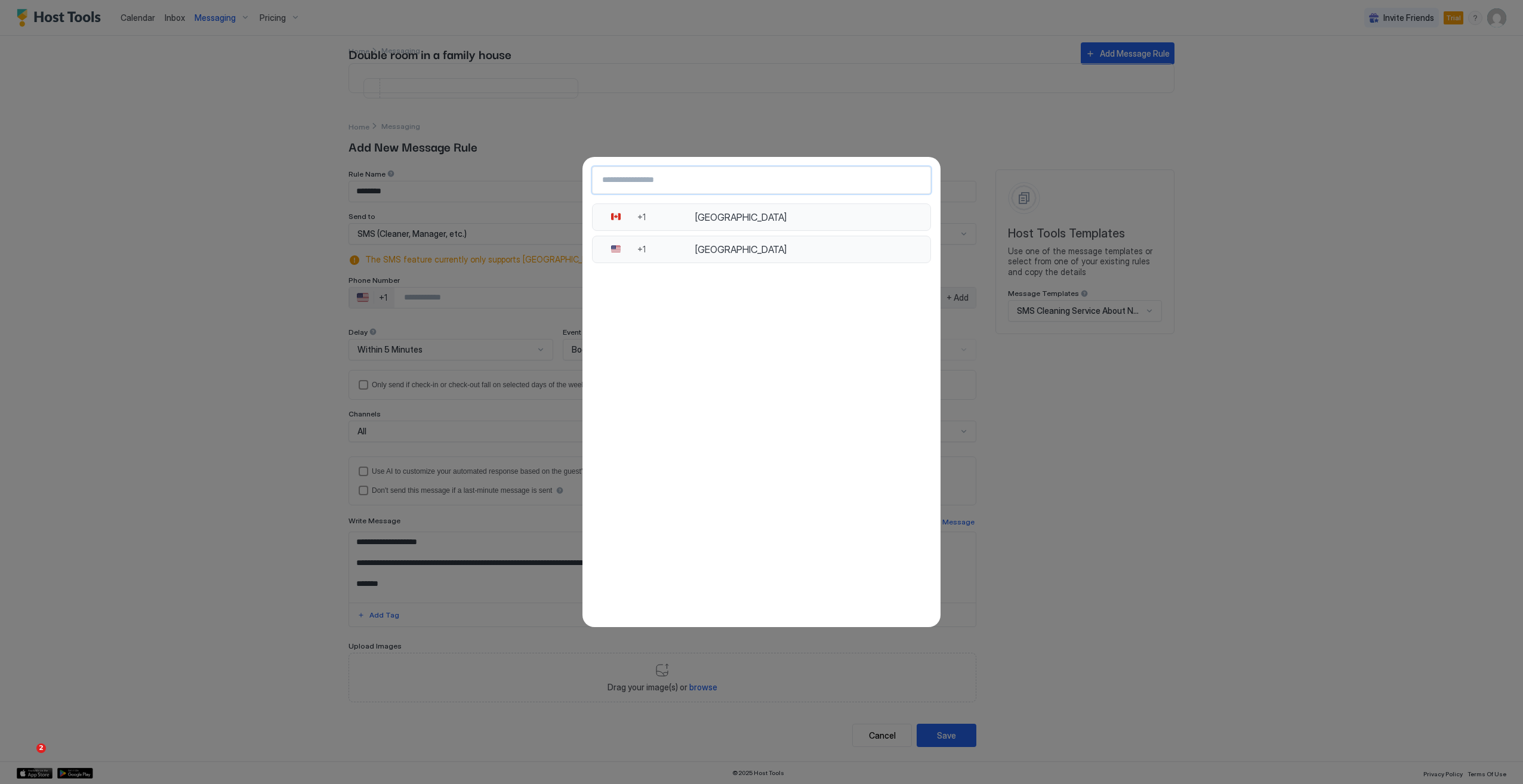
click at [674, 183] on input "Country Select Search Input" at bounding box center [761, 180] width 337 height 22
type input "*"
click at [162, 420] on button "🇨🇦 +1 [GEOGRAPHIC_DATA] 🇺🇸 +1 [GEOGRAPHIC_DATA]" at bounding box center [761, 392] width 1523 height 784
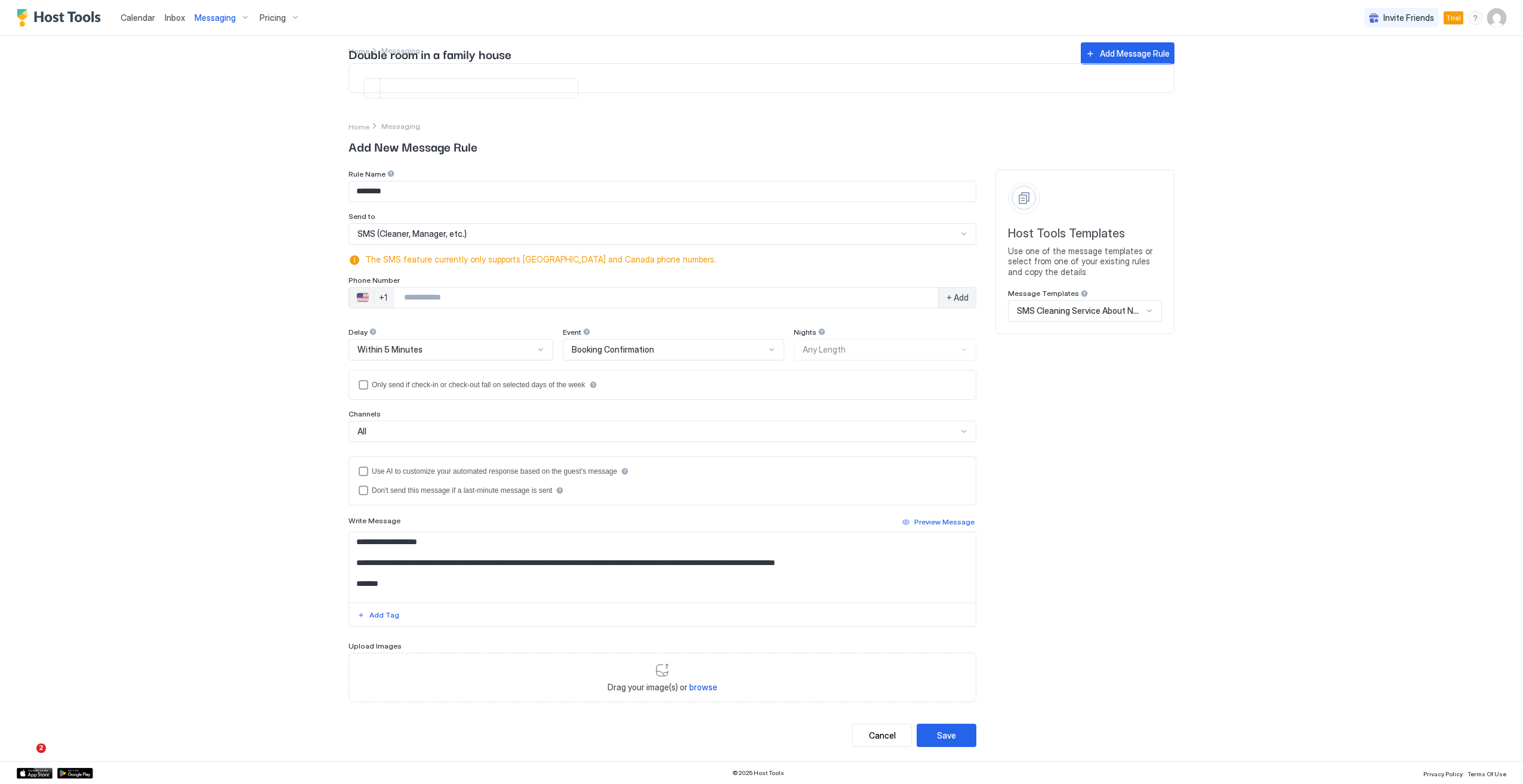
drag, startPoint x: 914, startPoint y: 502, endPoint x: 937, endPoint y: 504, distance: 23.1
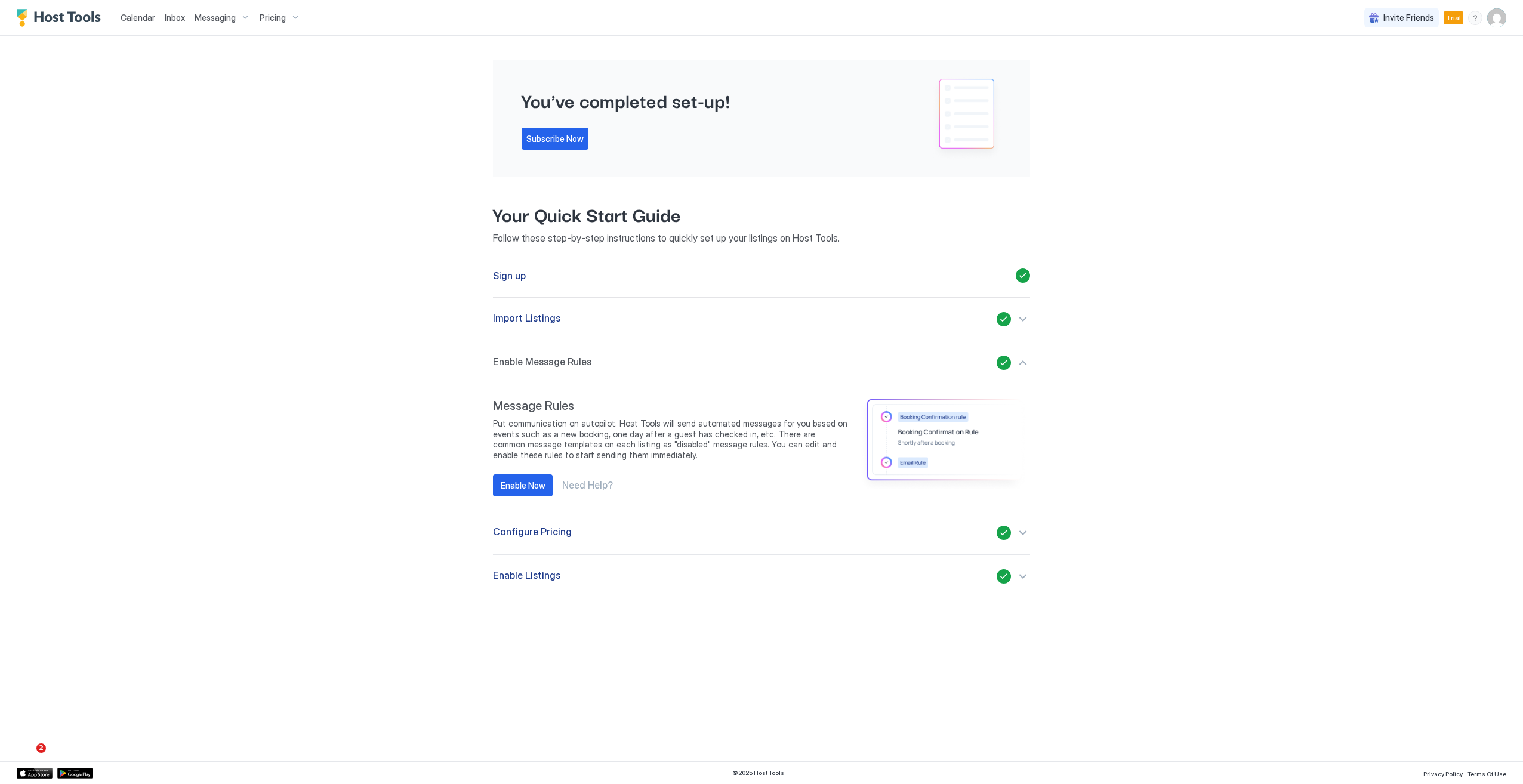
click at [218, 14] on span "Messaging" at bounding box center [215, 18] width 41 height 11
drag, startPoint x: 655, startPoint y: 542, endPoint x: 650, endPoint y: 538, distance: 6.4
click at [653, 542] on div at bounding box center [761, 392] width 1523 height 784
click at [1017, 535] on div "button" at bounding box center [1013, 533] width 34 height 14
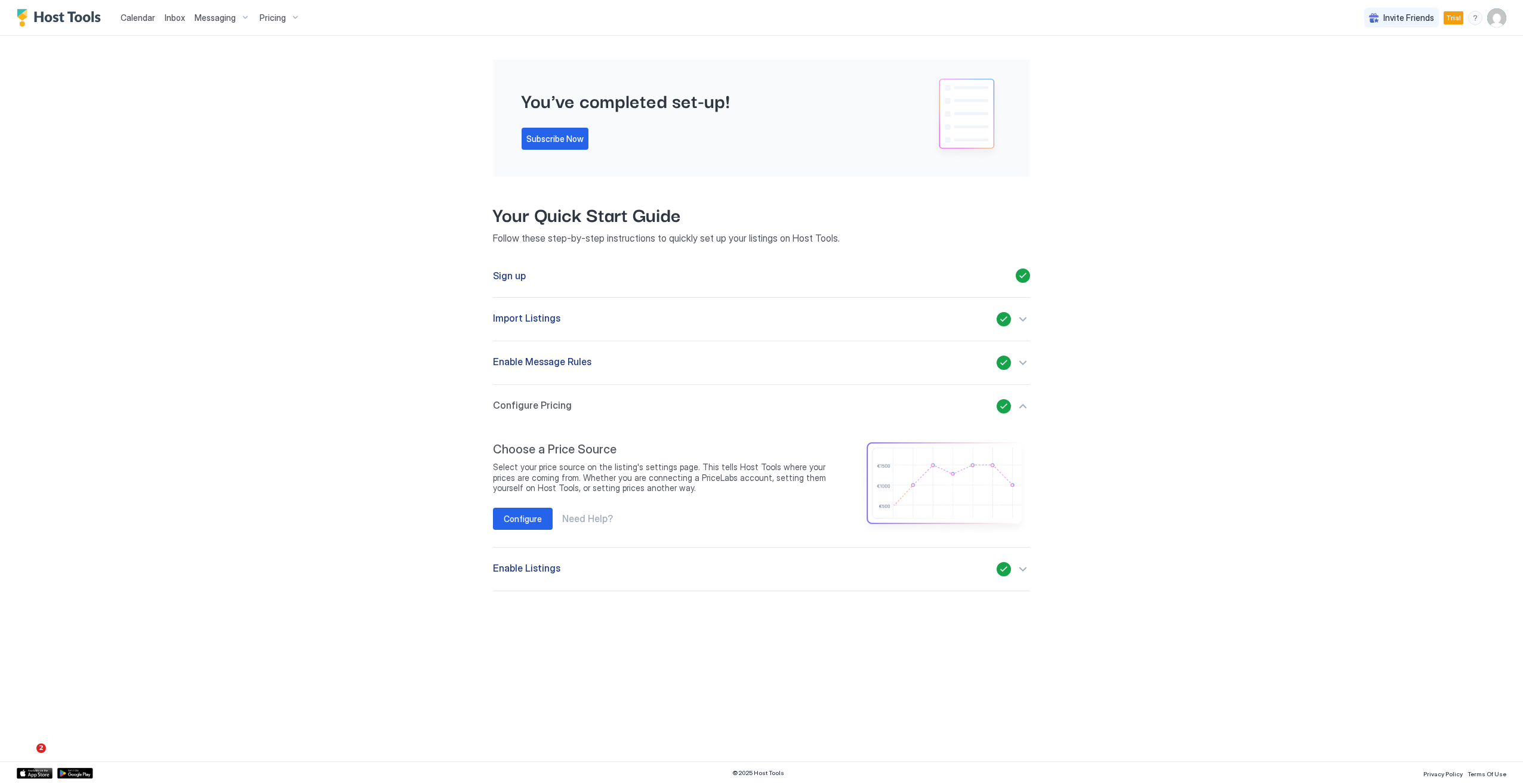
click at [1018, 528] on img "image" at bounding box center [943, 487] width 172 height 91
click at [1014, 565] on div "button" at bounding box center [1013, 569] width 34 height 14
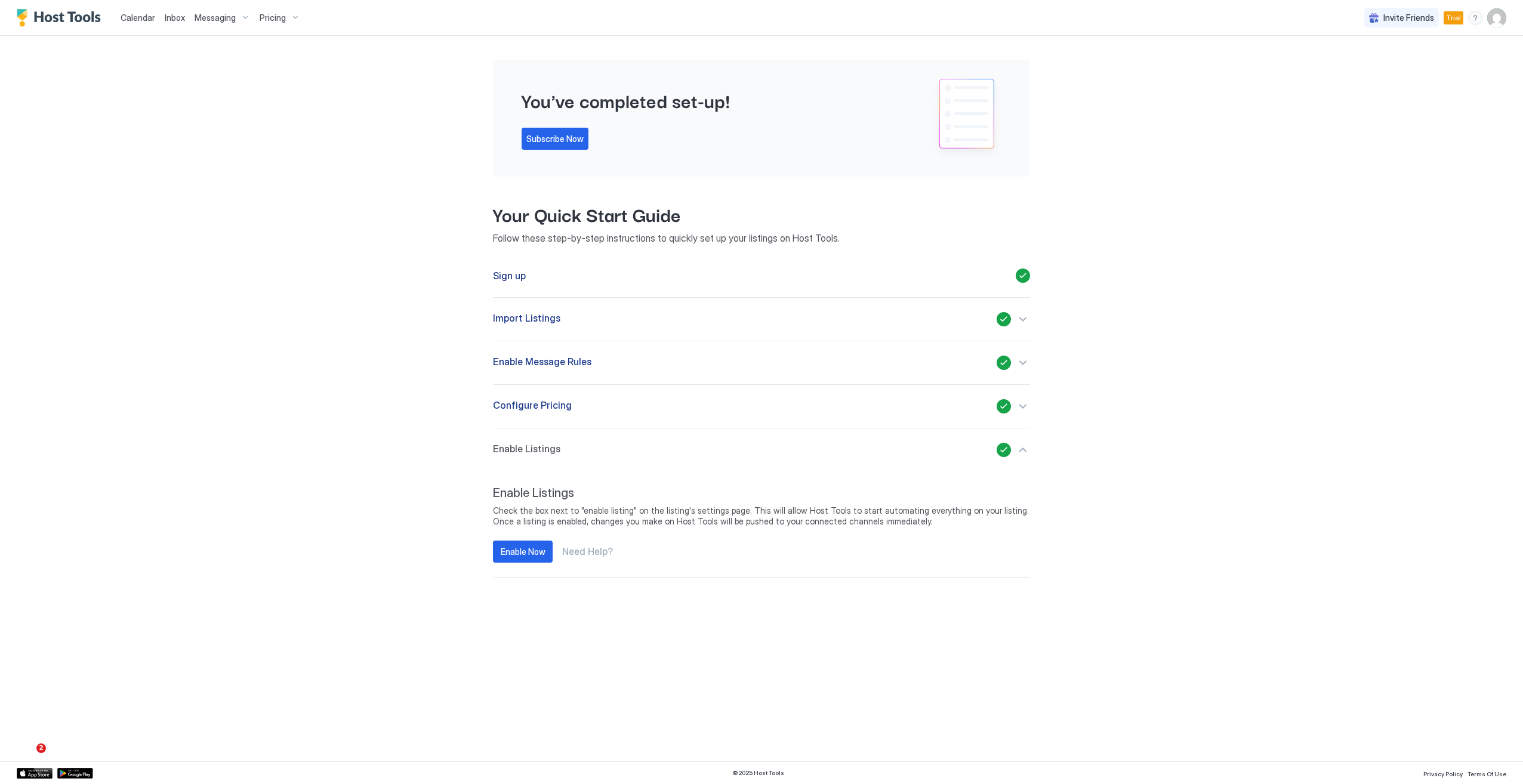
click at [1499, 16] on img "User profile" at bounding box center [1496, 18] width 19 height 19
click at [214, 20] on div at bounding box center [761, 392] width 1523 height 784
click at [232, 14] on span "Messaging" at bounding box center [215, 18] width 41 height 11
click at [276, 122] on span "Double room in a family house" at bounding box center [293, 124] width 105 height 9
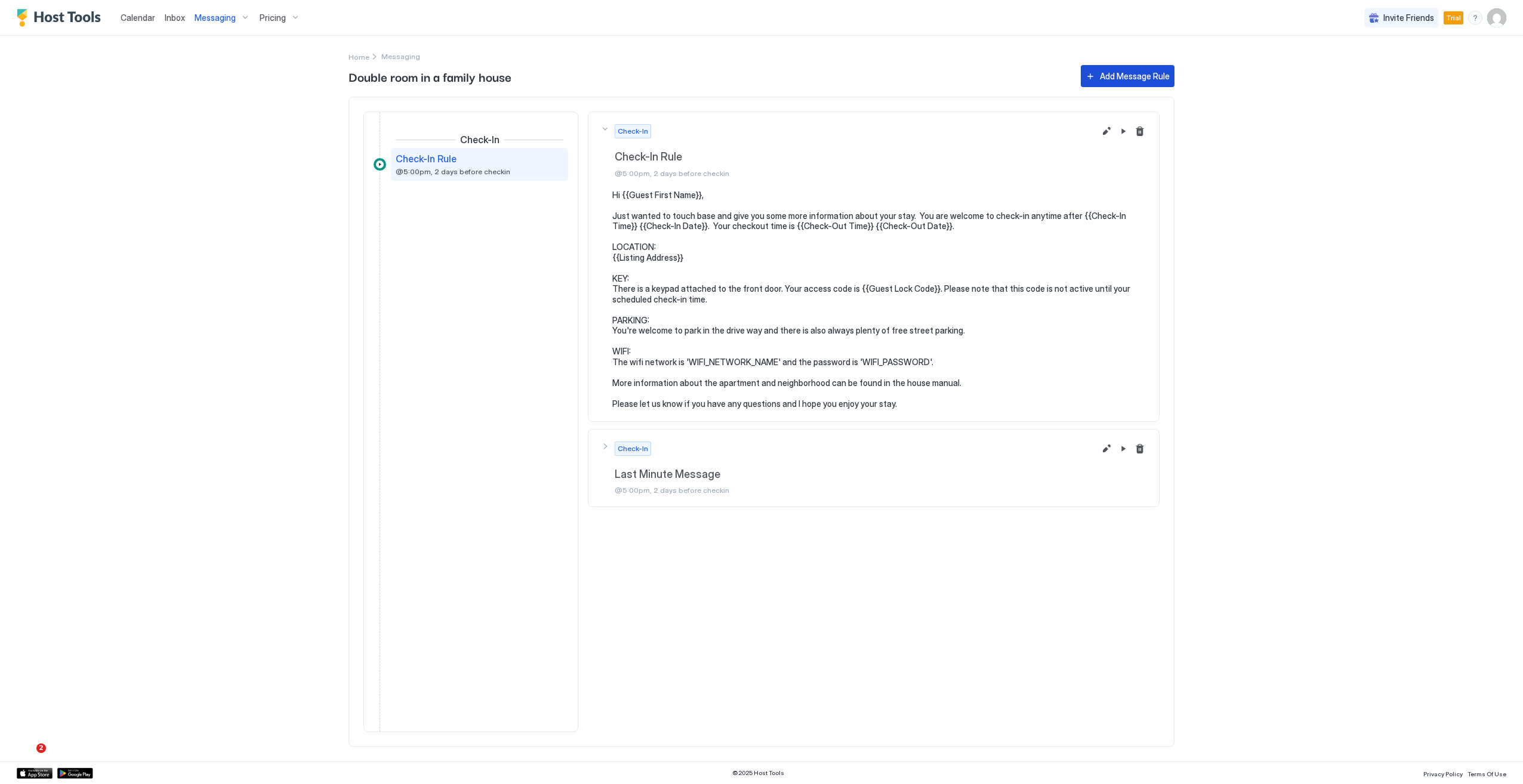
click at [1132, 80] on div "Add Message Rule" at bounding box center [1135, 76] width 70 height 12
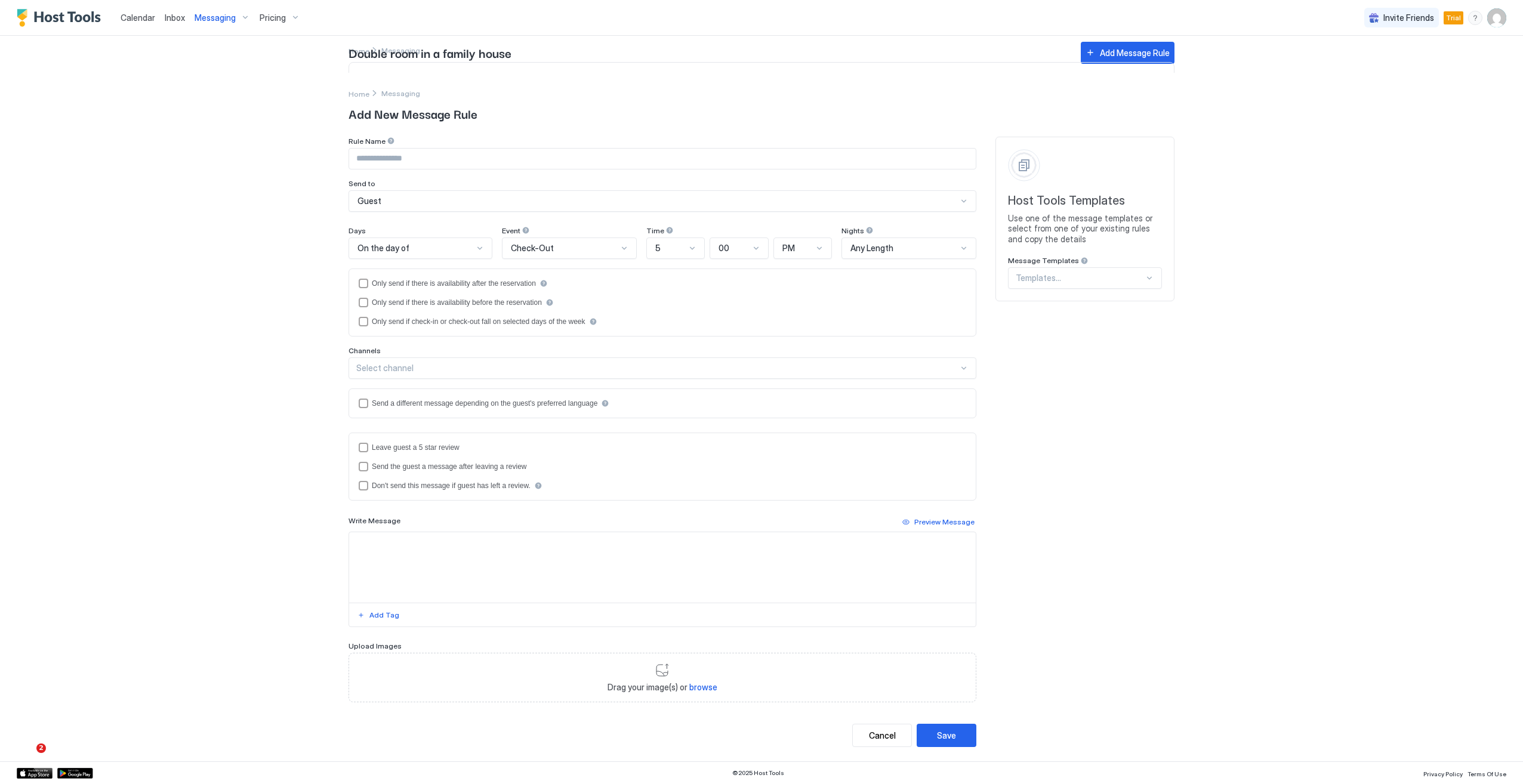
click at [228, 26] on div "Messaging" at bounding box center [222, 18] width 65 height 20
click at [270, 13] on div at bounding box center [761, 392] width 1523 height 784
click at [270, 13] on span "Pricing" at bounding box center [273, 18] width 26 height 11
click at [202, 20] on div at bounding box center [761, 392] width 1523 height 784
click at [882, 739] on div "Cancel" at bounding box center [882, 735] width 27 height 12
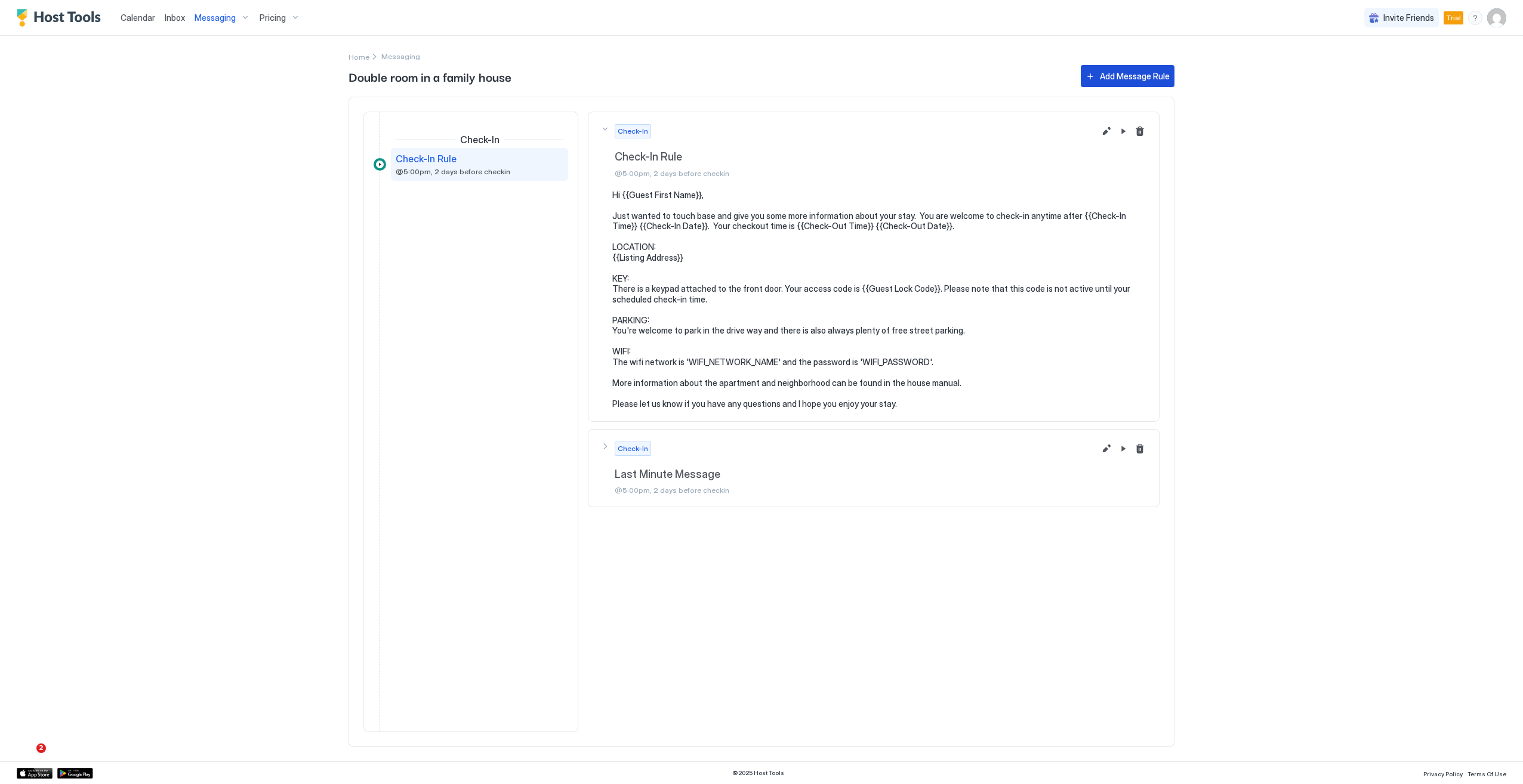
click at [1135, 78] on div "Add Message Rule" at bounding box center [1135, 76] width 70 height 12
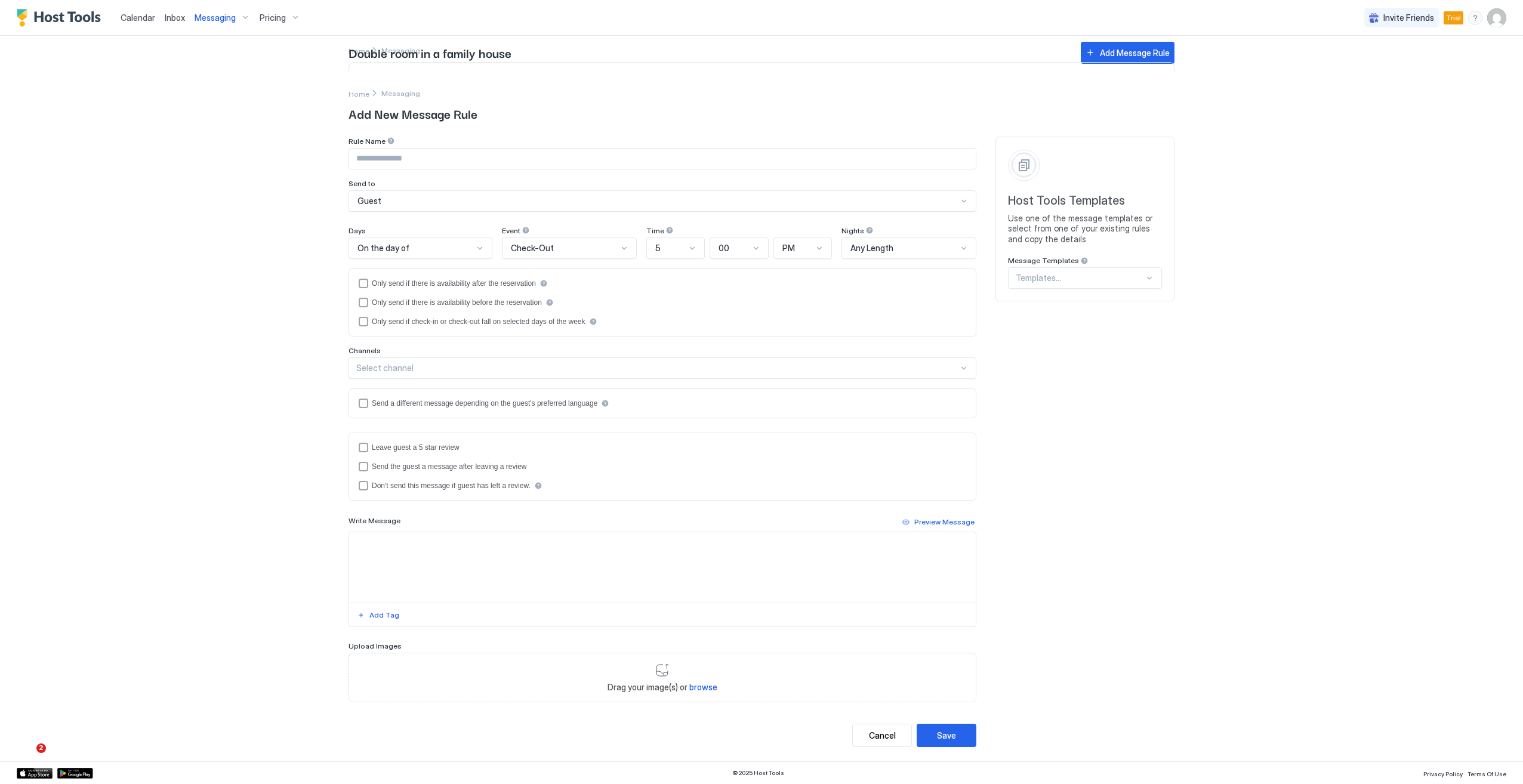
click at [1073, 278] on div at bounding box center [1080, 278] width 128 height 11
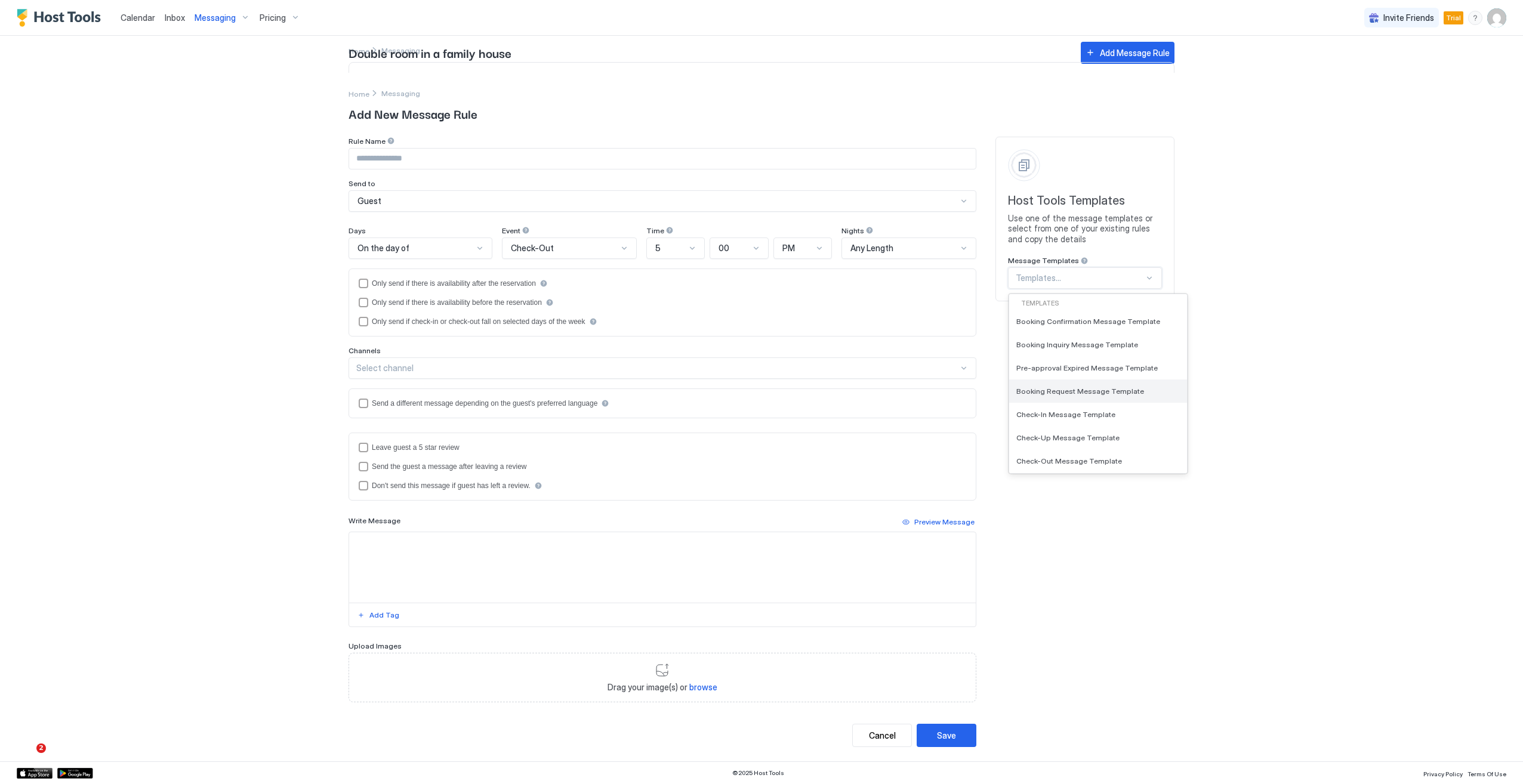
scroll to position [234, 0]
click at [1074, 418] on span "SMS Cleaning Service About New Booking Template" at bounding box center [1097, 413] width 161 height 9
type input "********"
type textarea "**********"
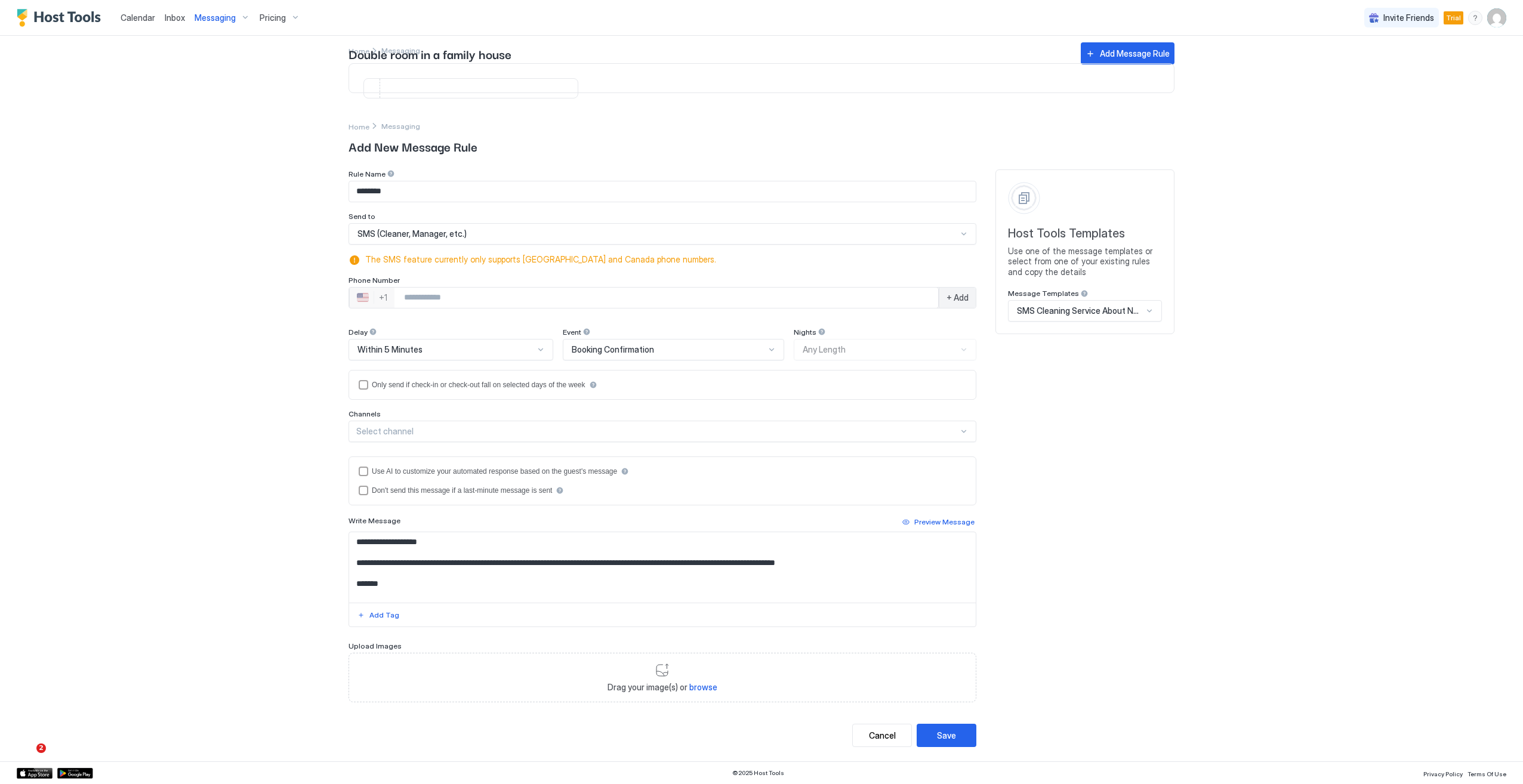
click at [380, 299] on div "+1" at bounding box center [383, 297] width 9 height 11
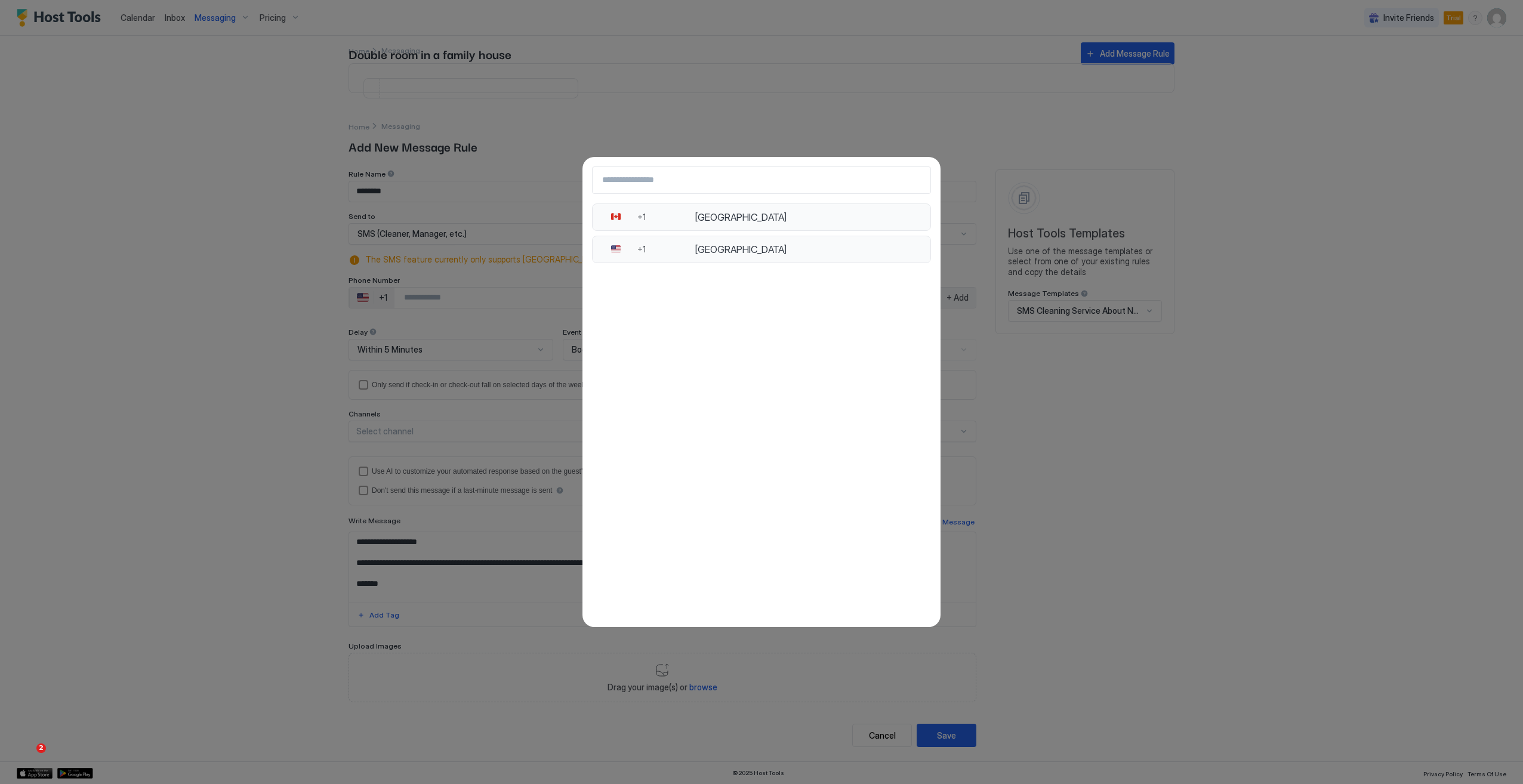
click at [1100, 415] on button "🇨🇦 +1 [GEOGRAPHIC_DATA] 🇺🇸 +1 [GEOGRAPHIC_DATA]" at bounding box center [761, 392] width 1523 height 784
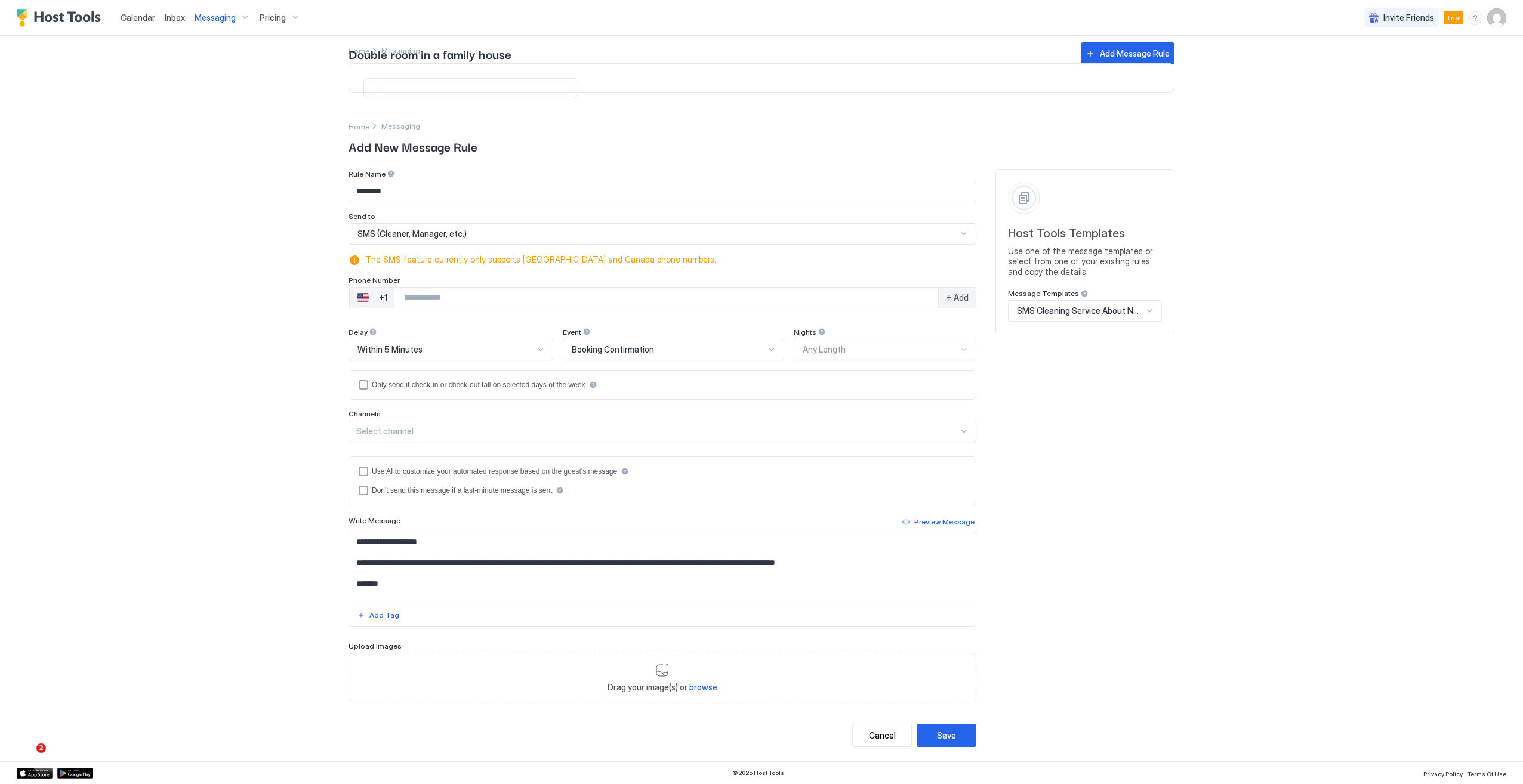
click at [1093, 313] on span "SMS Cleaning Service About New Booking Template" at bounding box center [1080, 310] width 126 height 11
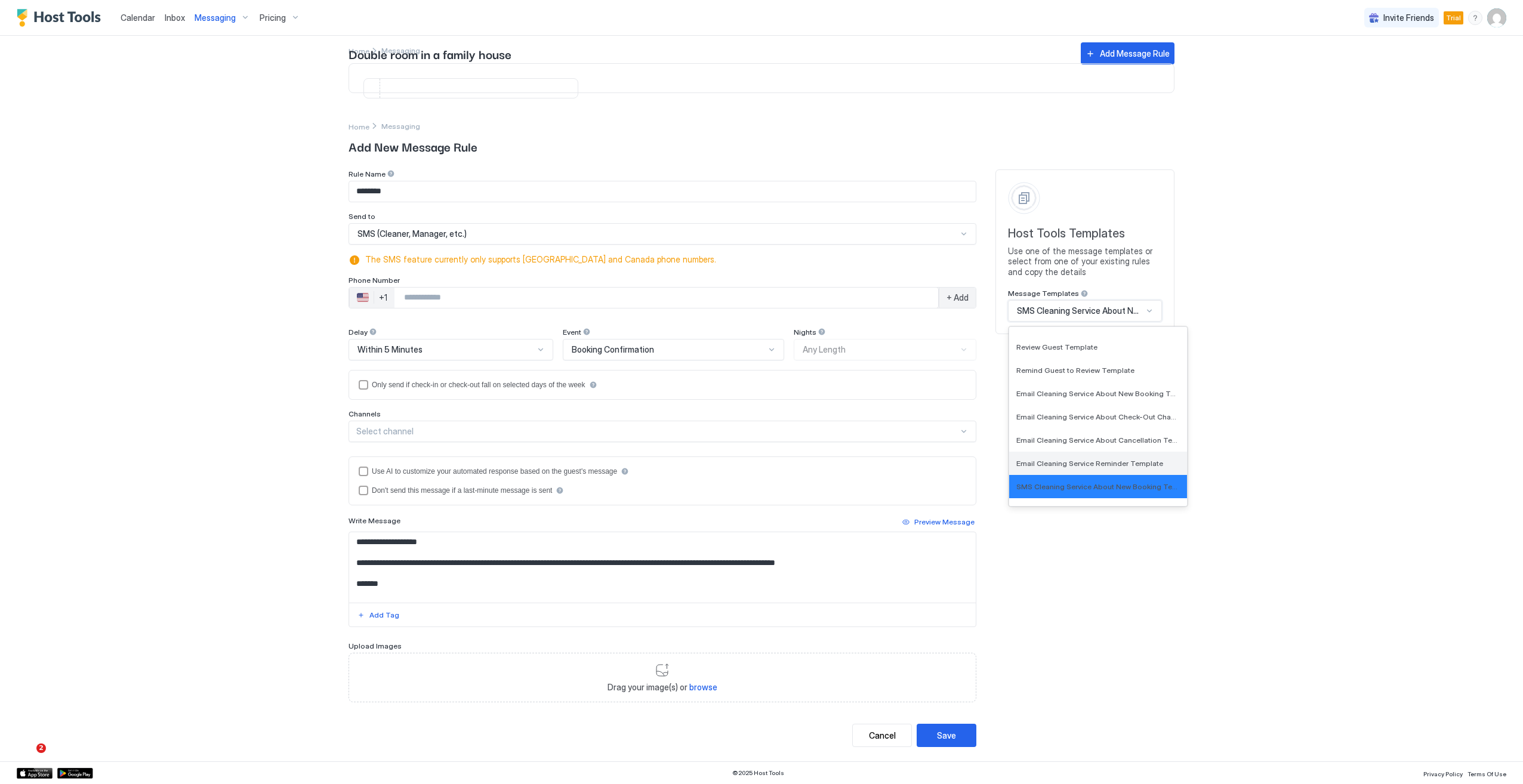
click at [1089, 468] on span "Email Cleaning Service Reminder Template" at bounding box center [1089, 464] width 147 height 9
type input "**********"
type textarea "**********"
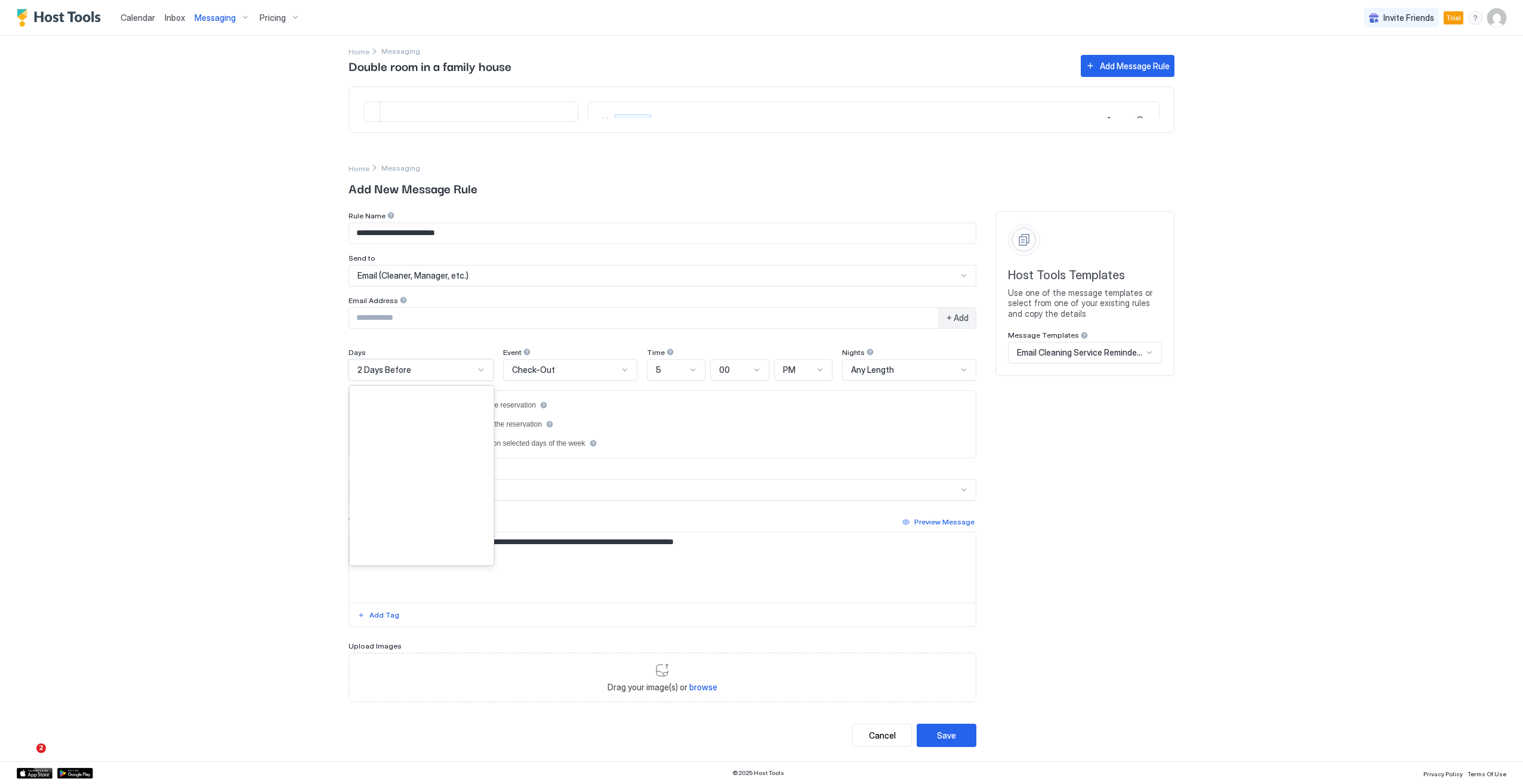
scroll to position [1679, 0]
drag, startPoint x: 422, startPoint y: 375, endPoint x: 427, endPoint y: 339, distance: 36.3
click at [427, 339] on div "**********" at bounding box center [662, 456] width 628 height 491
click at [526, 374] on span "Check-Out" at bounding box center [533, 370] width 43 height 11
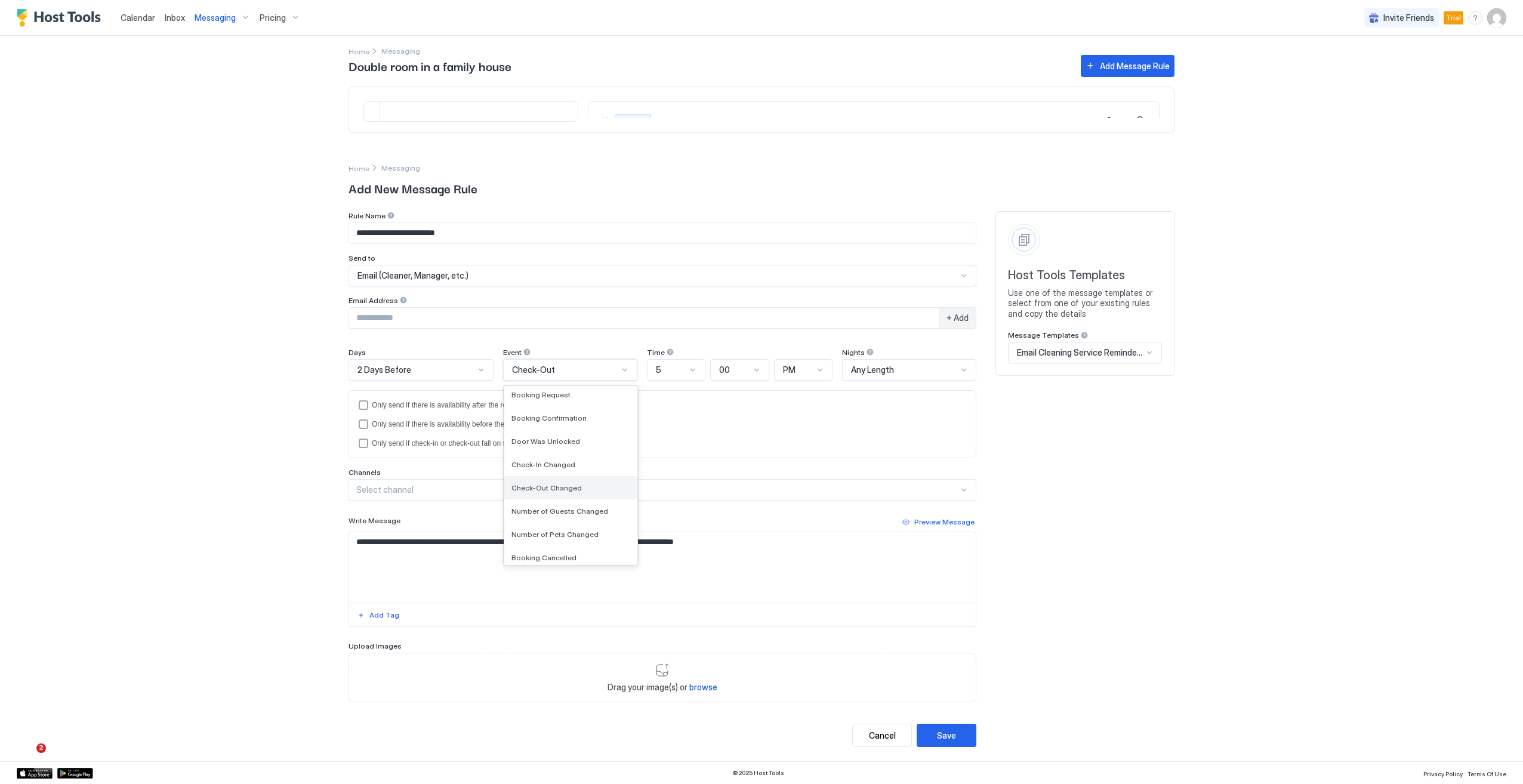
scroll to position [124, 0]
drag, startPoint x: 513, startPoint y: 491, endPoint x: 558, endPoint y: 381, distance: 118.8
click at [558, 381] on div "Check-Out" at bounding box center [570, 370] width 134 height 22
click at [589, 472] on div "Booking Inquiry" at bounding box center [570, 468] width 118 height 9
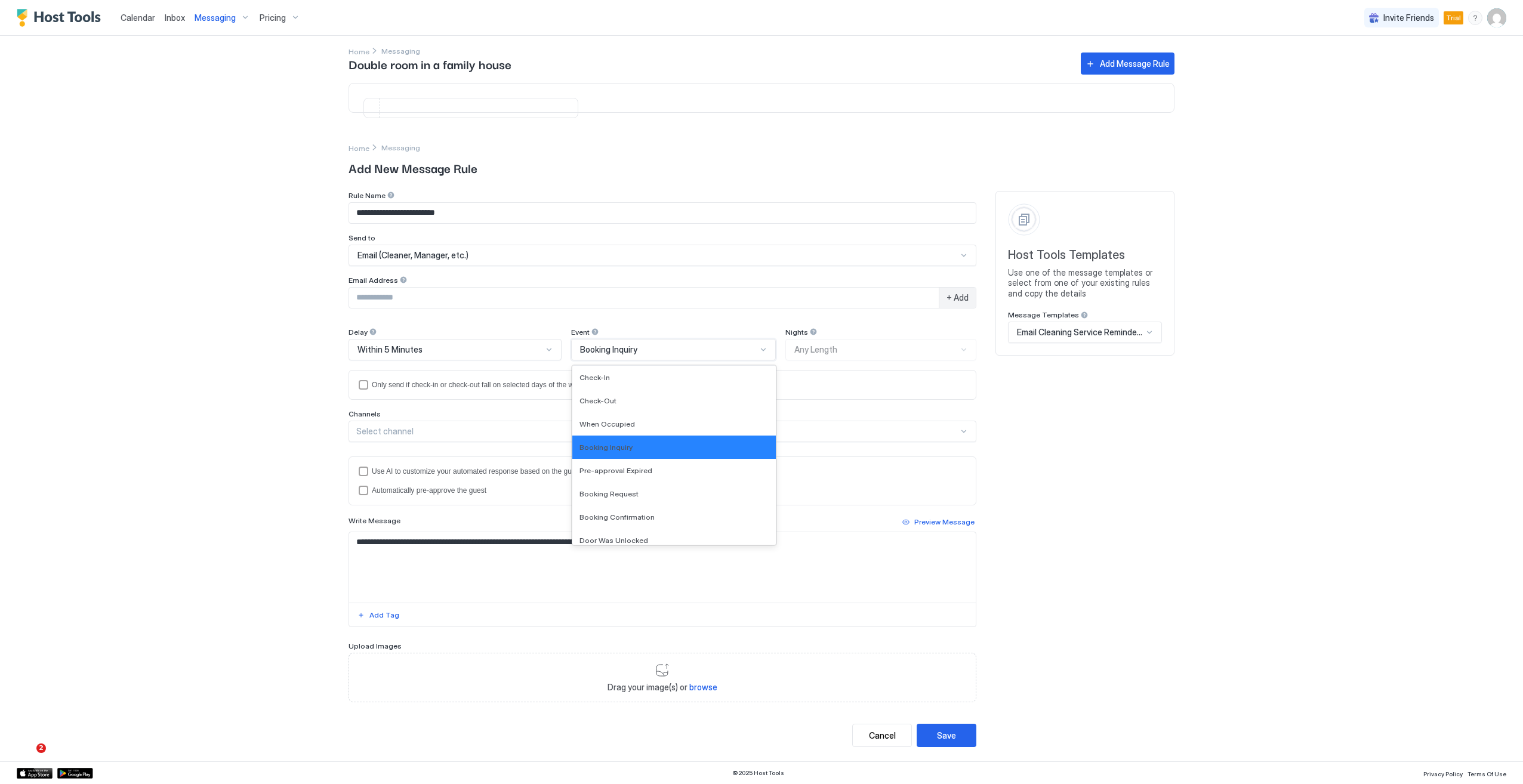
click at [603, 355] on span "Booking Inquiry" at bounding box center [609, 349] width 57 height 11
click at [645, 497] on div "Booking Request" at bounding box center [674, 494] width 189 height 9
click at [639, 355] on div "Booking Request" at bounding box center [668, 349] width 182 height 11
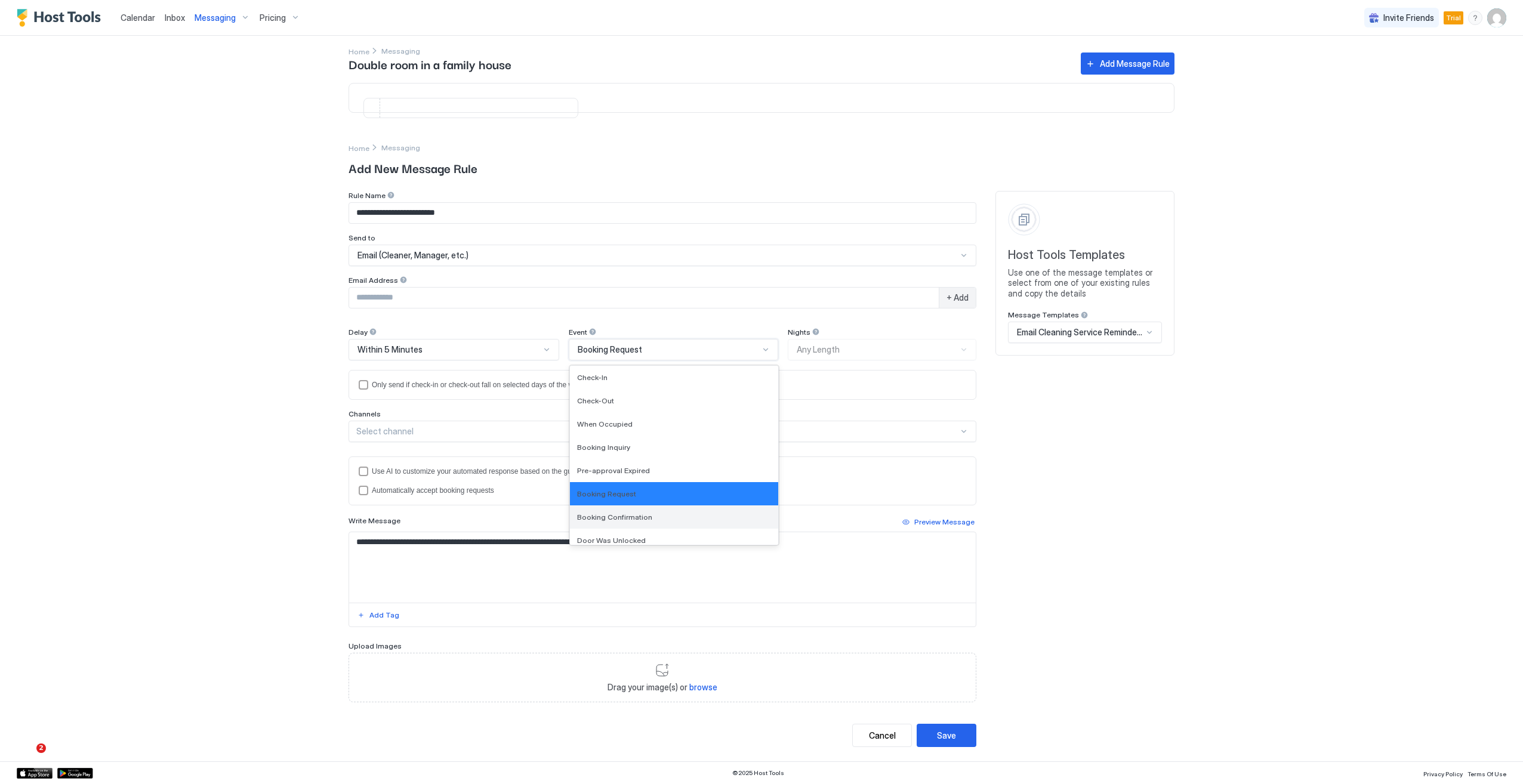
click at [634, 514] on span "Booking Confirmation" at bounding box center [614, 517] width 75 height 9
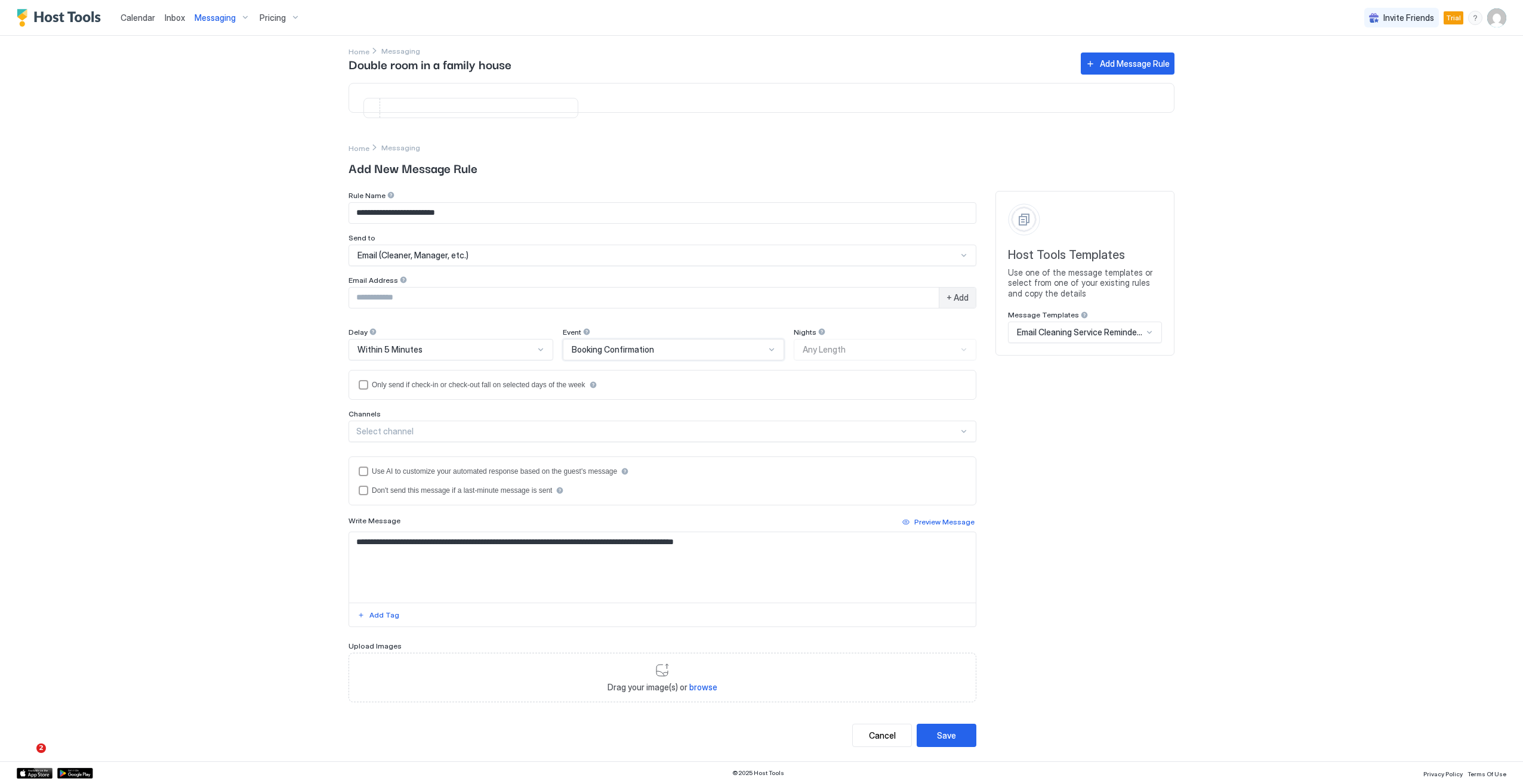
click at [436, 353] on div "Within 5 Minutes" at bounding box center [445, 349] width 176 height 11
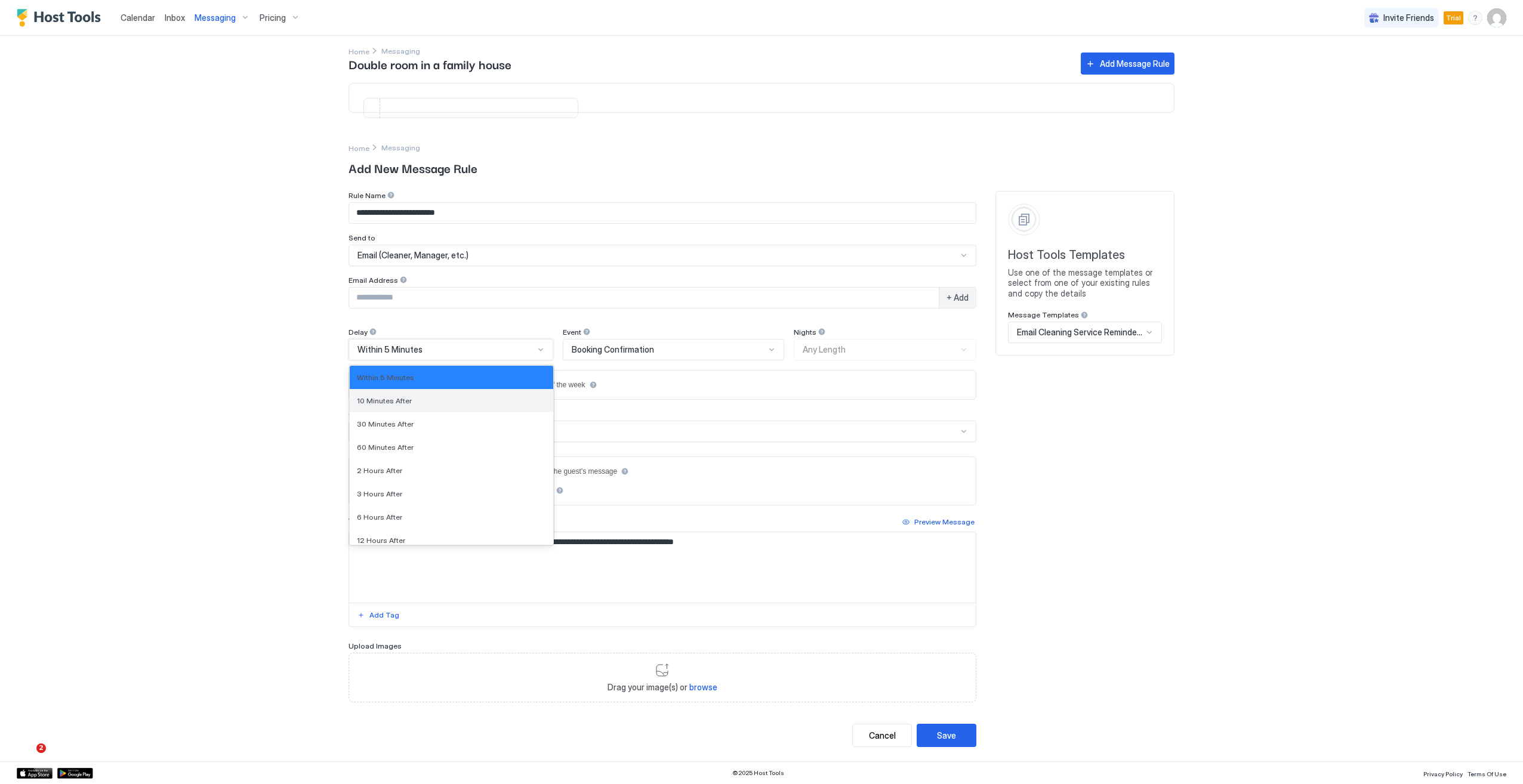
click at [453, 408] on div "10 Minutes After" at bounding box center [451, 400] width 203 height 23
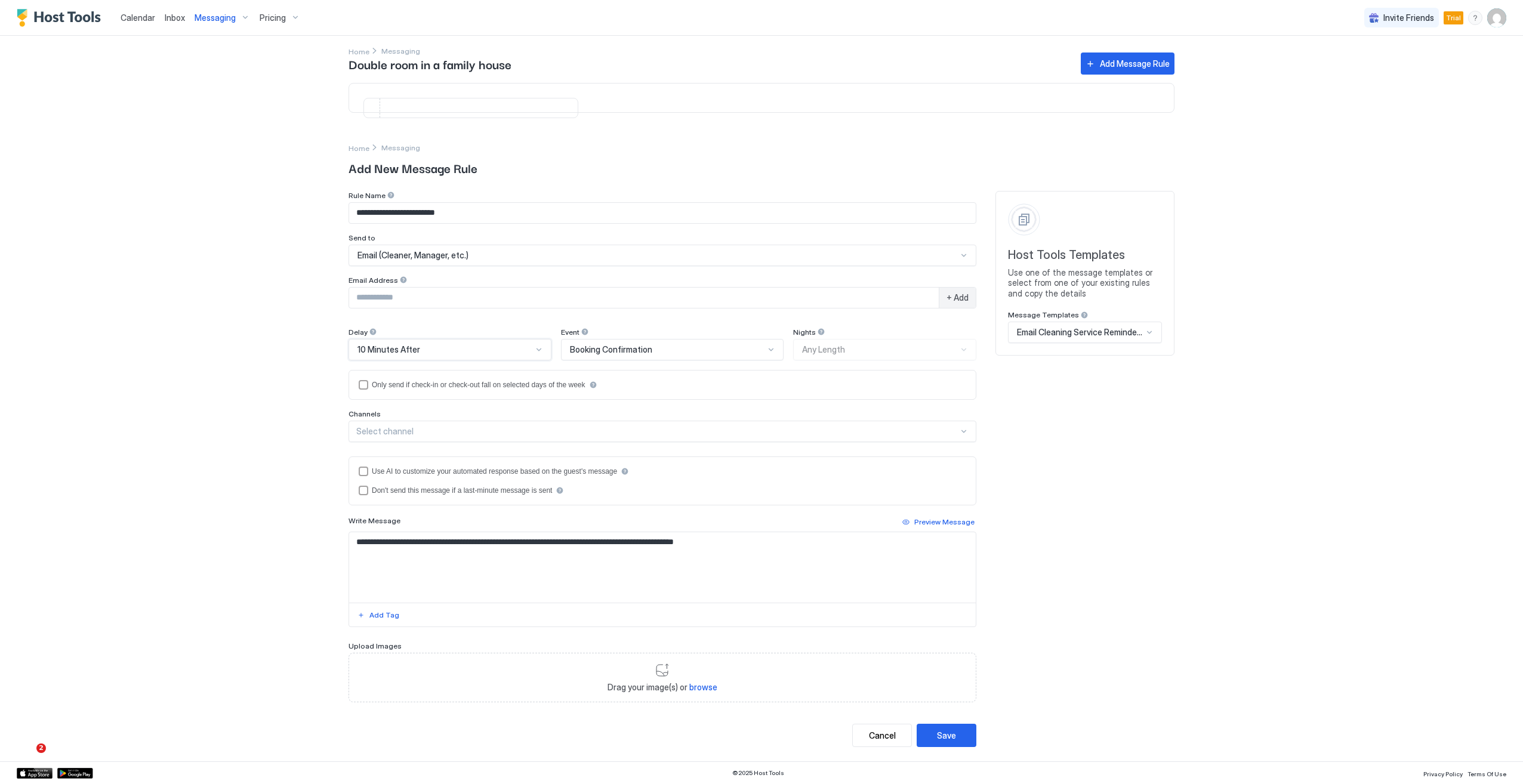
click at [822, 359] on div "Nights Any Length" at bounding box center [884, 344] width 183 height 33
click at [815, 354] on div "Nights Any Length" at bounding box center [884, 344] width 183 height 33
click at [391, 299] on input "Input Field" at bounding box center [644, 297] width 589 height 20
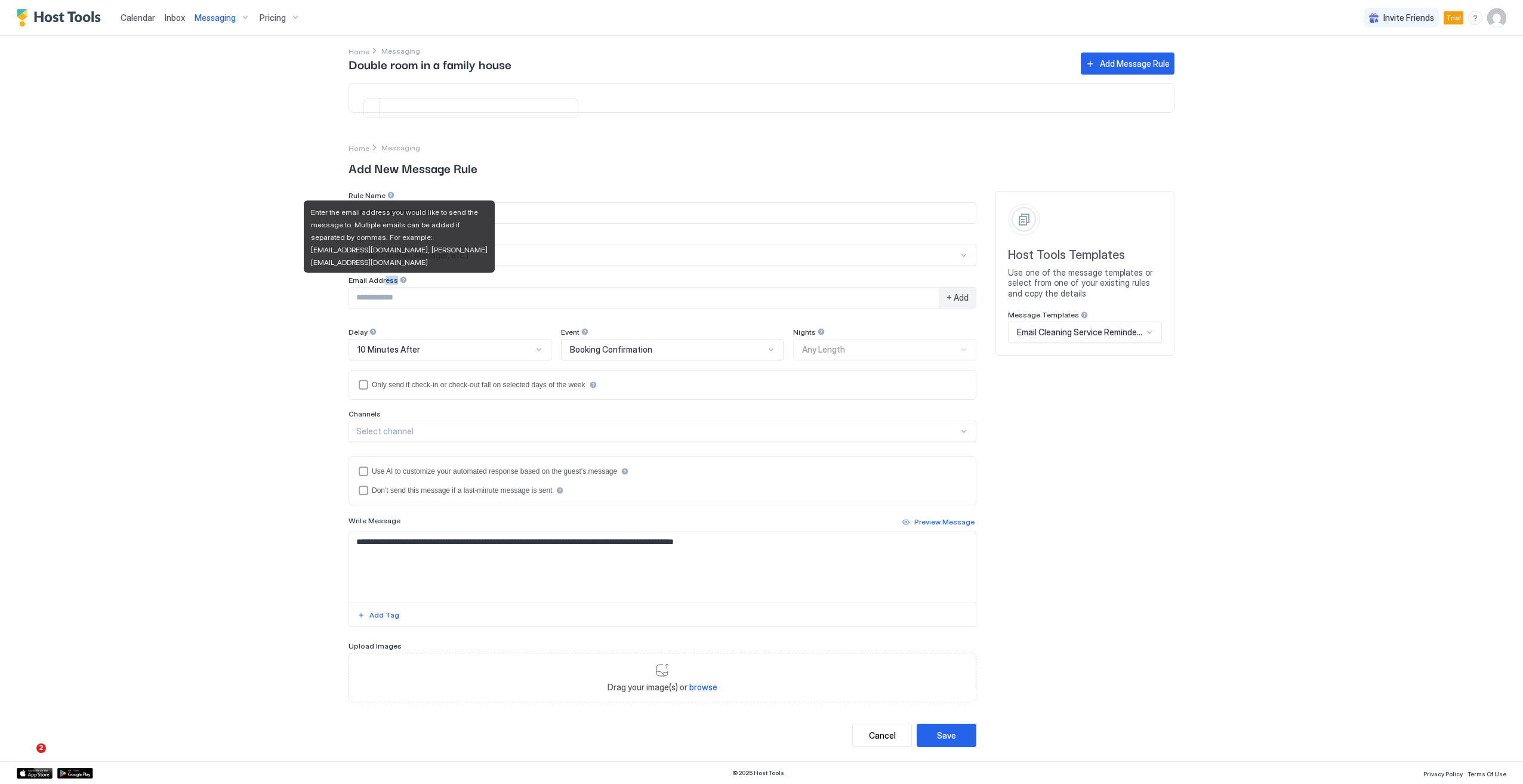
drag, startPoint x: 400, startPoint y: 281, endPoint x: 382, endPoint y: 291, distance: 20.6
click at [382, 291] on div "Email Address + Add" at bounding box center [662, 294] width 628 height 37
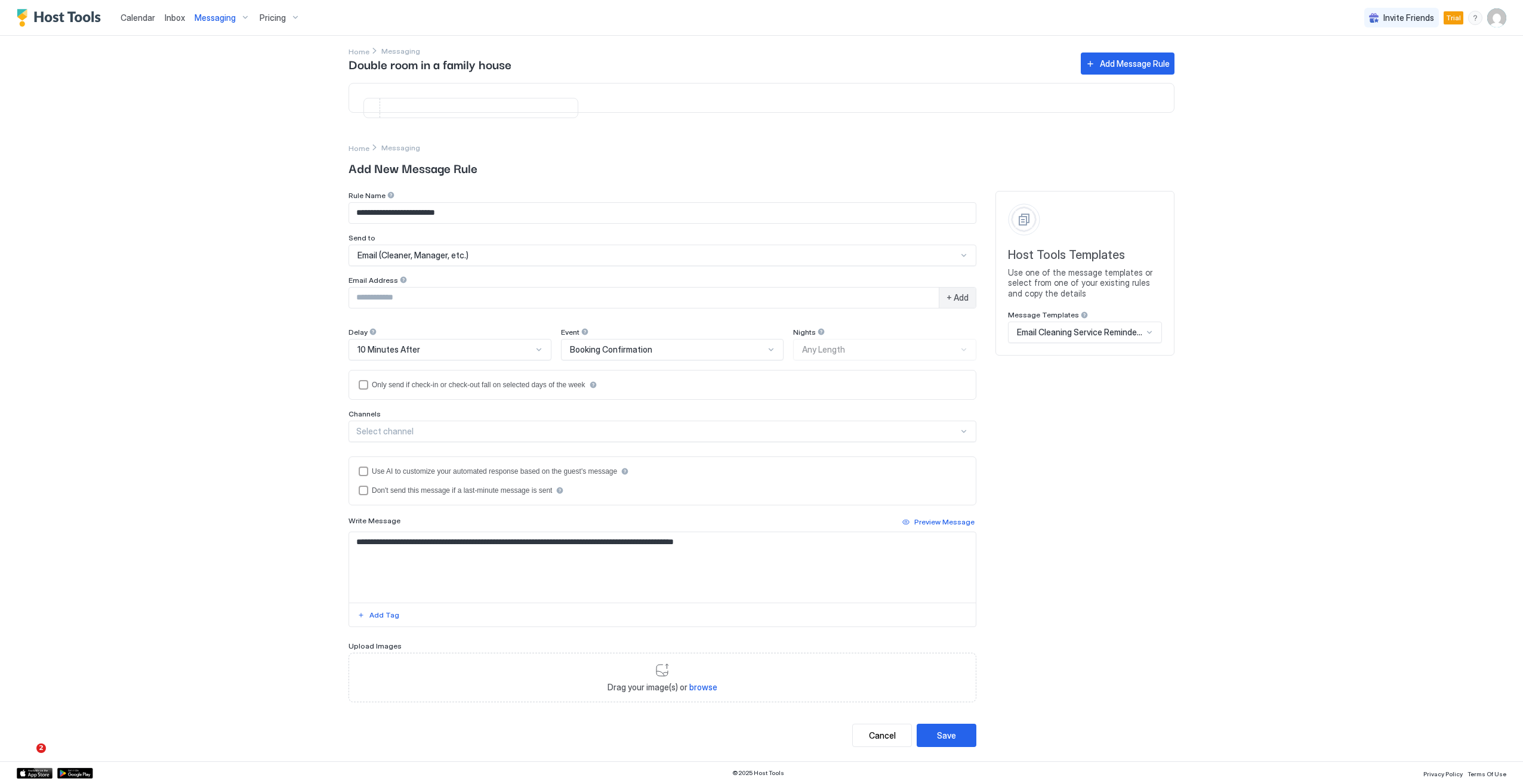
click at [416, 299] on input "Input Field" at bounding box center [644, 297] width 589 height 20
click at [644, 351] on span "Booking Confirmation" at bounding box center [611, 349] width 82 height 11
click at [636, 447] on div "Booking Inquiry" at bounding box center [672, 447] width 207 height 9
click at [422, 258] on span "Email (Cleaner, Manager, etc.)" at bounding box center [412, 255] width 111 height 11
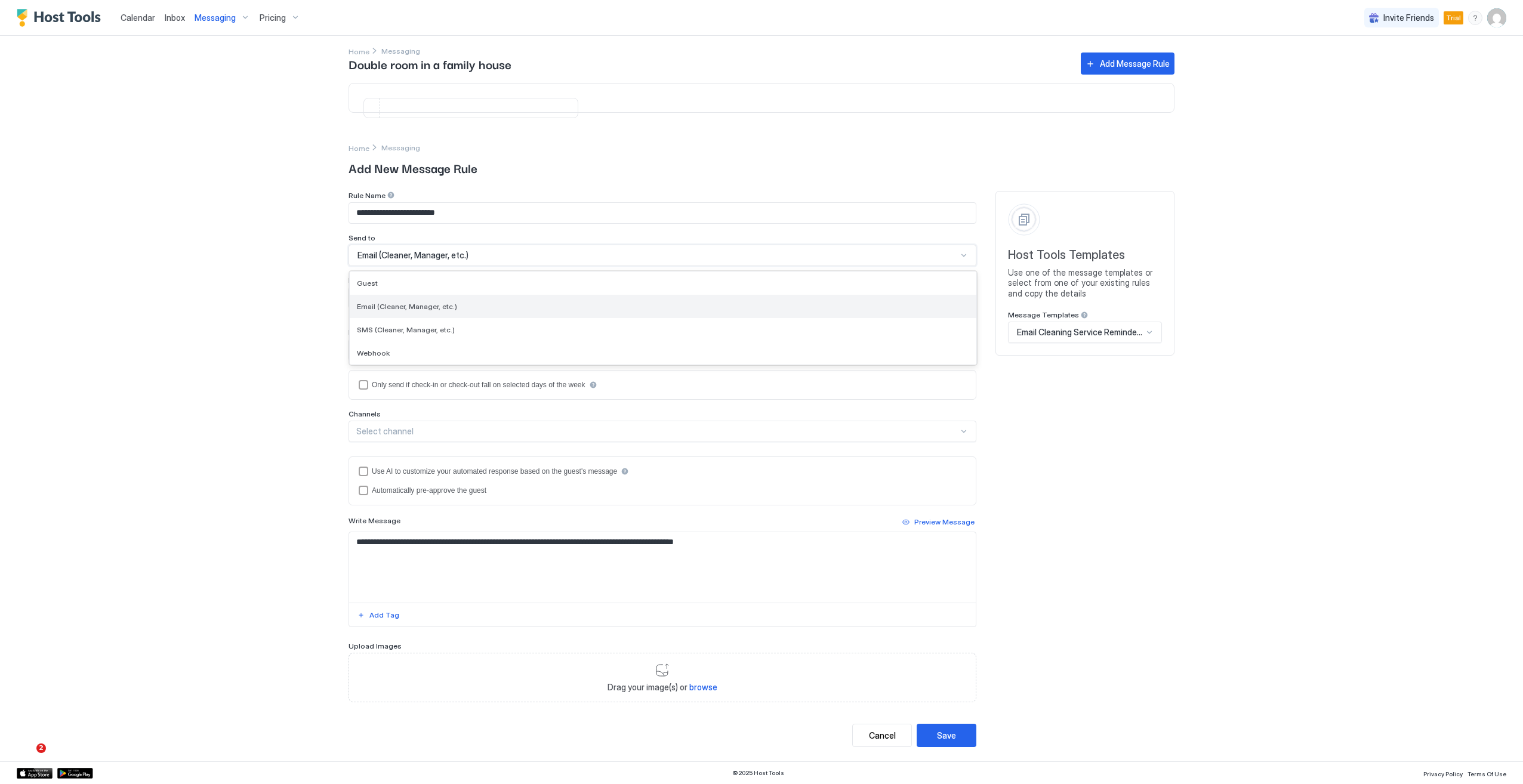
click at [482, 305] on div "Email (Cleaner, Manager, etc.)" at bounding box center [662, 306] width 612 height 9
